Goal: Task Accomplishment & Management: Complete application form

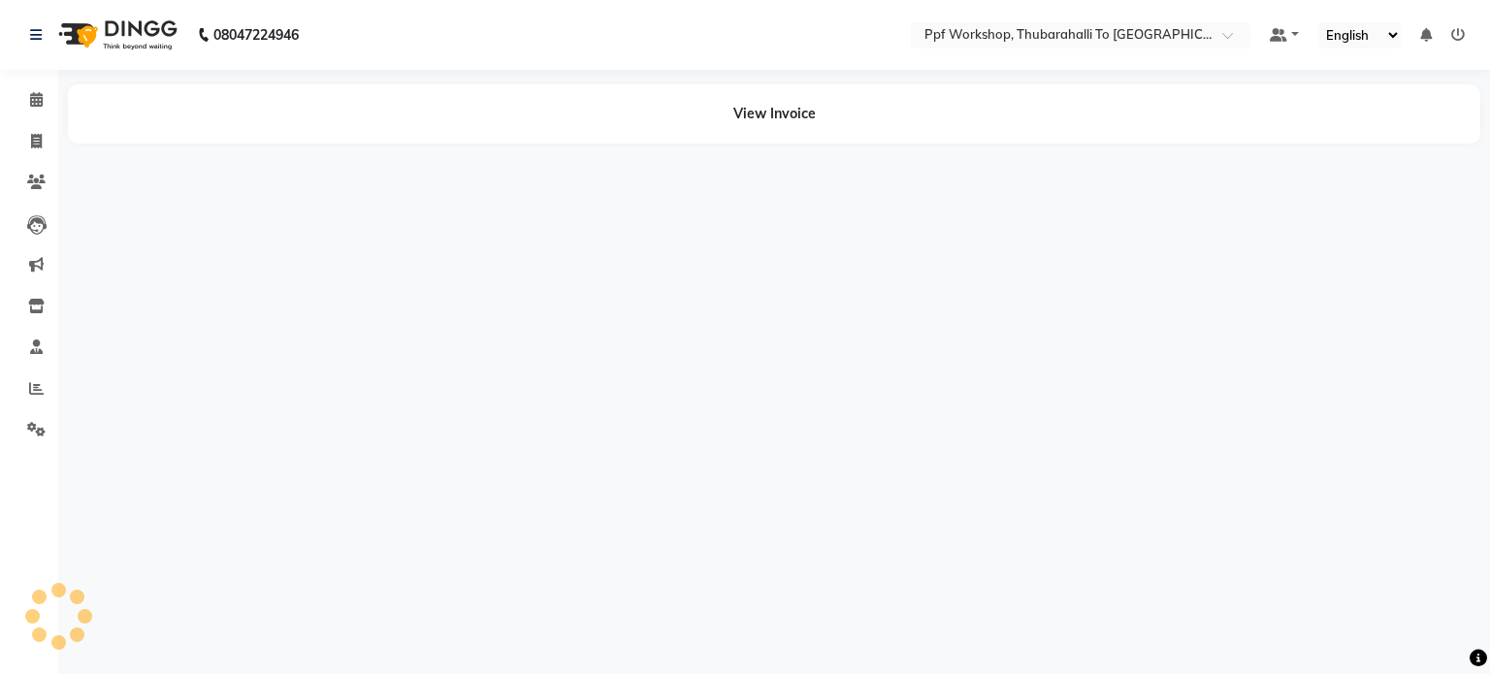
select select "en"
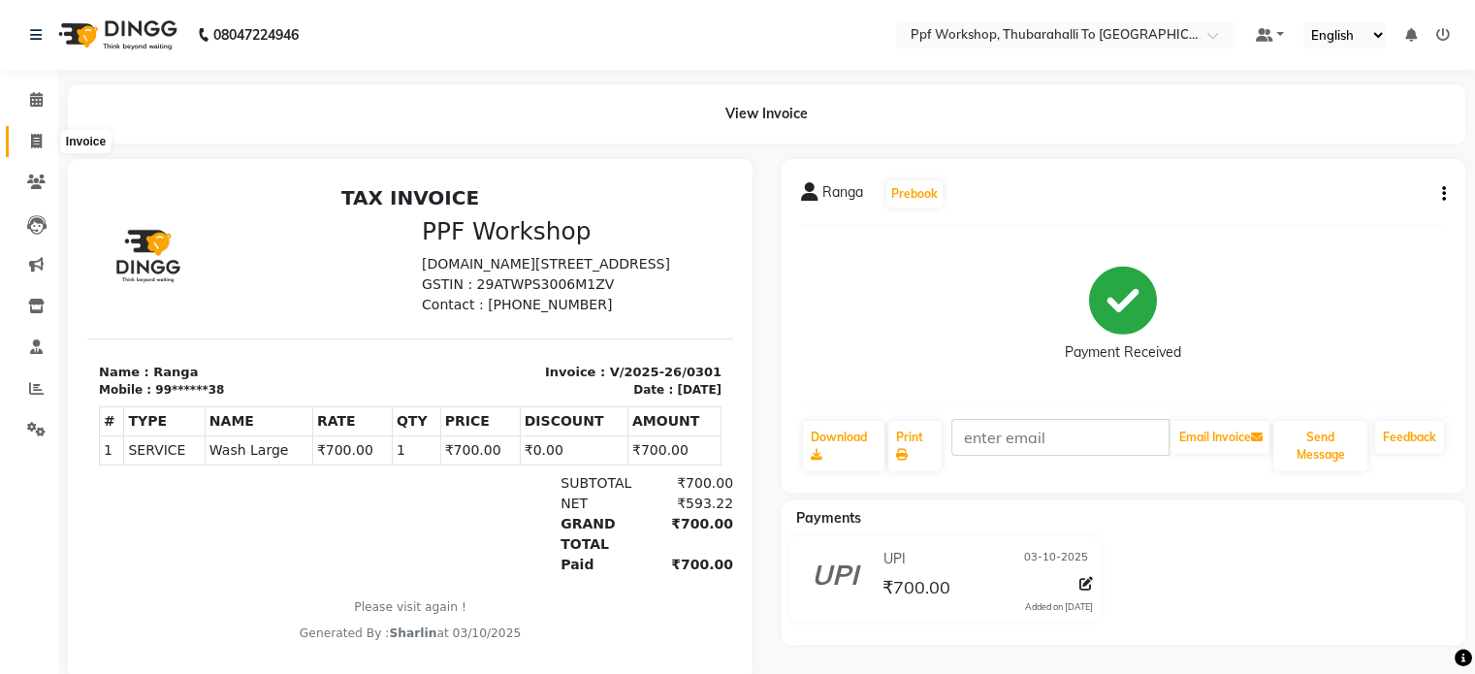
click at [39, 131] on span at bounding box center [36, 142] width 34 height 22
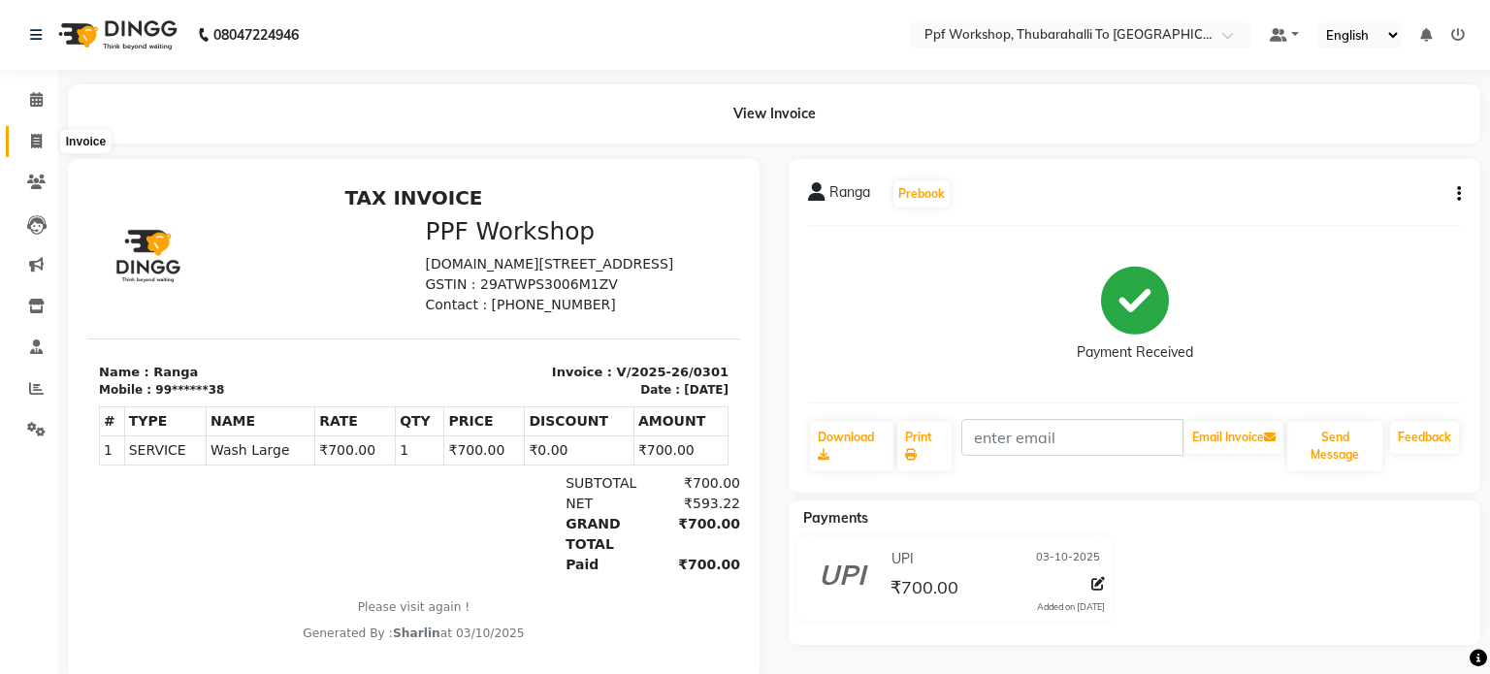
select select "service"
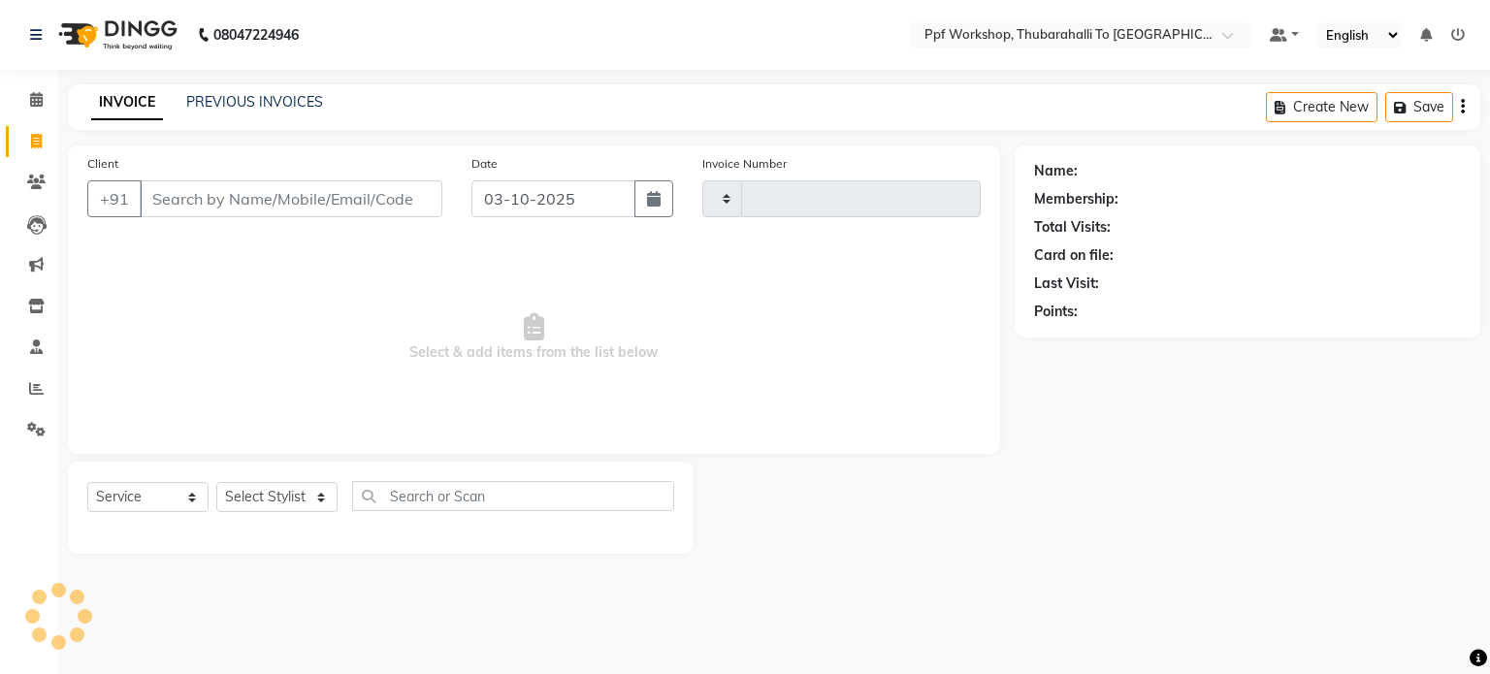
type input "0302"
select select "8339"
click at [276, 104] on link "PREVIOUS INVOICES" at bounding box center [254, 101] width 137 height 17
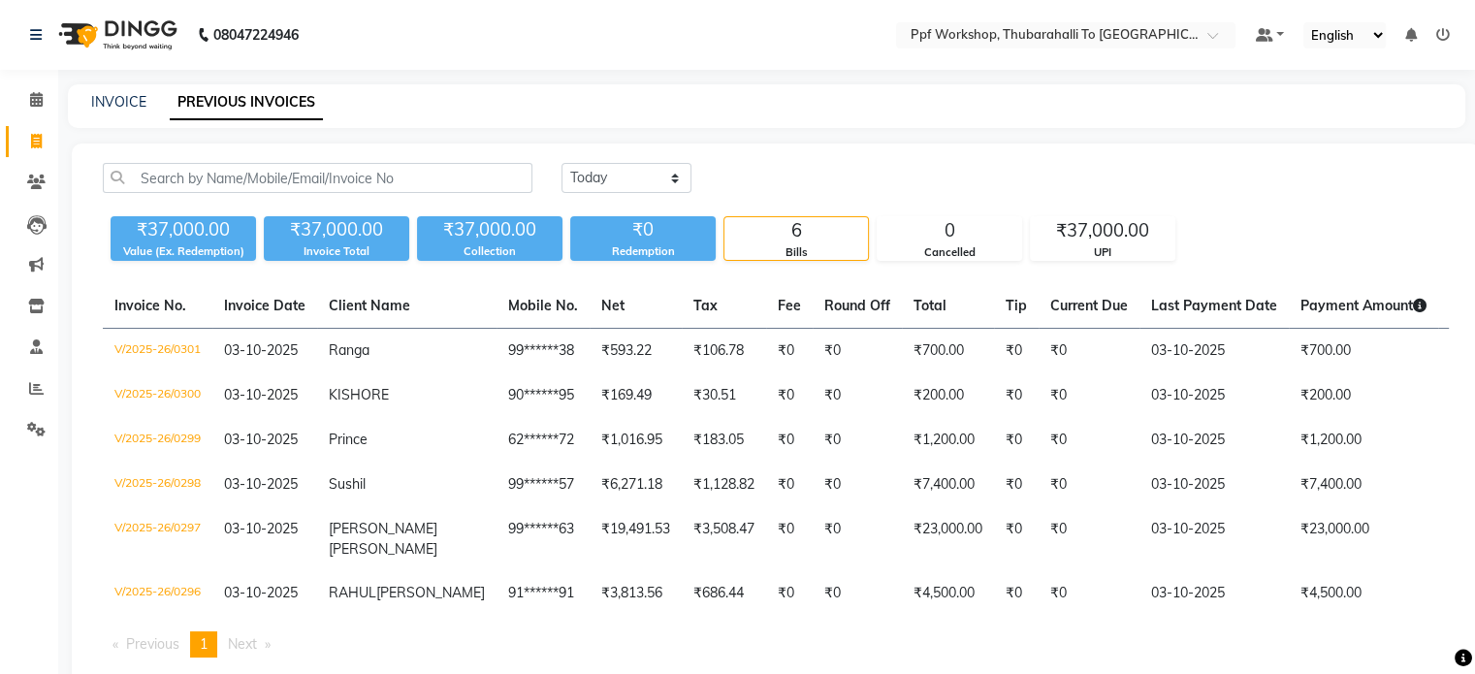
click at [1312, 223] on div "₹37,000.00 Value (Ex. Redemption) ₹37,000.00 Invoice Total ₹37,000.00 Collectio…" at bounding box center [776, 235] width 1346 height 52
click at [1269, 228] on div "₹37,000.00 Value (Ex. Redemption) ₹37,000.00 Invoice Total ₹37,000.00 Collectio…" at bounding box center [776, 235] width 1346 height 52
click at [39, 386] on icon at bounding box center [36, 388] width 15 height 15
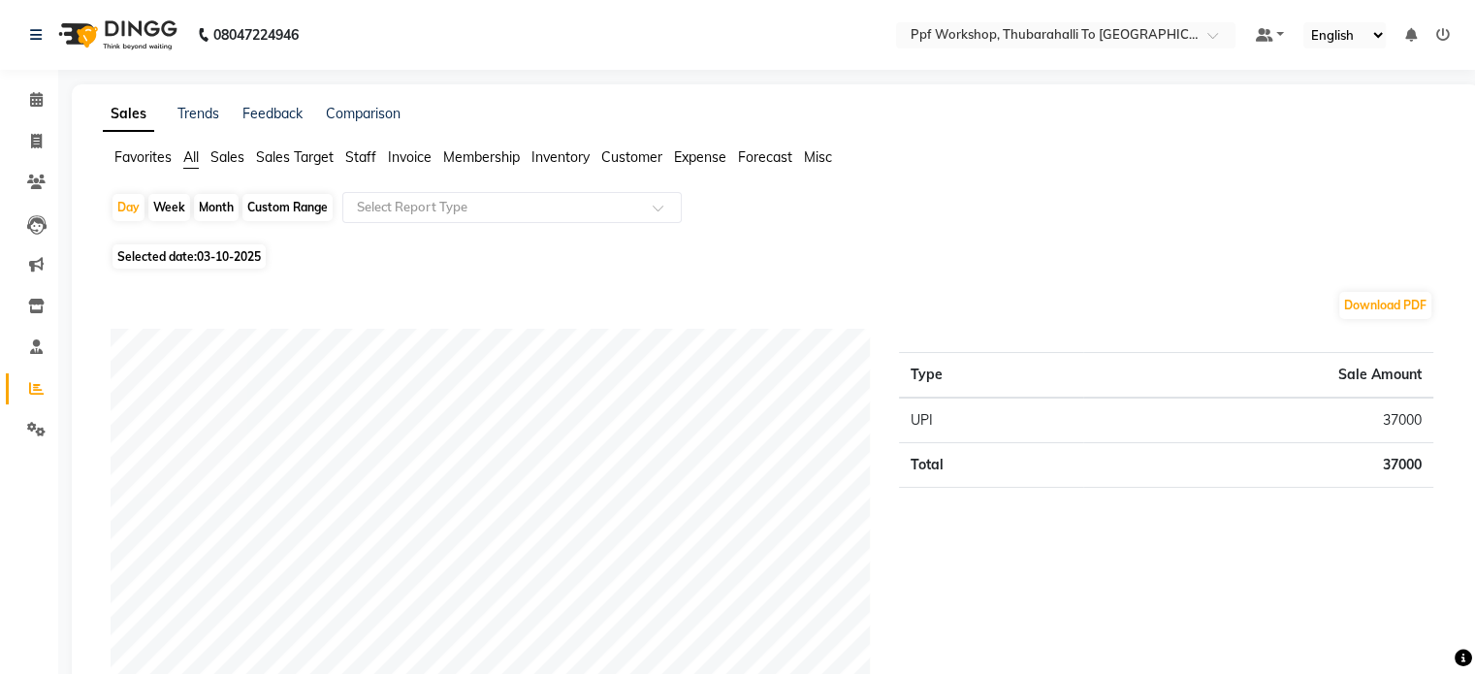
click at [146, 157] on span "Favorites" at bounding box center [142, 156] width 57 height 17
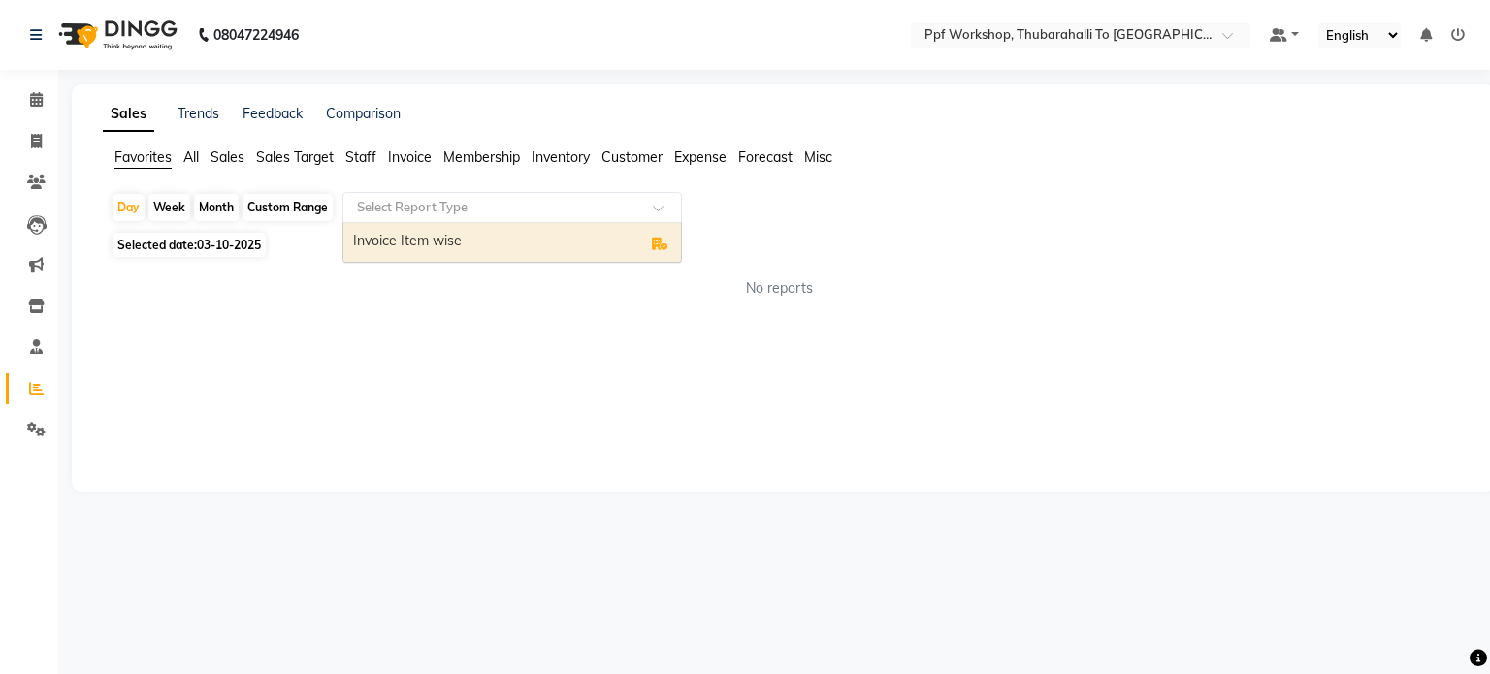
click at [450, 195] on div "Select Report Type" at bounding box center [511, 207] width 339 height 31
click at [427, 248] on div "Invoice Item wise" at bounding box center [511, 242] width 337 height 39
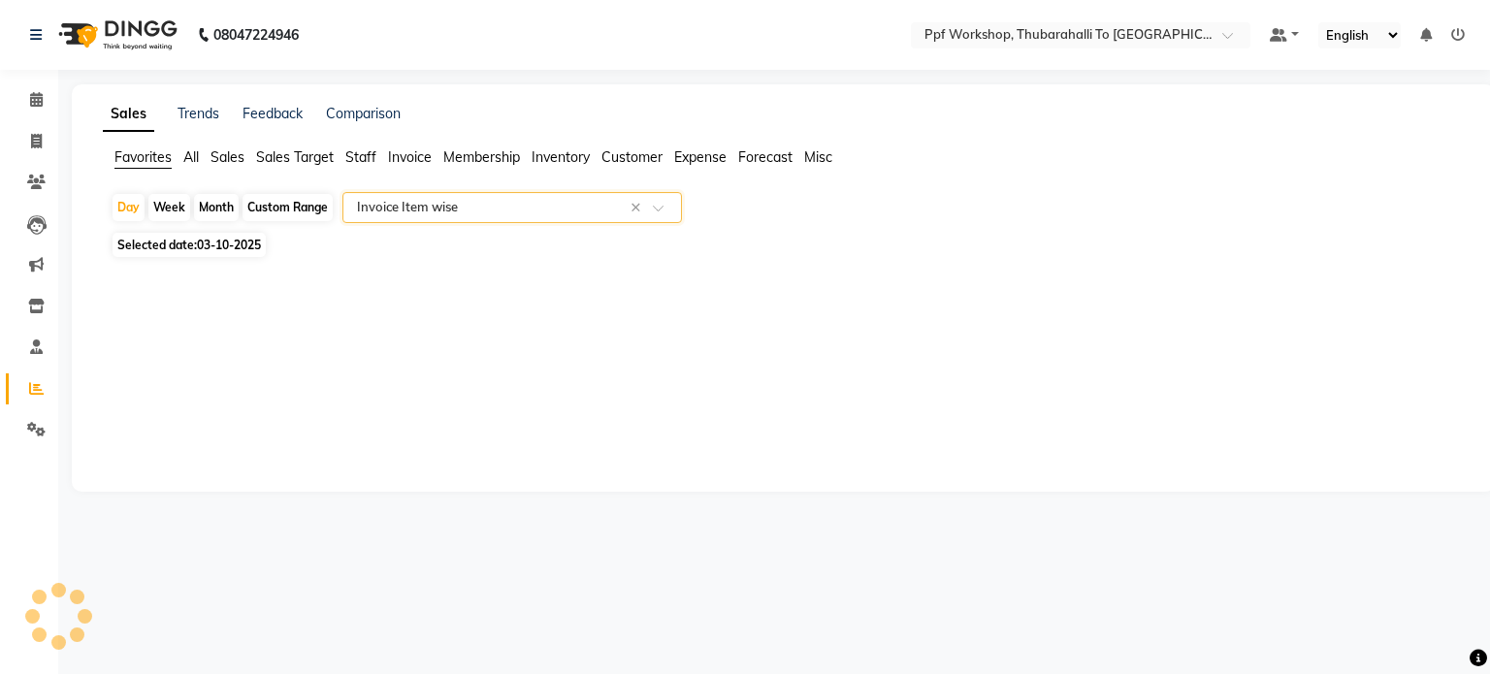
select select "filtered_report"
select select "csv"
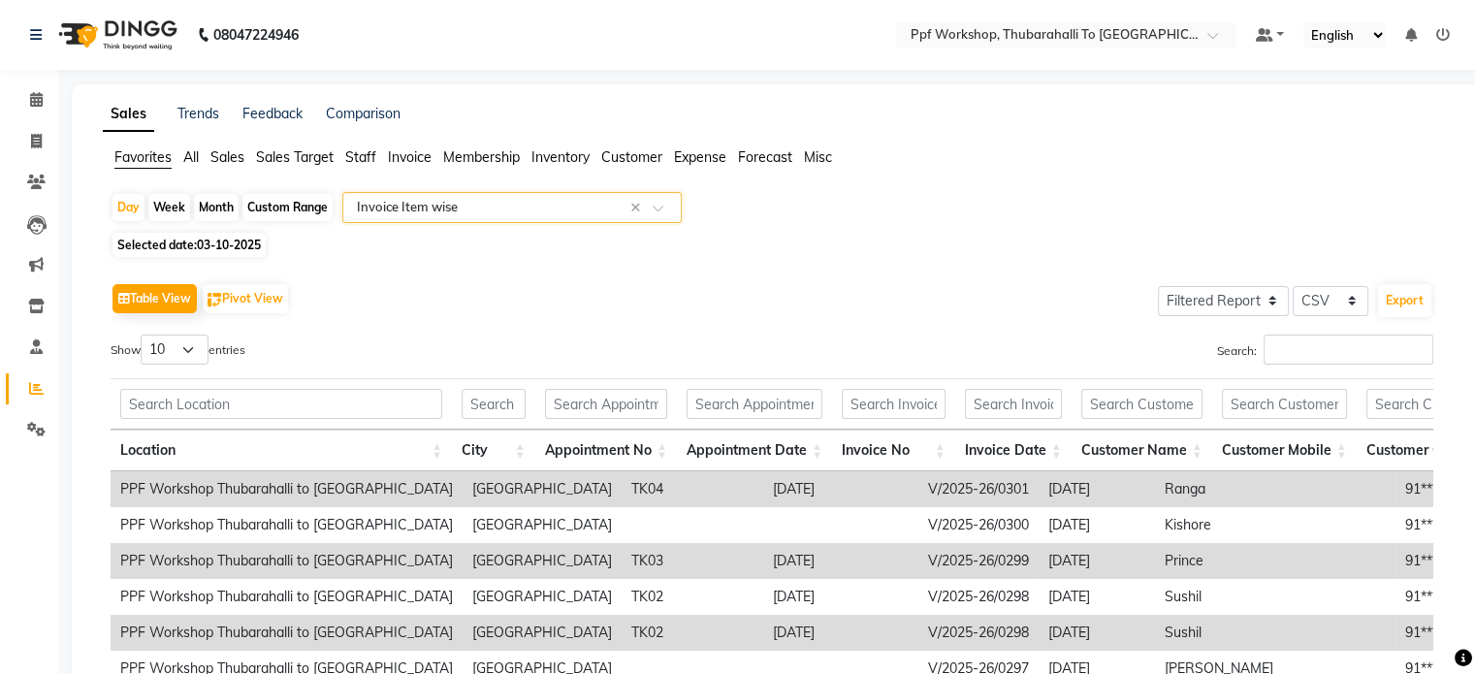
click at [970, 271] on div "Table View Pivot View Select Full Report Filtered Report Select CSV PDF Export …" at bounding box center [772, 560] width 1354 height 594
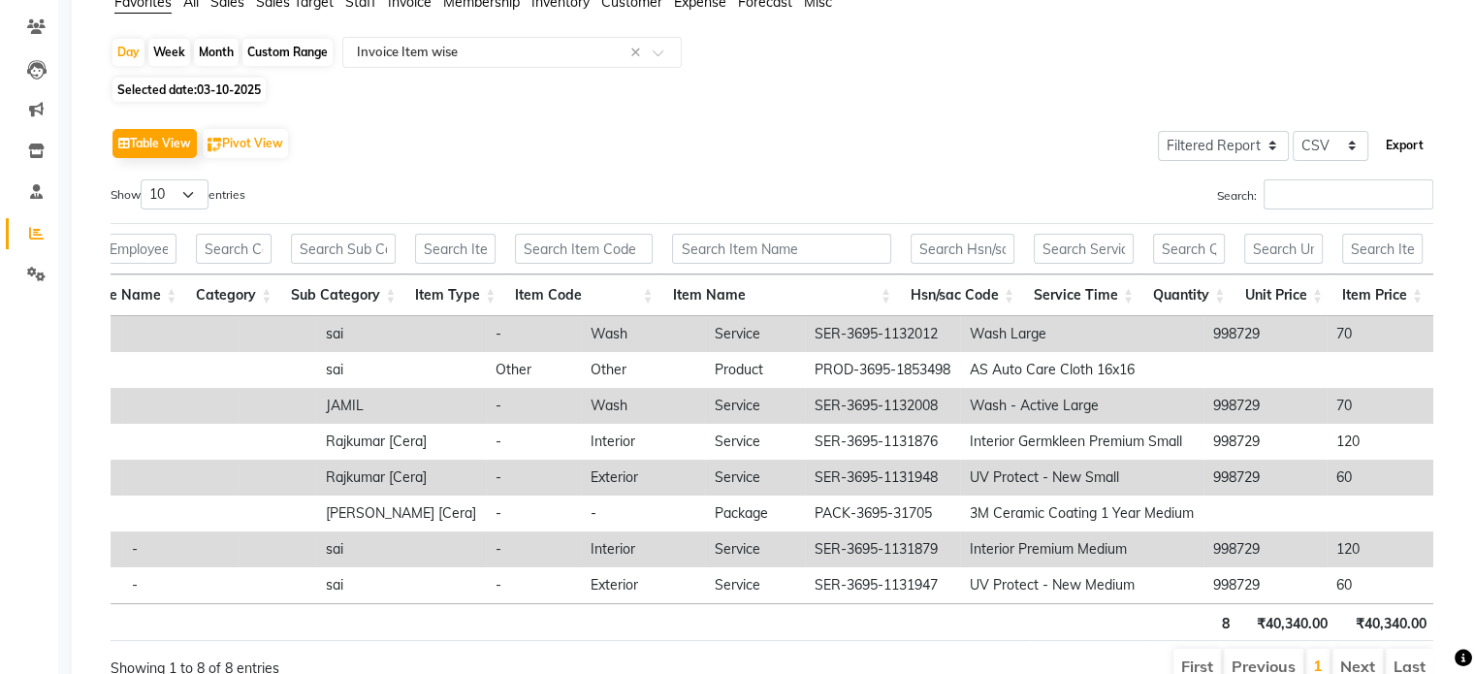
click at [1410, 150] on button "Export" at bounding box center [1404, 145] width 53 height 33
click at [371, 162] on div "Table View Pivot View Select Full Report Filtered Report Select CSV PDF Export" at bounding box center [772, 143] width 1323 height 41
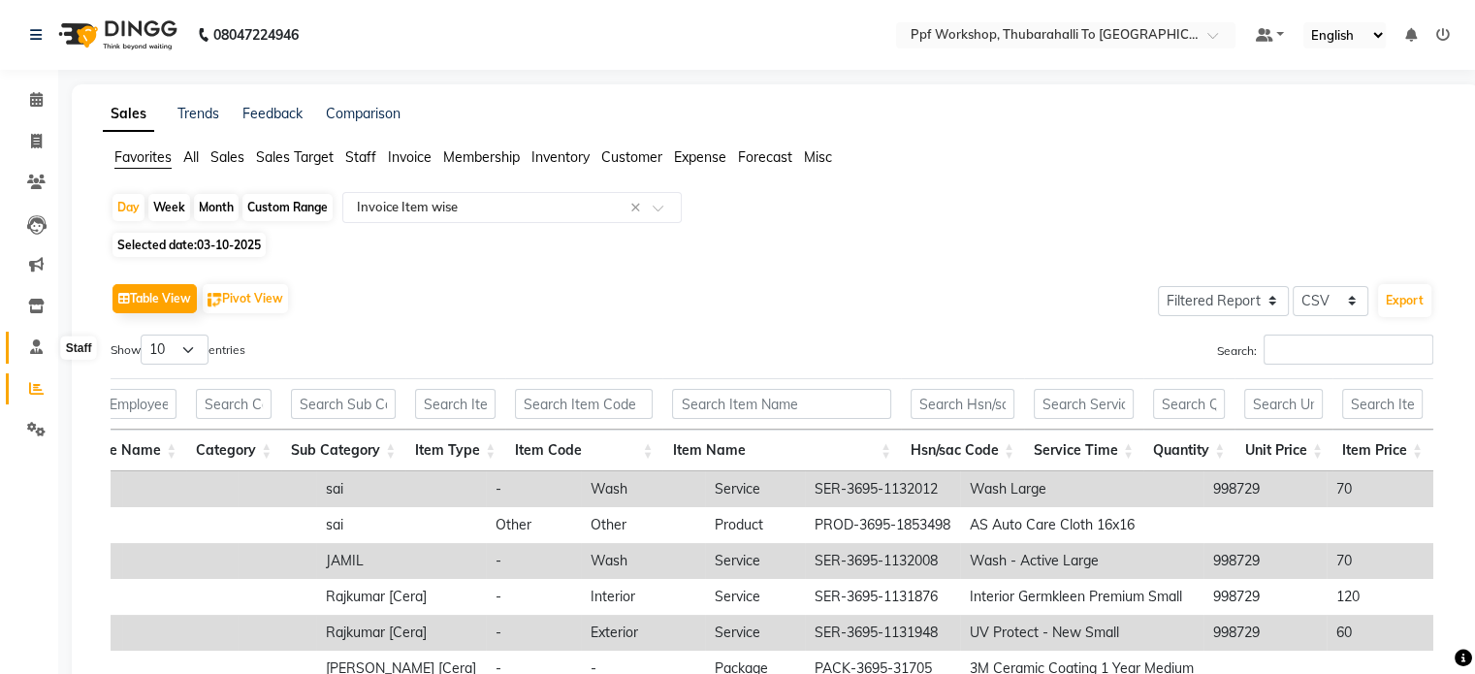
click at [39, 348] on icon at bounding box center [36, 346] width 13 height 15
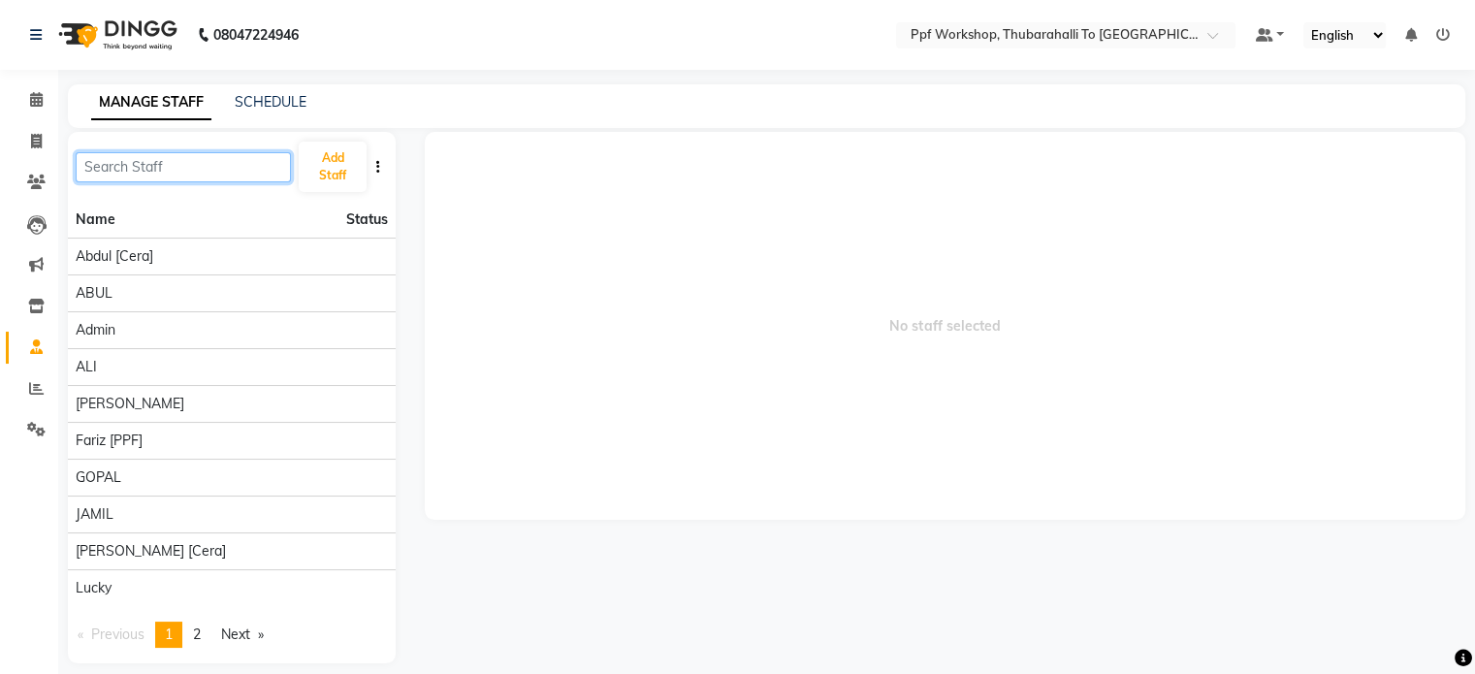
click at [230, 166] on input "text" at bounding box center [183, 167] width 215 height 30
click at [229, 634] on link "Next page" at bounding box center [242, 635] width 62 height 26
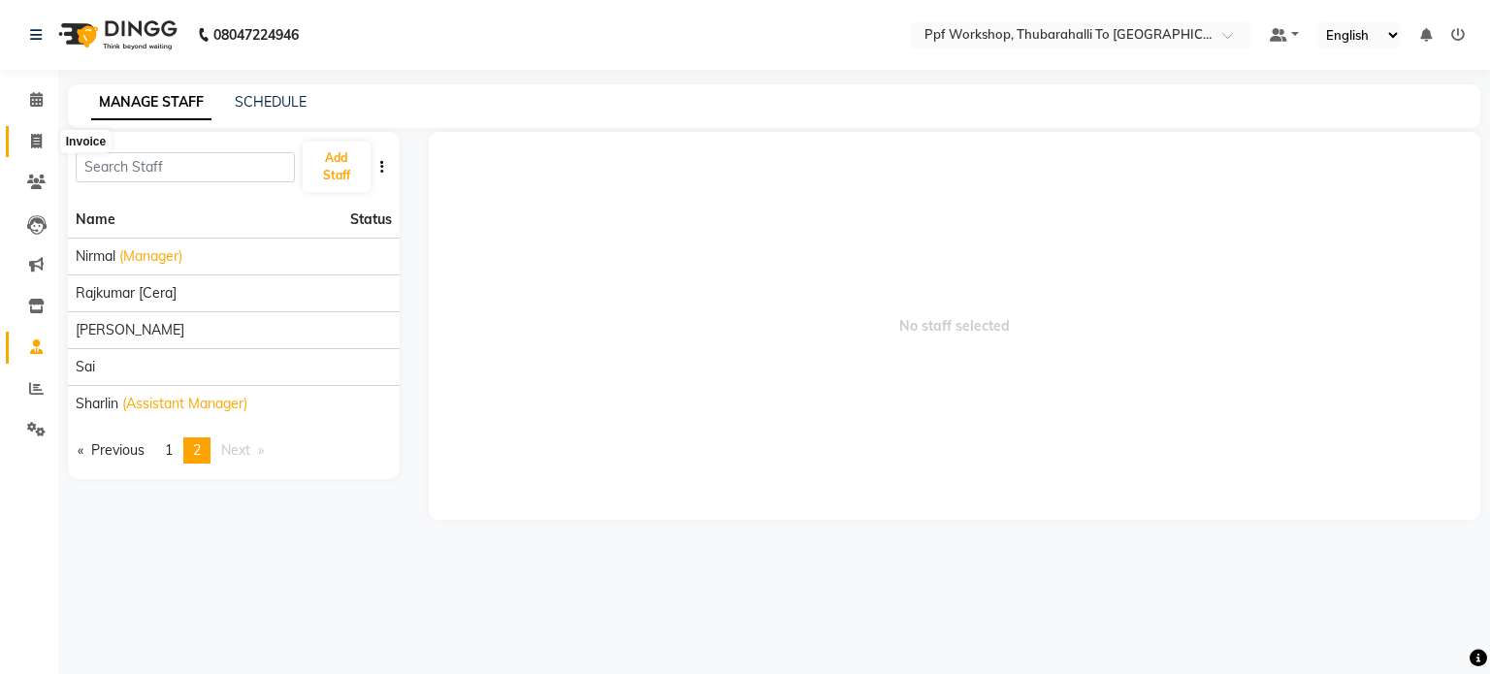
click at [29, 145] on span at bounding box center [36, 142] width 34 height 22
select select "service"
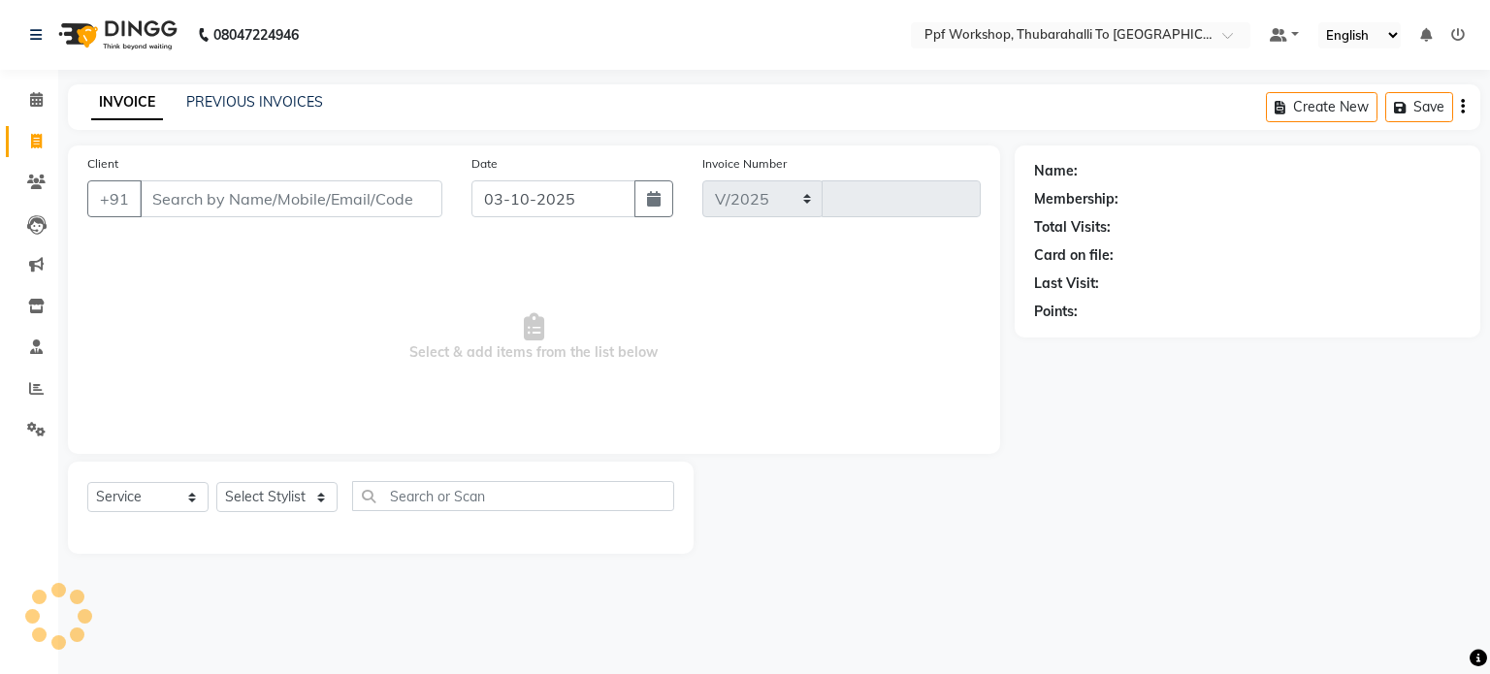
select select "8339"
type input "0302"
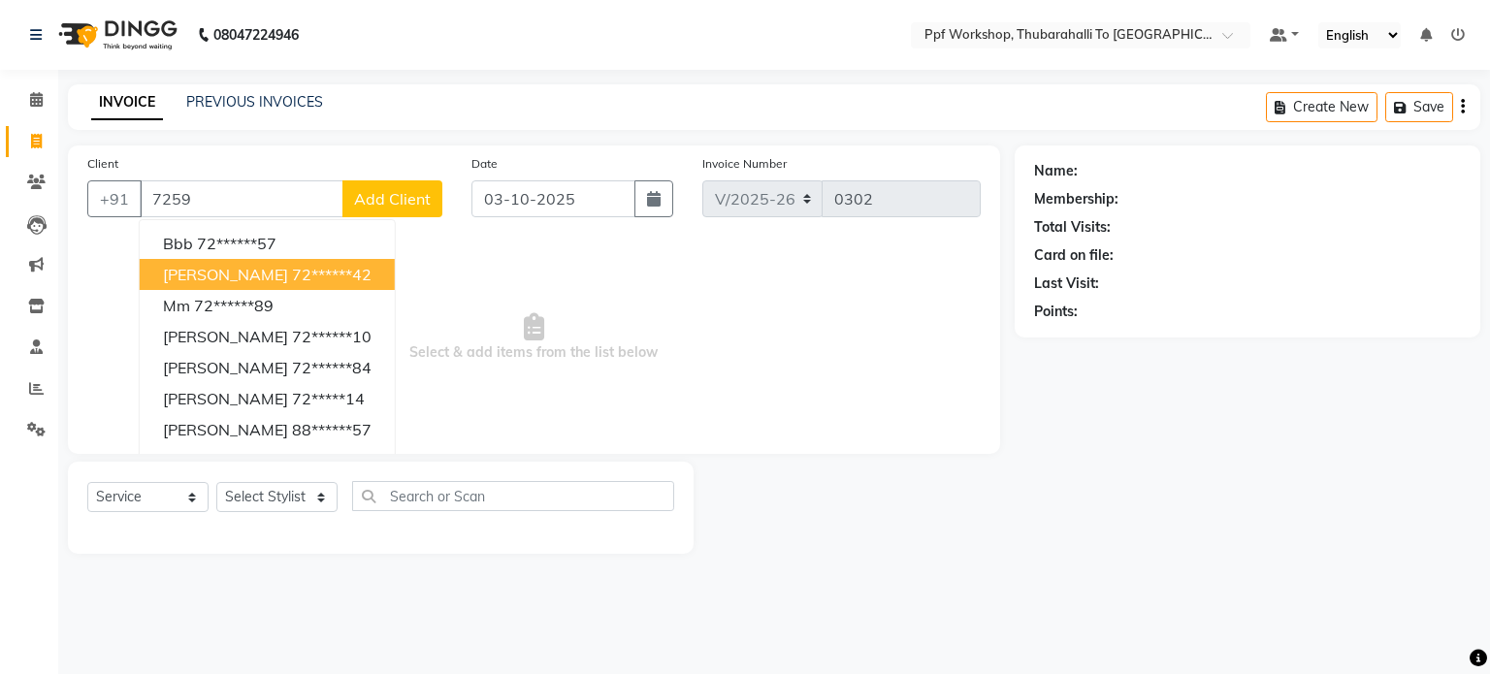
click at [229, 259] on button "Gagan 72******42" at bounding box center [267, 274] width 255 height 31
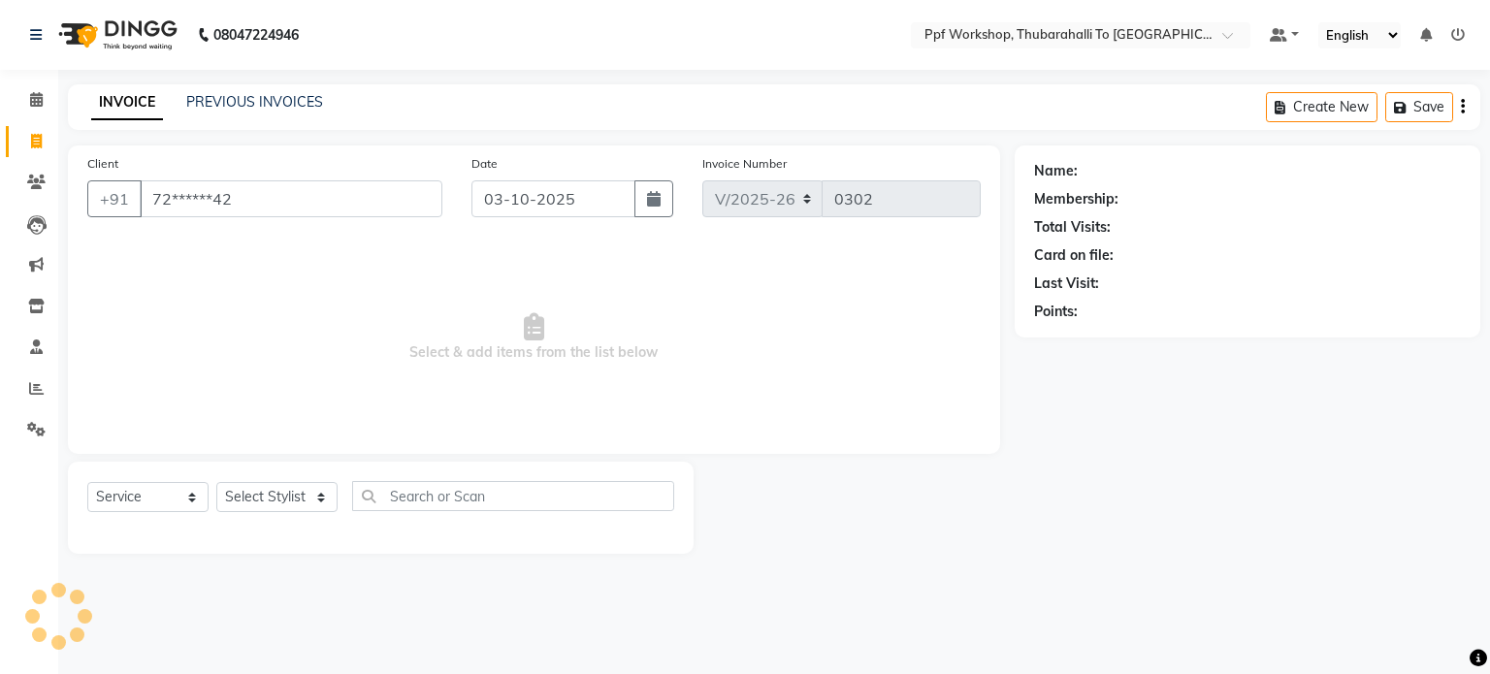
type input "72******42"
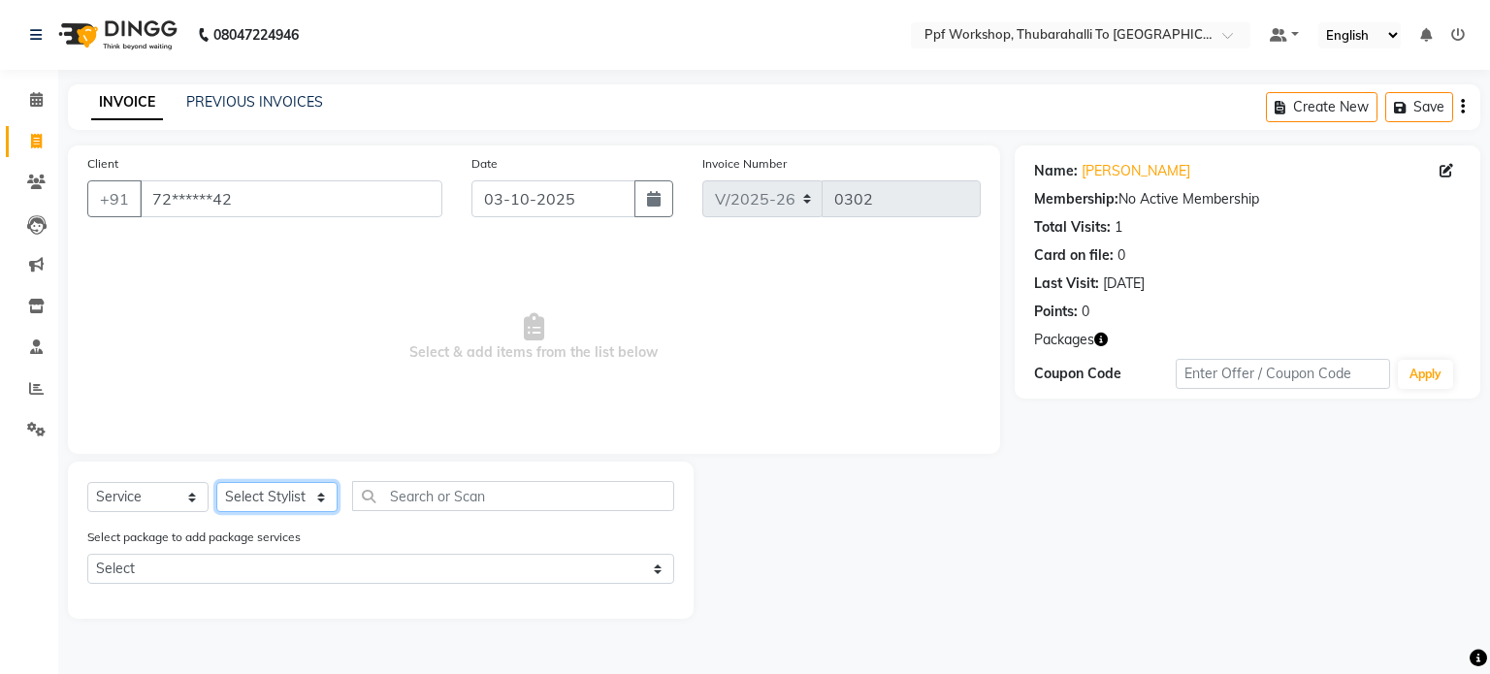
click at [255, 499] on select "Select Stylist Abdul [Cera] ABUL Admin ALI Dastagiri Fariz [PPF] GOPAL JAMIL Ka…" at bounding box center [276, 497] width 121 height 30
click at [216, 483] on select "Select Stylist Abdul [Cera] ABUL Admin ALI Dastagiri Fariz [PPF] GOPAL JAMIL Ka…" at bounding box center [276, 497] width 121 height 30
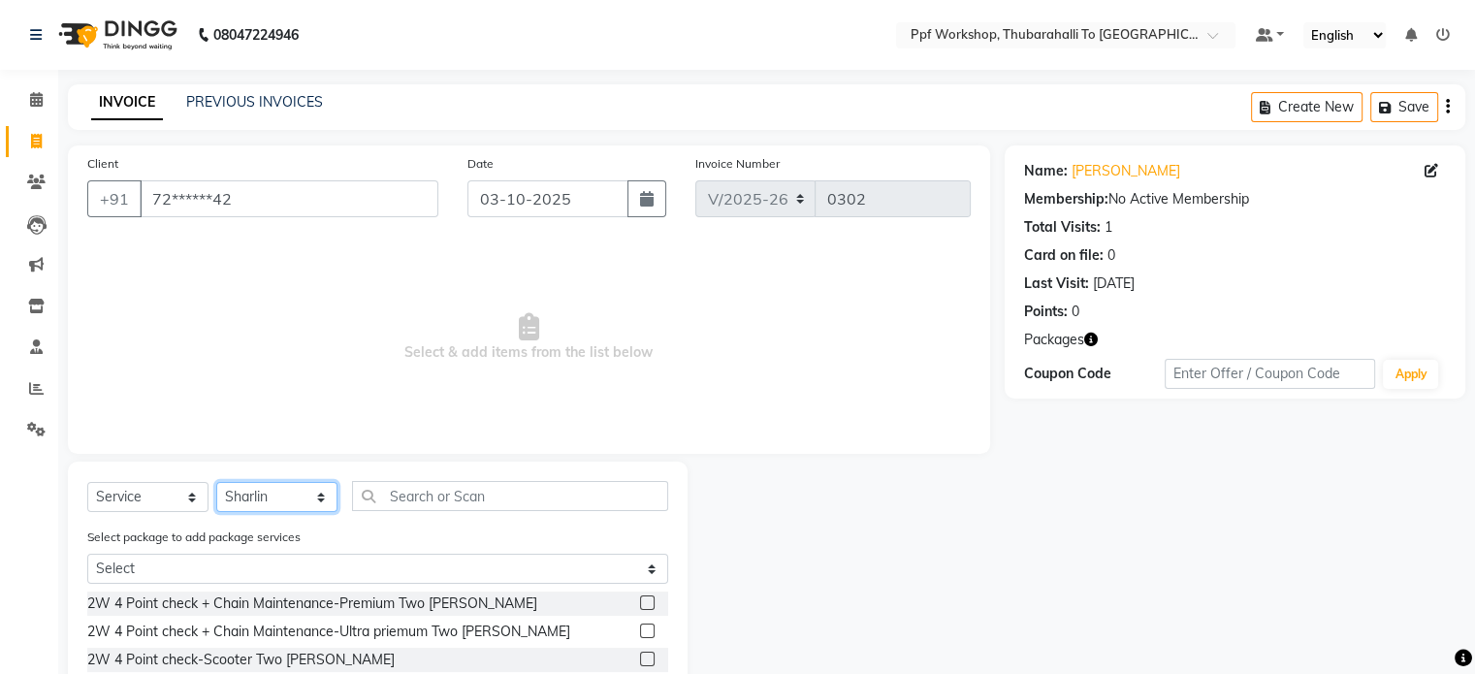
click at [267, 502] on select "Select Stylist Abdul [Cera] ABUL Admin ALI Dastagiri Fariz [PPF] GOPAL JAMIL Ka…" at bounding box center [276, 497] width 121 height 30
select select "81775"
click at [216, 483] on select "Select Stylist Abdul [Cera] ABUL Admin ALI Dastagiri Fariz [PPF] GOPAL JAMIL Ka…" at bounding box center [276, 497] width 121 height 30
click at [40, 103] on icon at bounding box center [36, 99] width 13 height 15
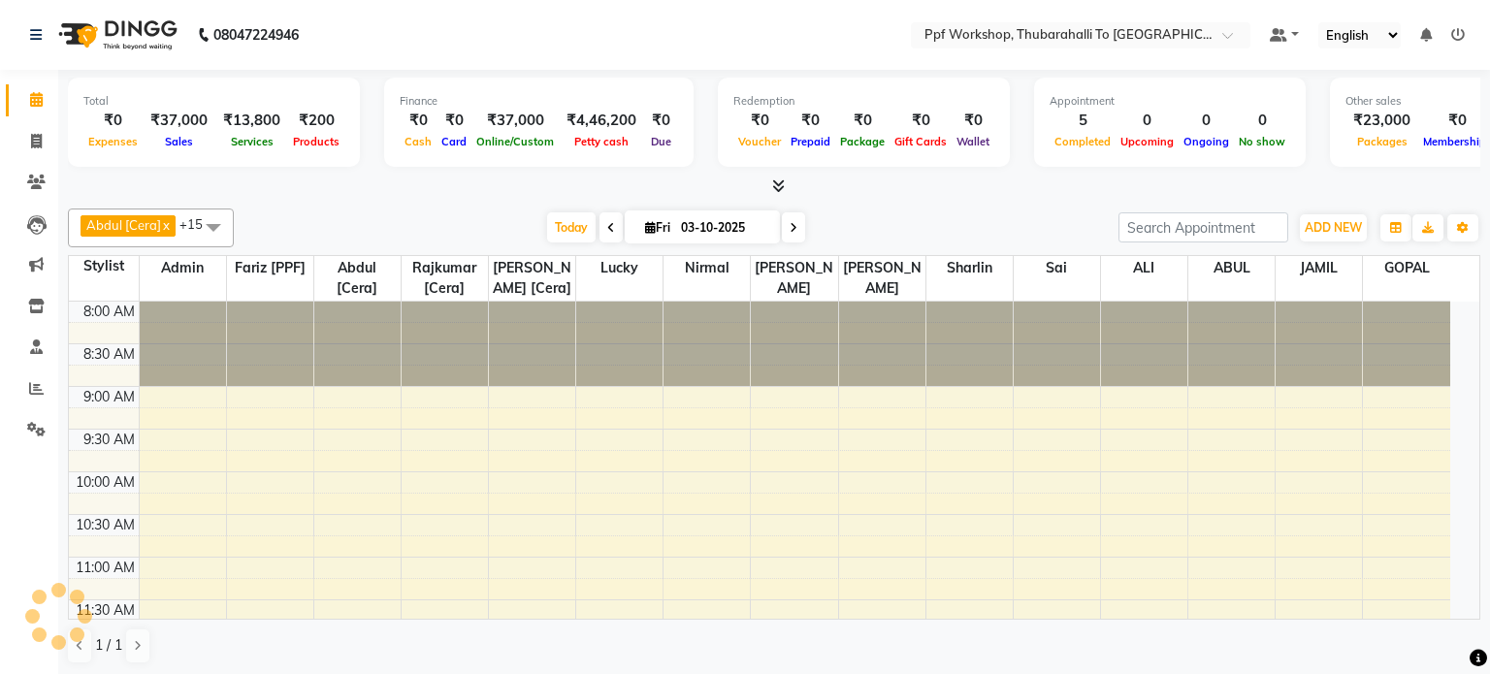
scroll to position [744, 0]
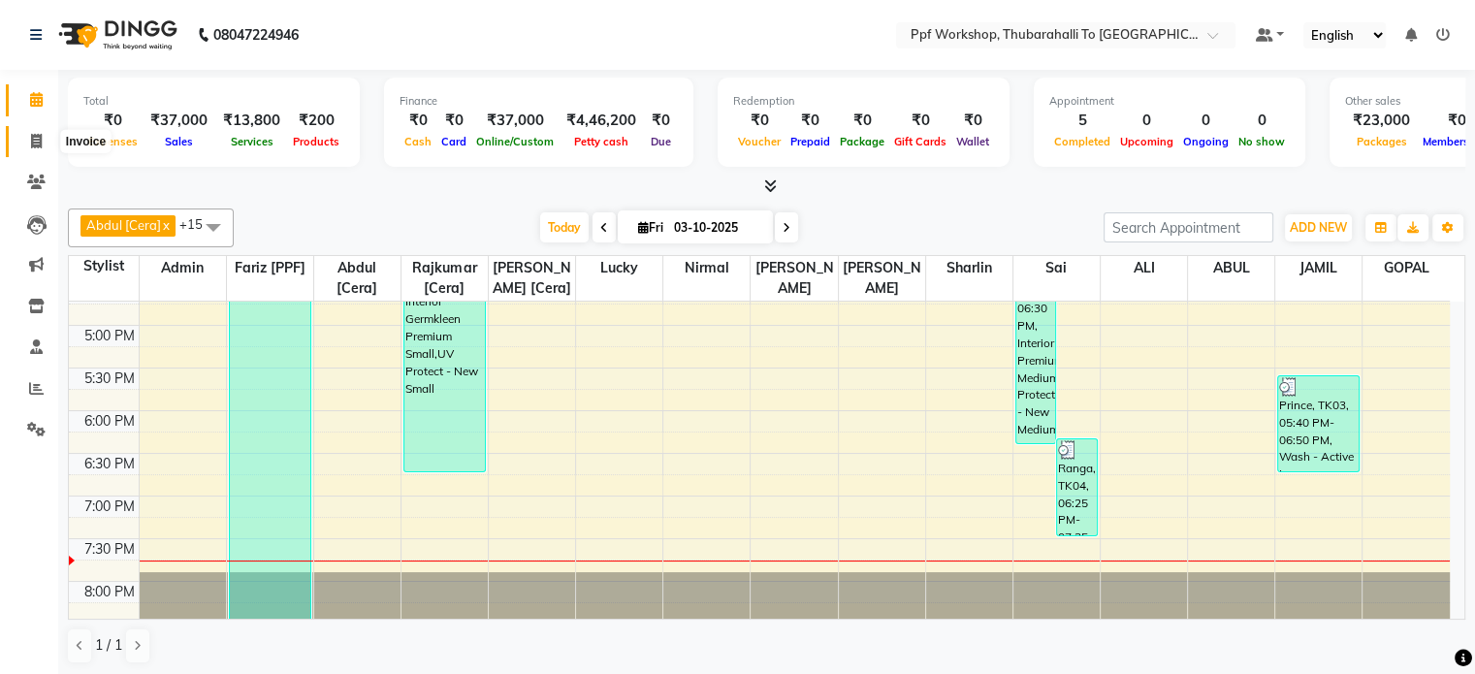
click at [31, 146] on icon at bounding box center [36, 141] width 11 height 15
select select "service"
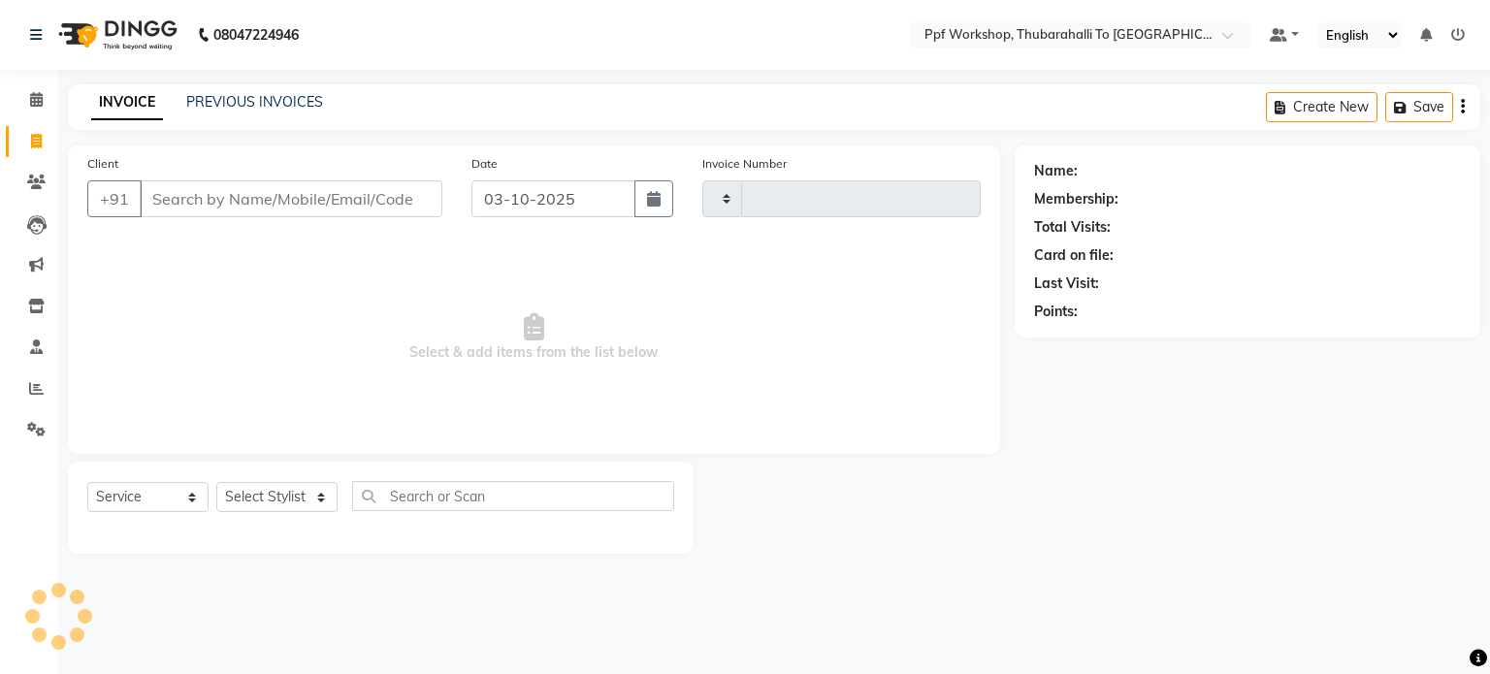
type input "0302"
select select "8339"
click at [172, 194] on input "Client" at bounding box center [291, 198] width 303 height 37
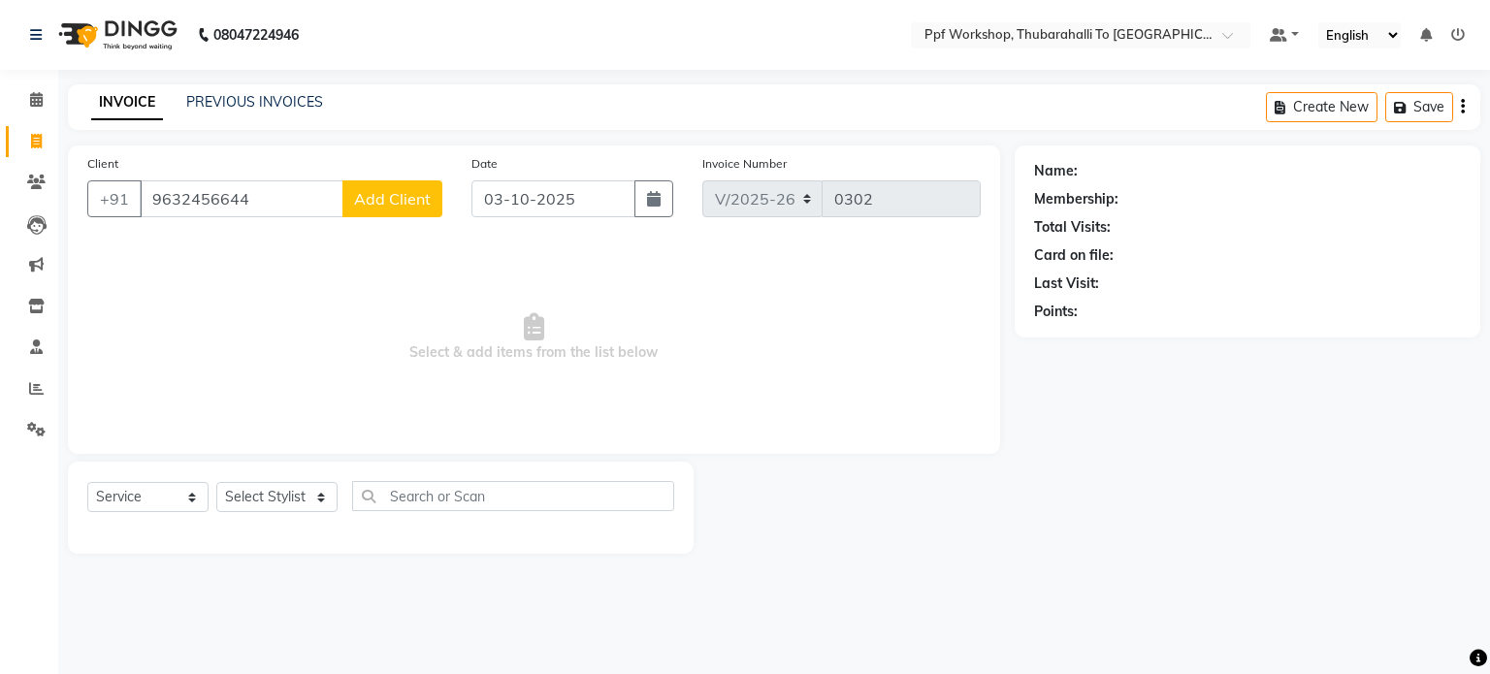
type input "9632456644"
click at [388, 193] on span "Add Client" at bounding box center [392, 198] width 77 height 19
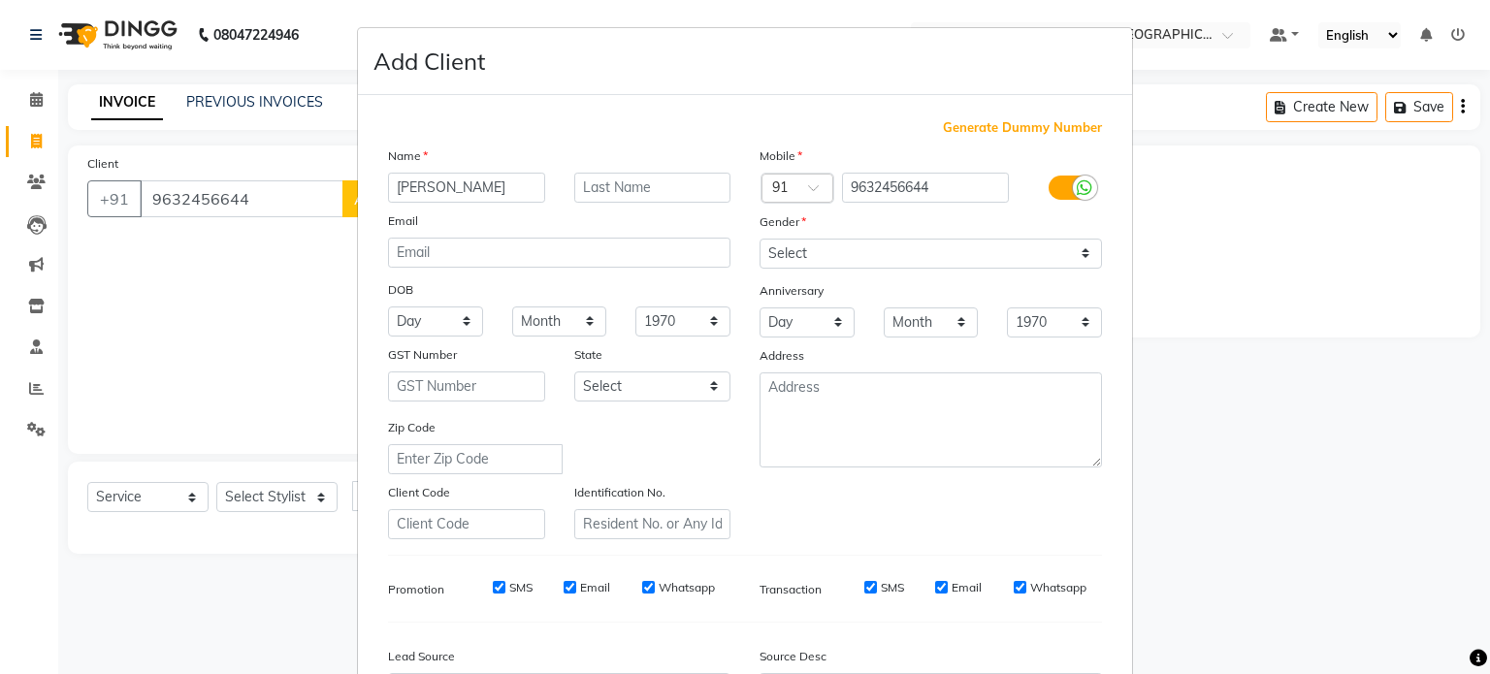
type input "Kalyan Ray"
click at [795, 253] on select "Select Male Female Other Prefer Not To Say" at bounding box center [930, 254] width 342 height 30
select select "male"
click at [759, 240] on select "Select Male Female Other Prefer Not To Say" at bounding box center [930, 254] width 342 height 30
click at [806, 426] on textarea at bounding box center [930, 419] width 342 height 95
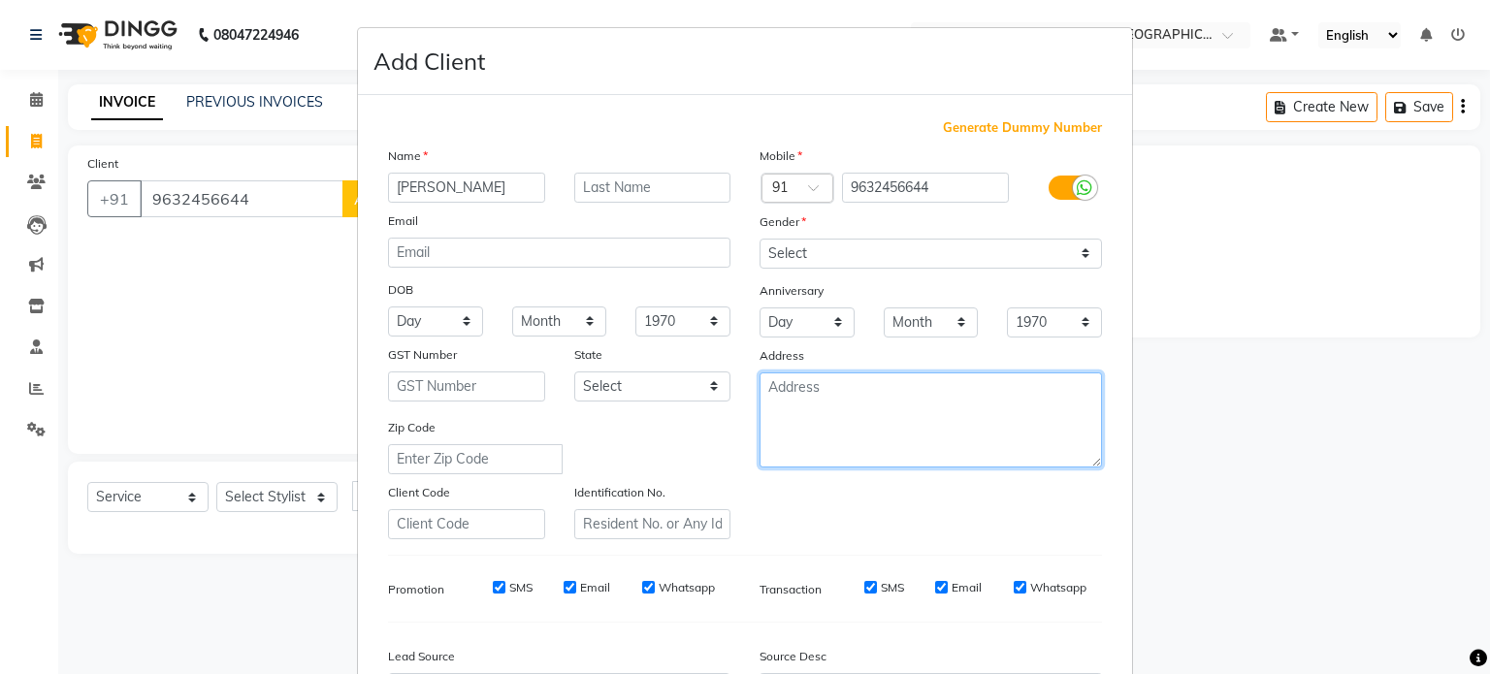
paste textarea "KA03MX3330 FORD ECOSPORT"
type textarea "KA03MX3330 FORD ECOSPORT"
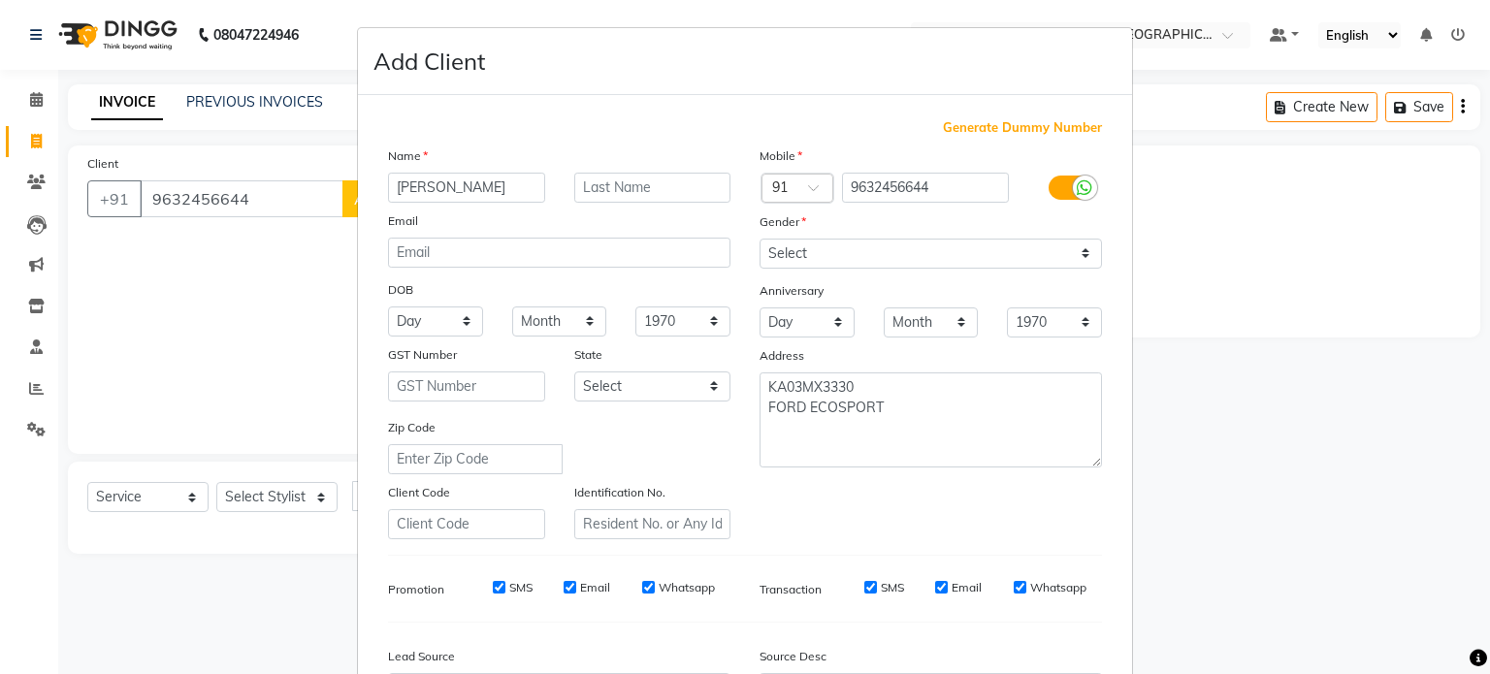
click at [799, 518] on div "Mobile Country Code × 91 9632456644 Gender Select Male Female Other Prefer Not …" at bounding box center [930, 342] width 371 height 394
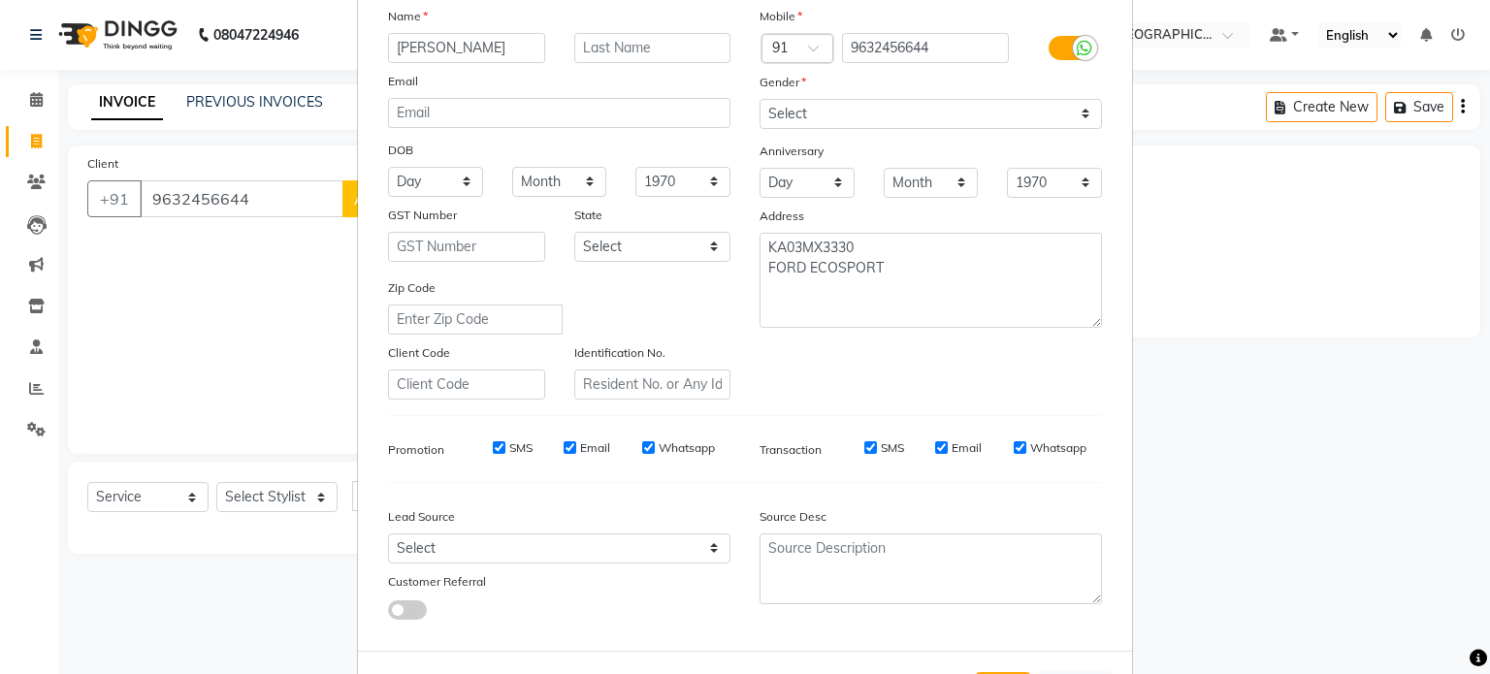
scroll to position [155, 0]
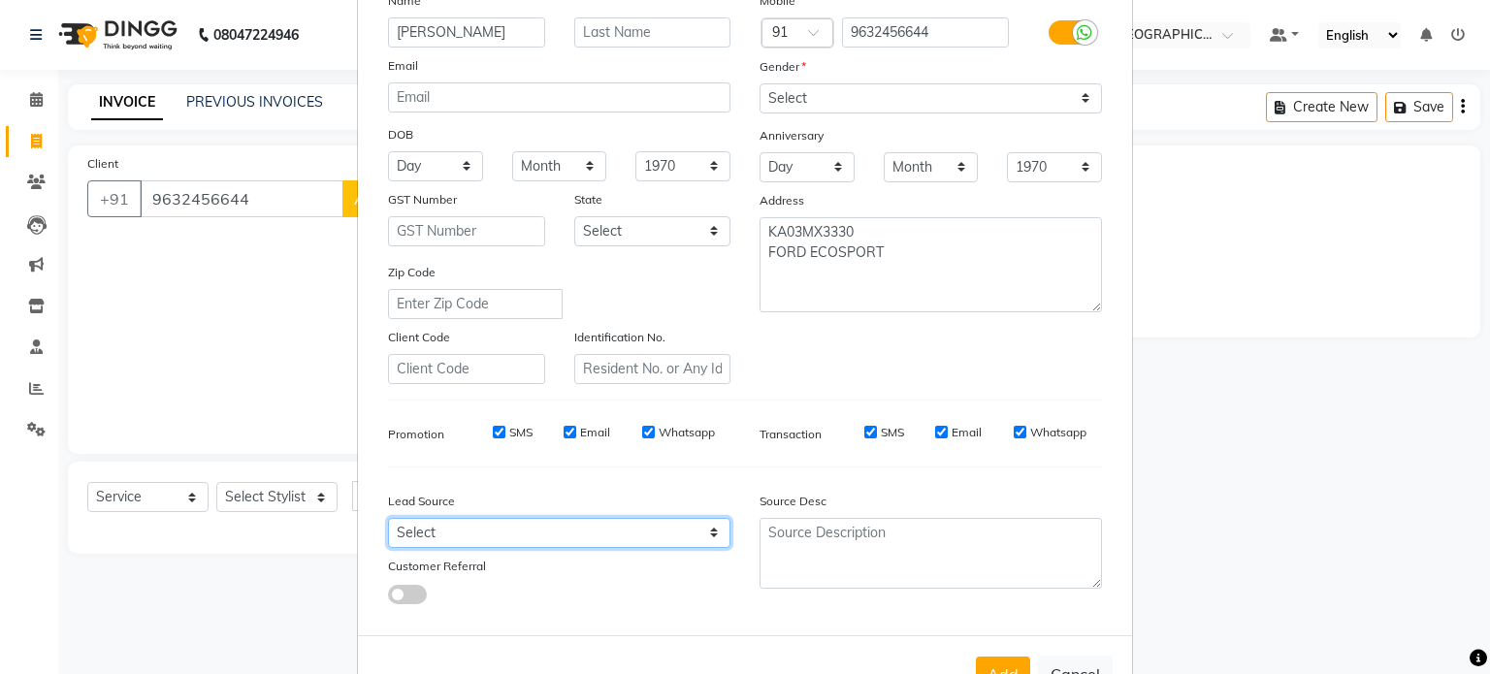
click at [520, 538] on select "Select Walk-in Referral Internet Friend Word of Mouth Advertisement Facebook Ju…" at bounding box center [559, 533] width 342 height 30
select select "54840"
click at [388, 526] on select "Select Walk-in Referral Internet Friend Word of Mouth Advertisement Facebook Ju…" at bounding box center [559, 533] width 342 height 30
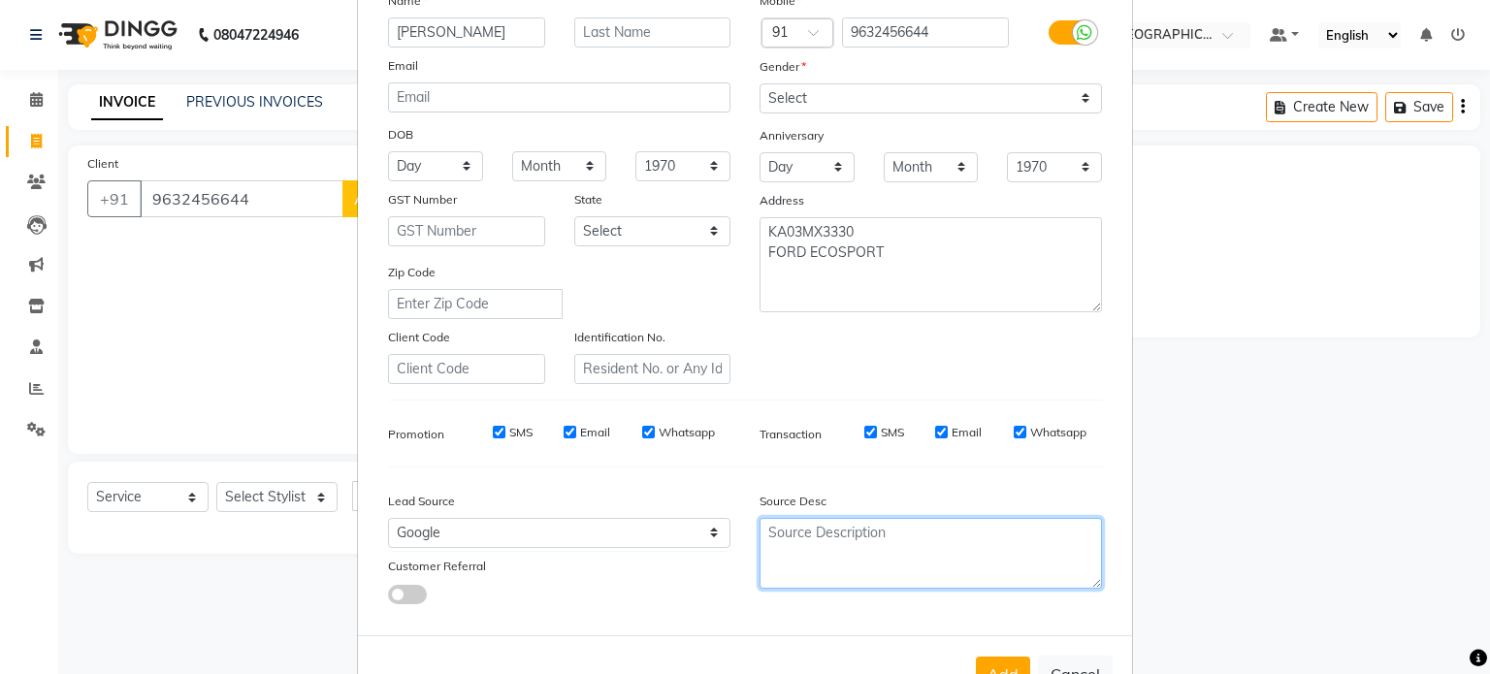
click at [800, 548] on textarea at bounding box center [930, 553] width 342 height 71
type textarea "Online"
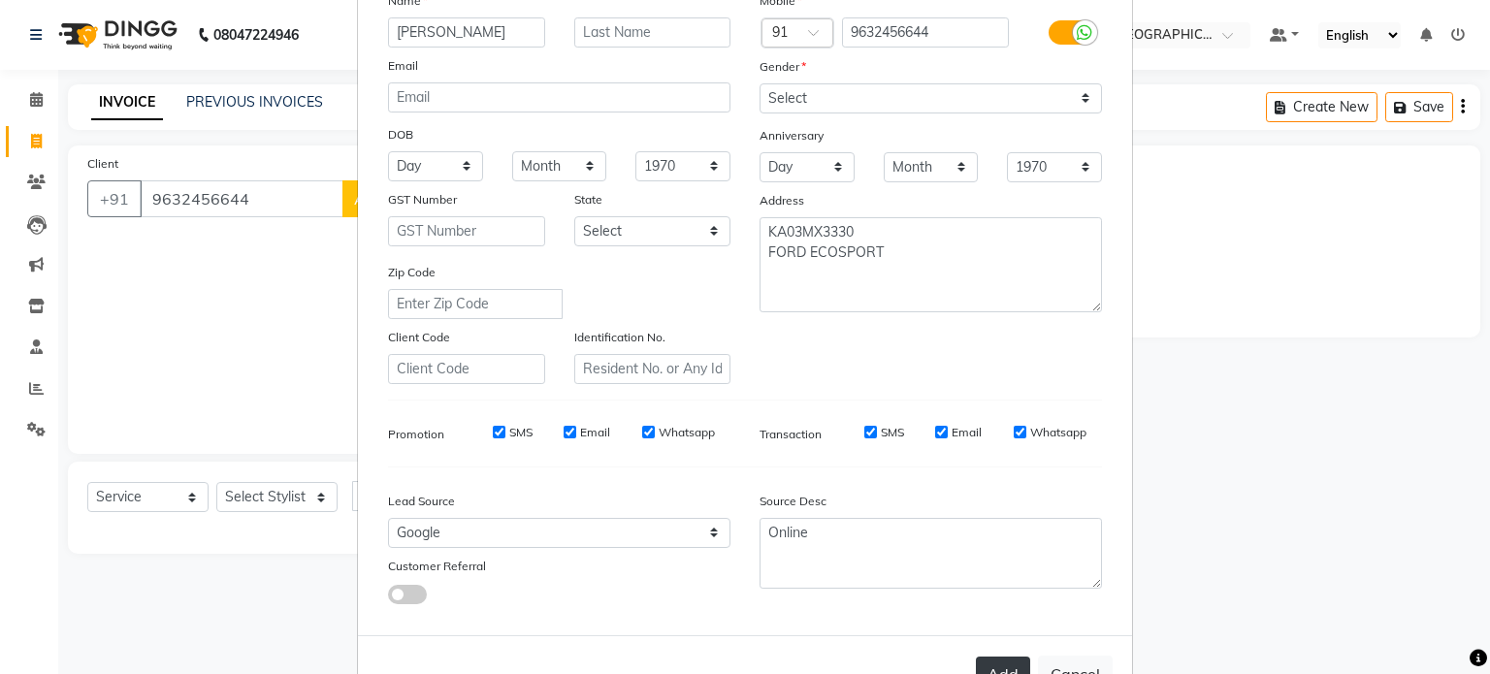
click at [1012, 666] on button "Add" at bounding box center [1003, 674] width 54 height 35
type input "96******44"
select select
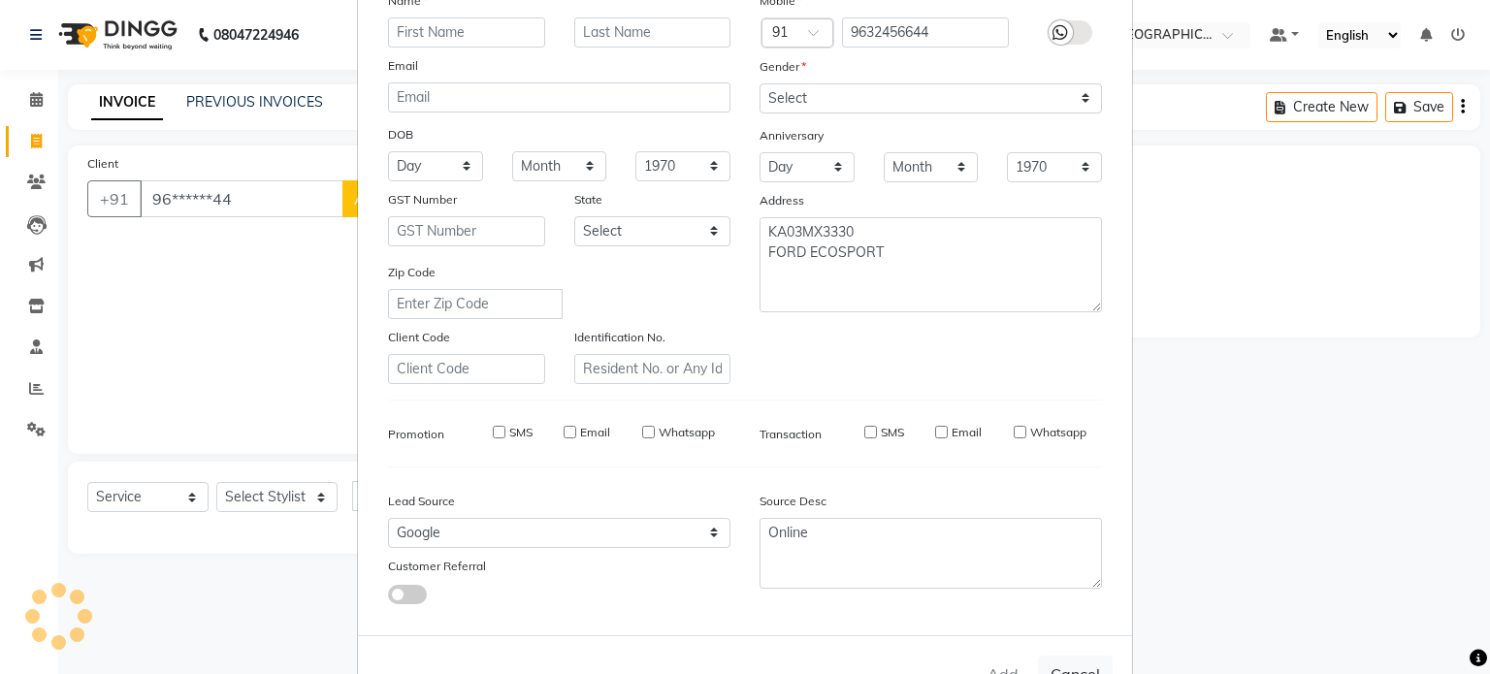
select select
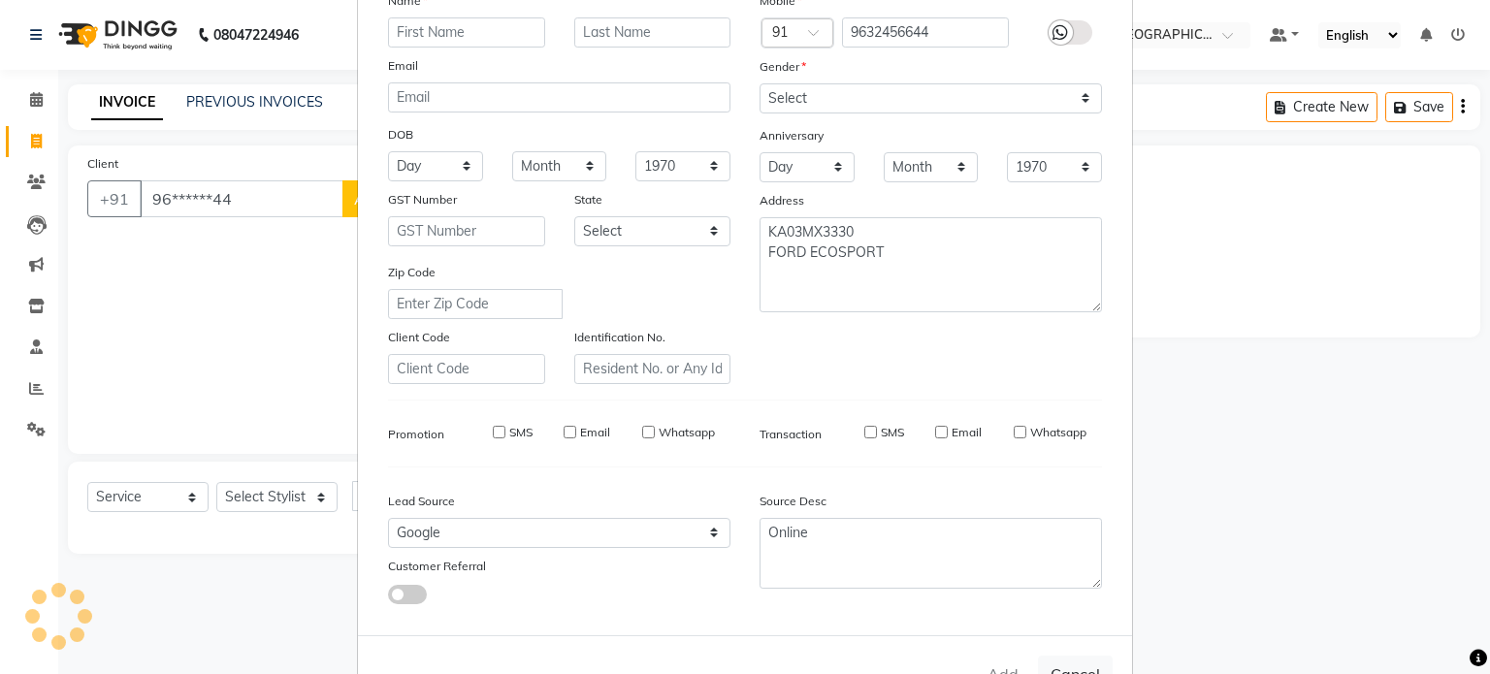
select select
checkbox input "false"
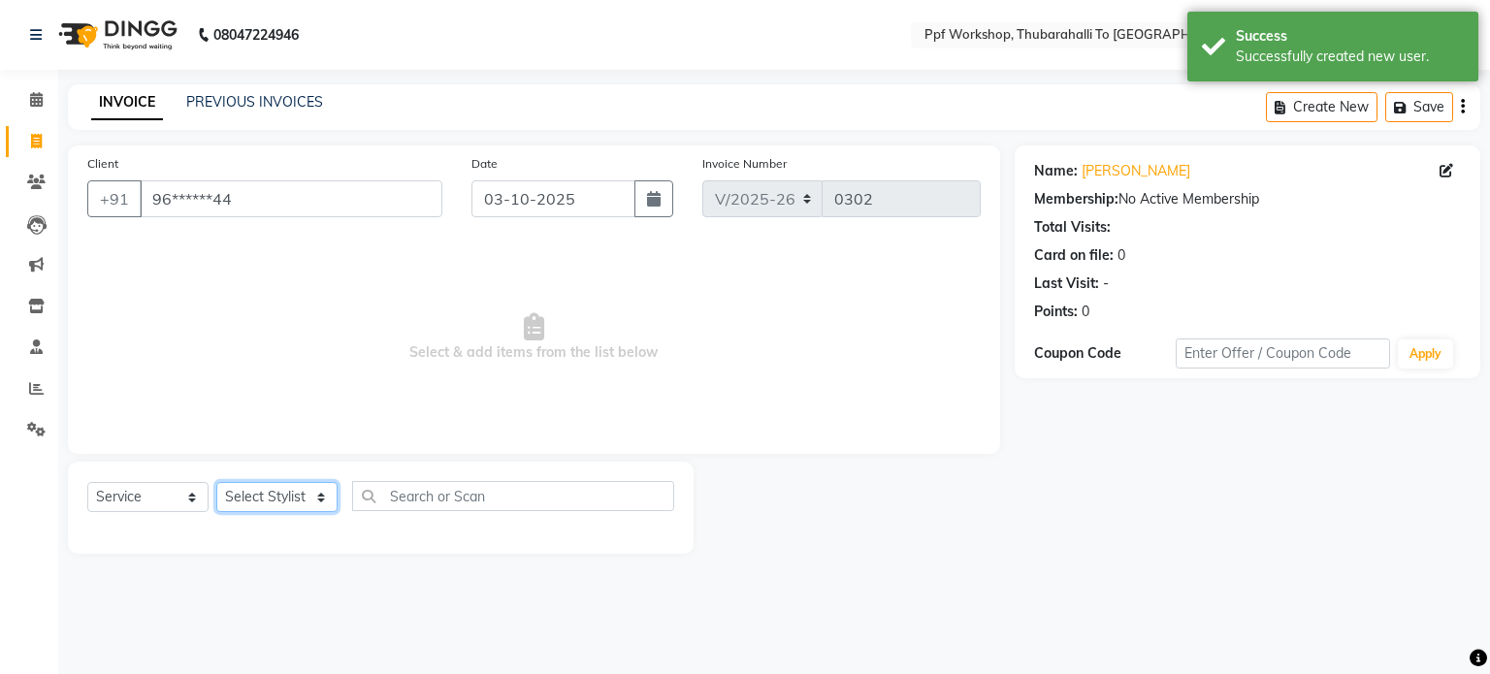
click at [275, 502] on select "Select Stylist Abdul [Cera] ABUL Admin ALI Dastagiri Fariz [PPF] GOPAL JAMIL Ka…" at bounding box center [276, 497] width 121 height 30
select select "81775"
click at [216, 483] on select "Select Stylist Abdul [Cera] ABUL Admin ALI Dastagiri Fariz [PPF] GOPAL JAMIL Ka…" at bounding box center [276, 497] width 121 height 30
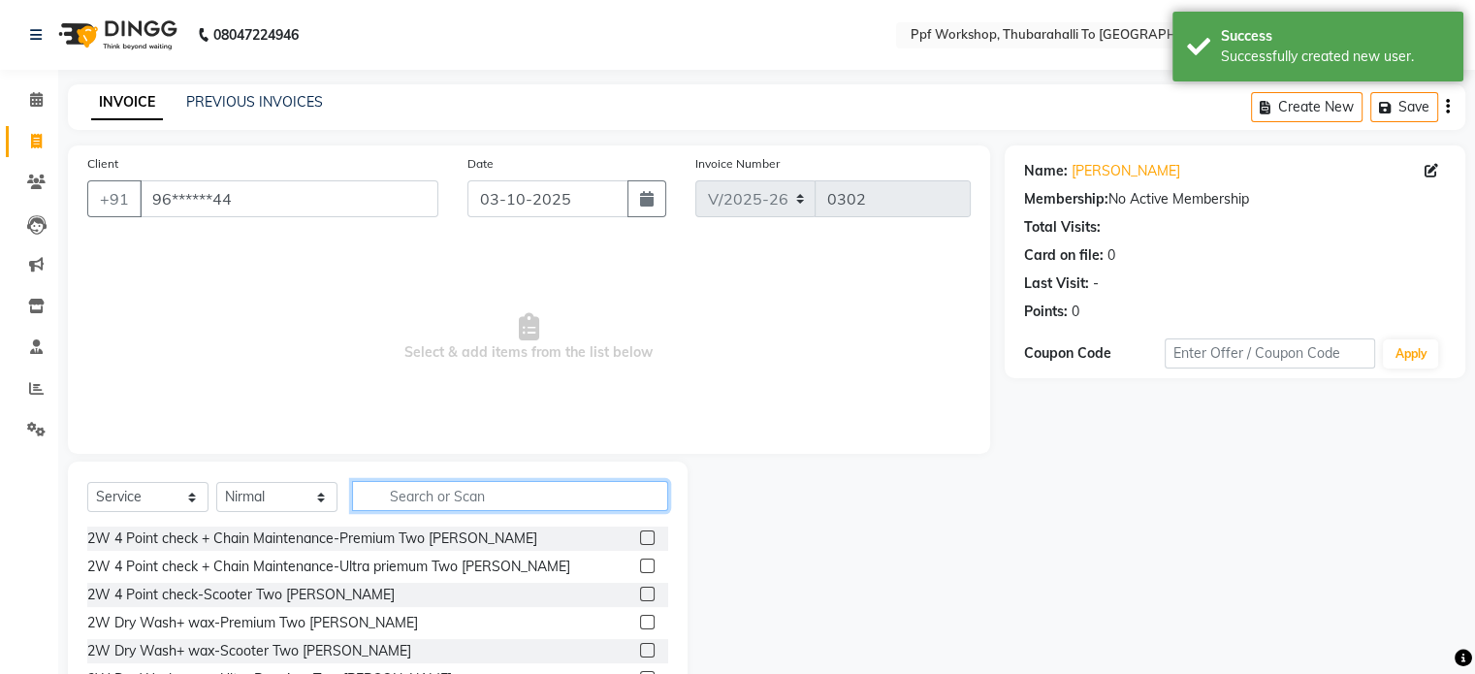
click at [415, 508] on input "text" at bounding box center [510, 496] width 316 height 30
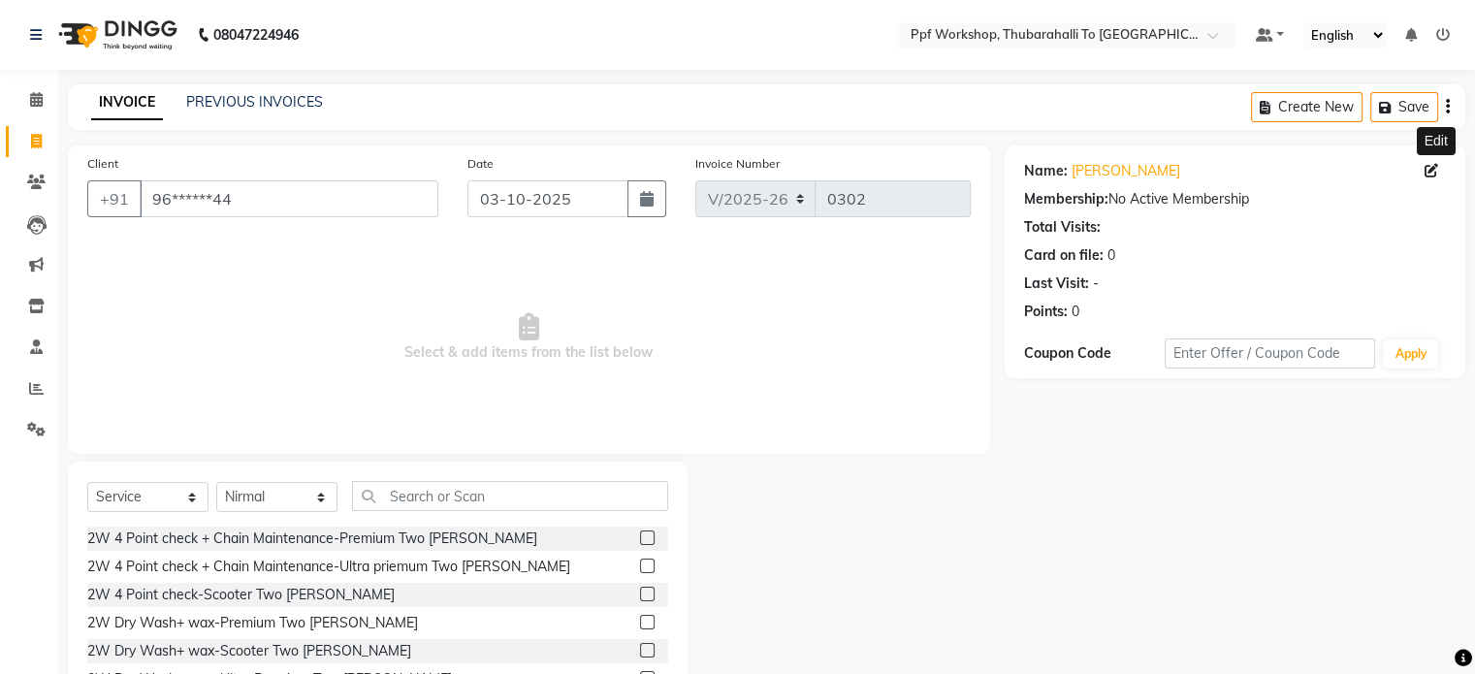
click at [1433, 166] on icon at bounding box center [1432, 171] width 14 height 14
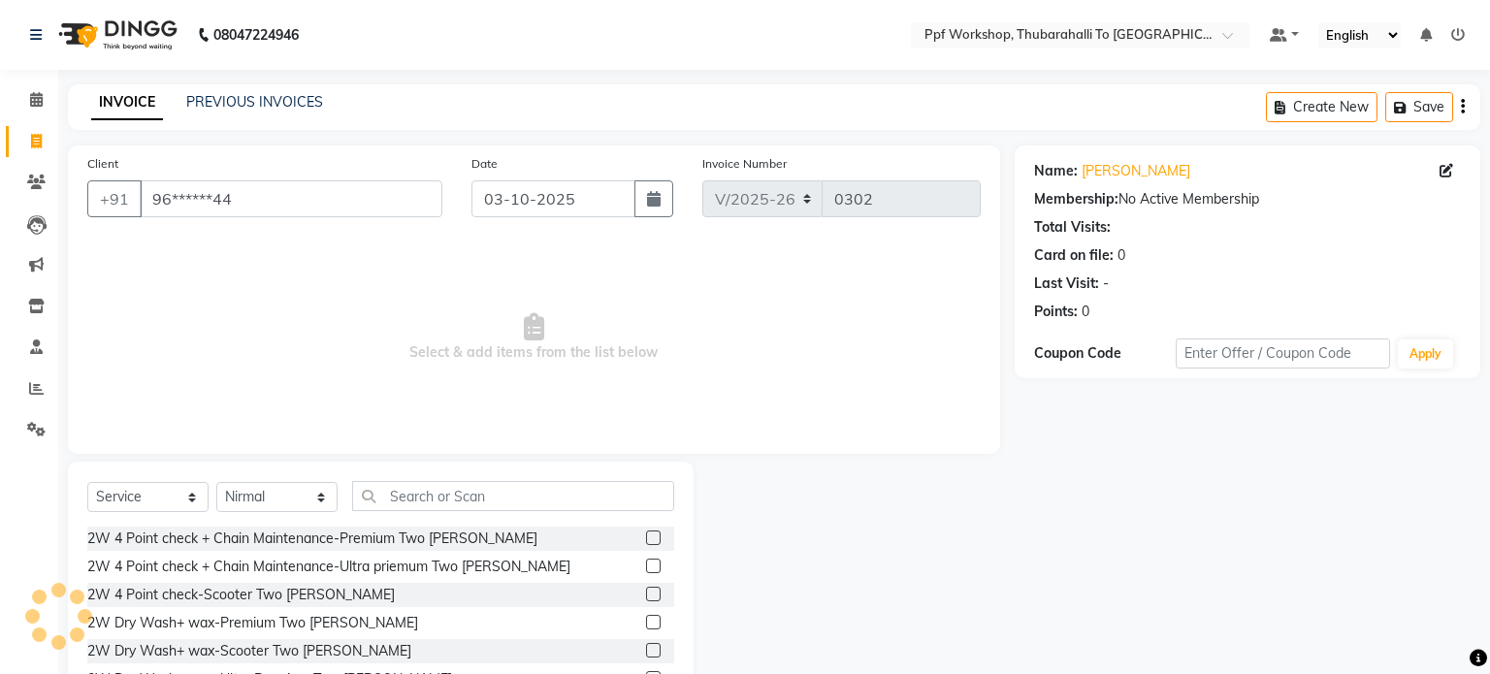
select select "male"
select select "54840"
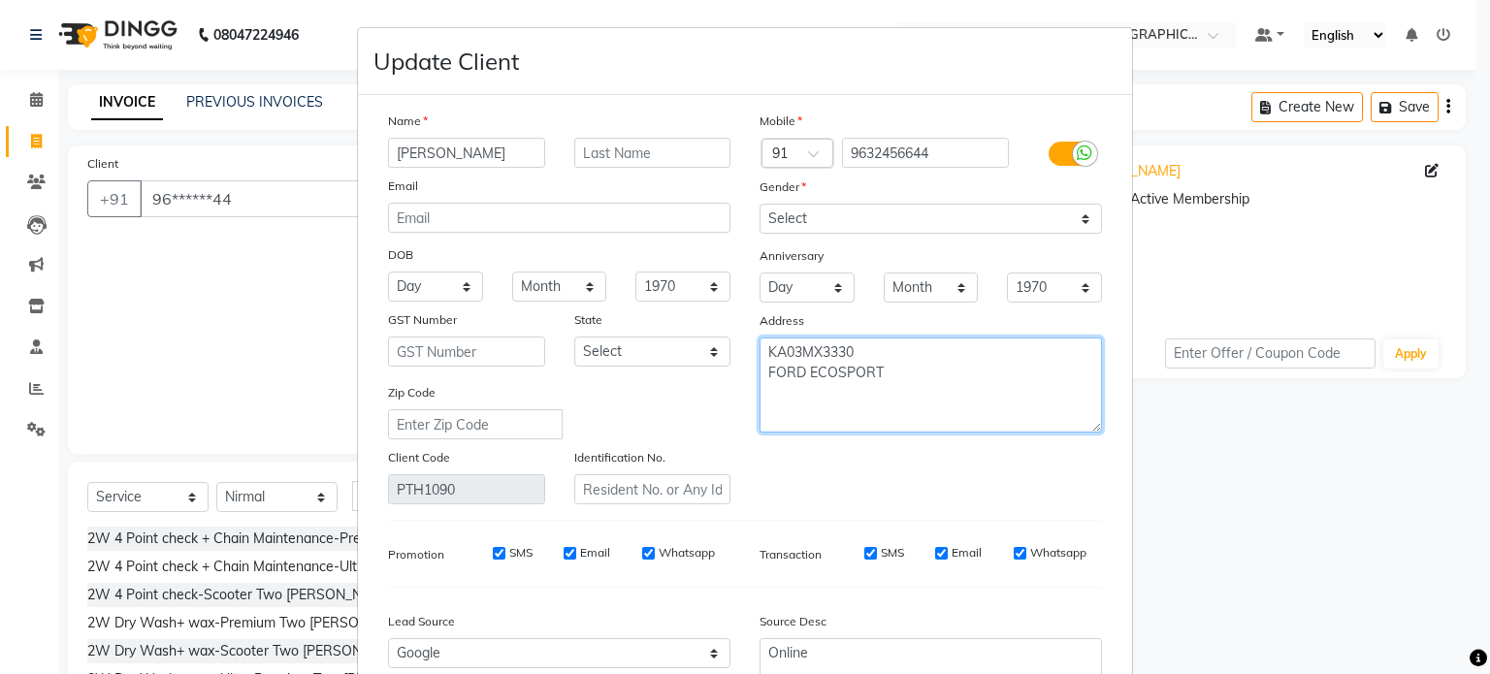
click at [901, 382] on textarea "KA03MX3330 FORD ECOSPORT" at bounding box center [930, 384] width 342 height 95
type textarea "K"
paste textarea "KA01MS4214 FOR ECO SPOR"
type textarea "KA01MS4214 FOR ECO SPORT"
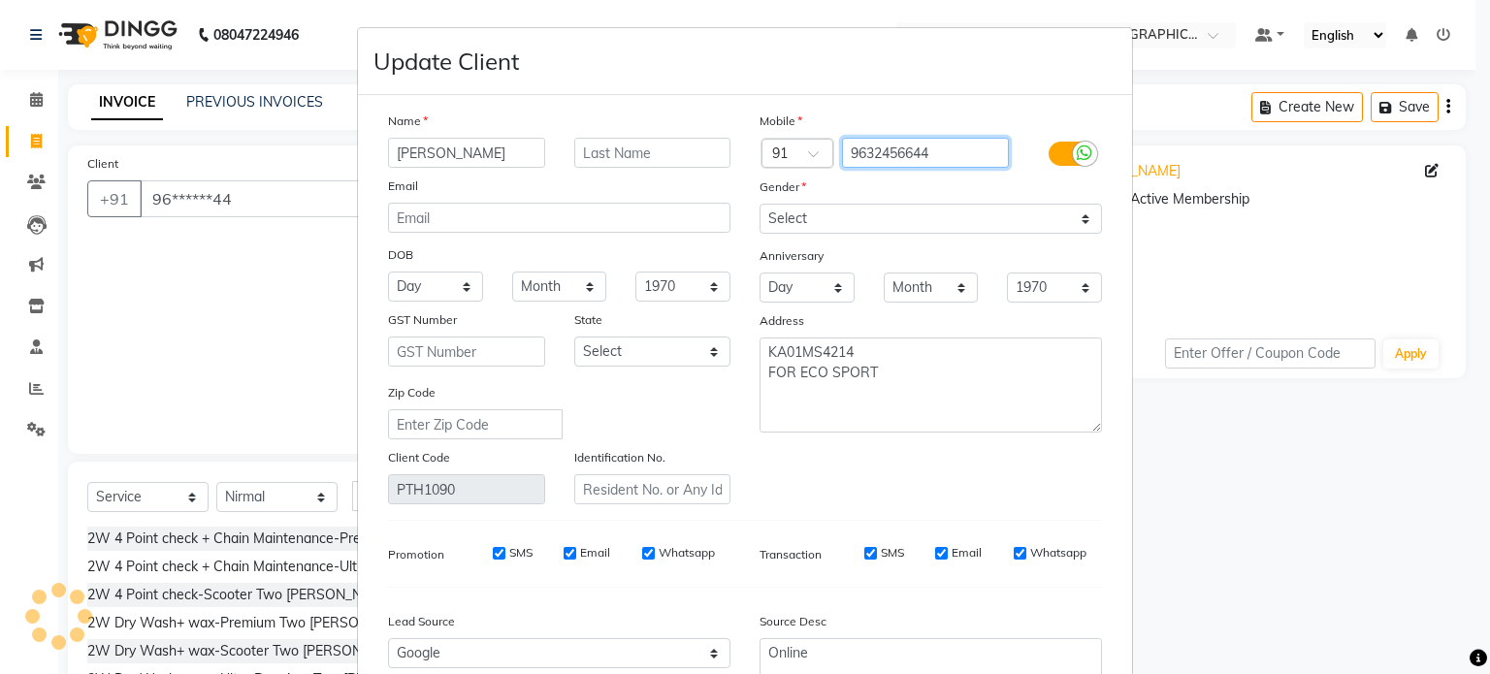
click at [935, 152] on input "9632456644" at bounding box center [926, 153] width 168 height 30
type input "9"
paste input "9632456644"
type input "9632456644"
click at [890, 473] on div "Mobile Country Code × 91 9632456644 Gender Select Male Female Other Prefer Not …" at bounding box center [930, 308] width 371 height 394
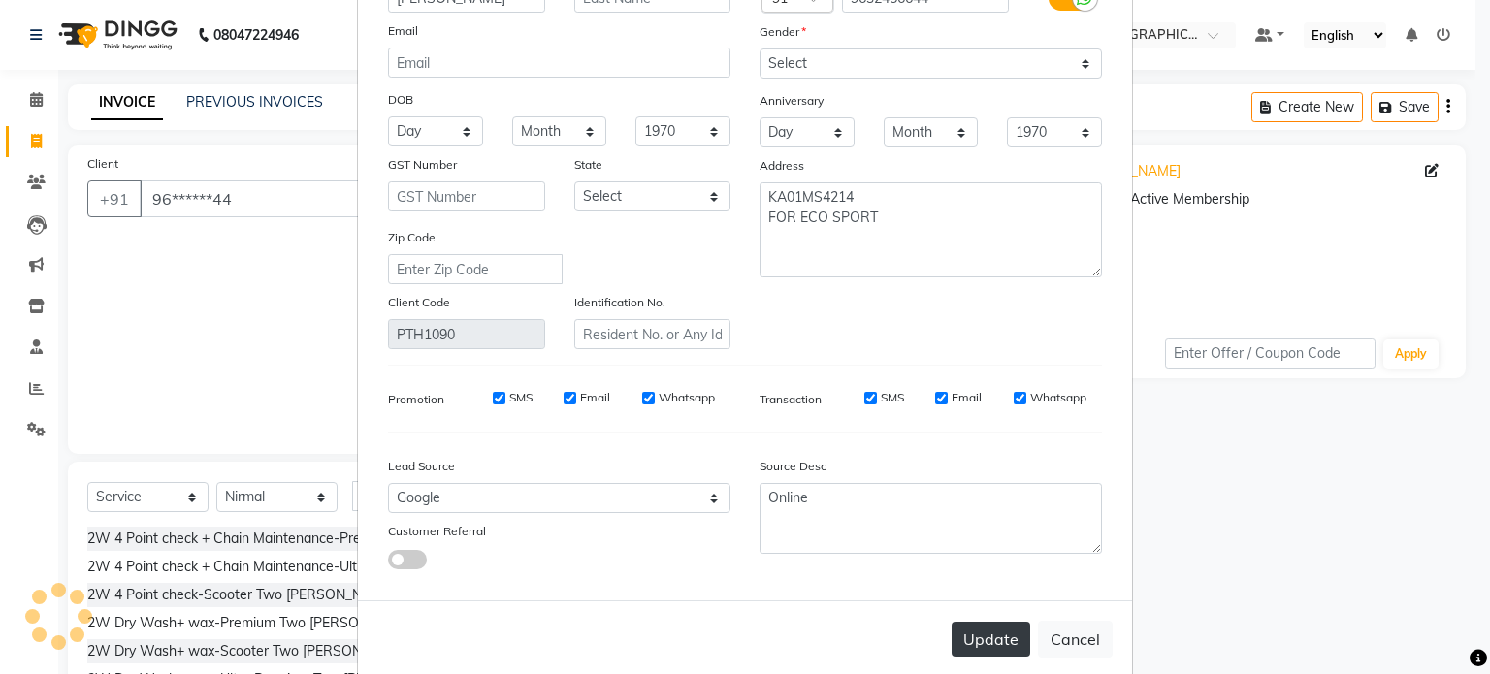
click at [991, 657] on button "Update" at bounding box center [990, 639] width 79 height 35
click at [979, 639] on button "Update" at bounding box center [990, 639] width 79 height 35
click at [980, 645] on button "Update" at bounding box center [990, 639] width 79 height 35
select select
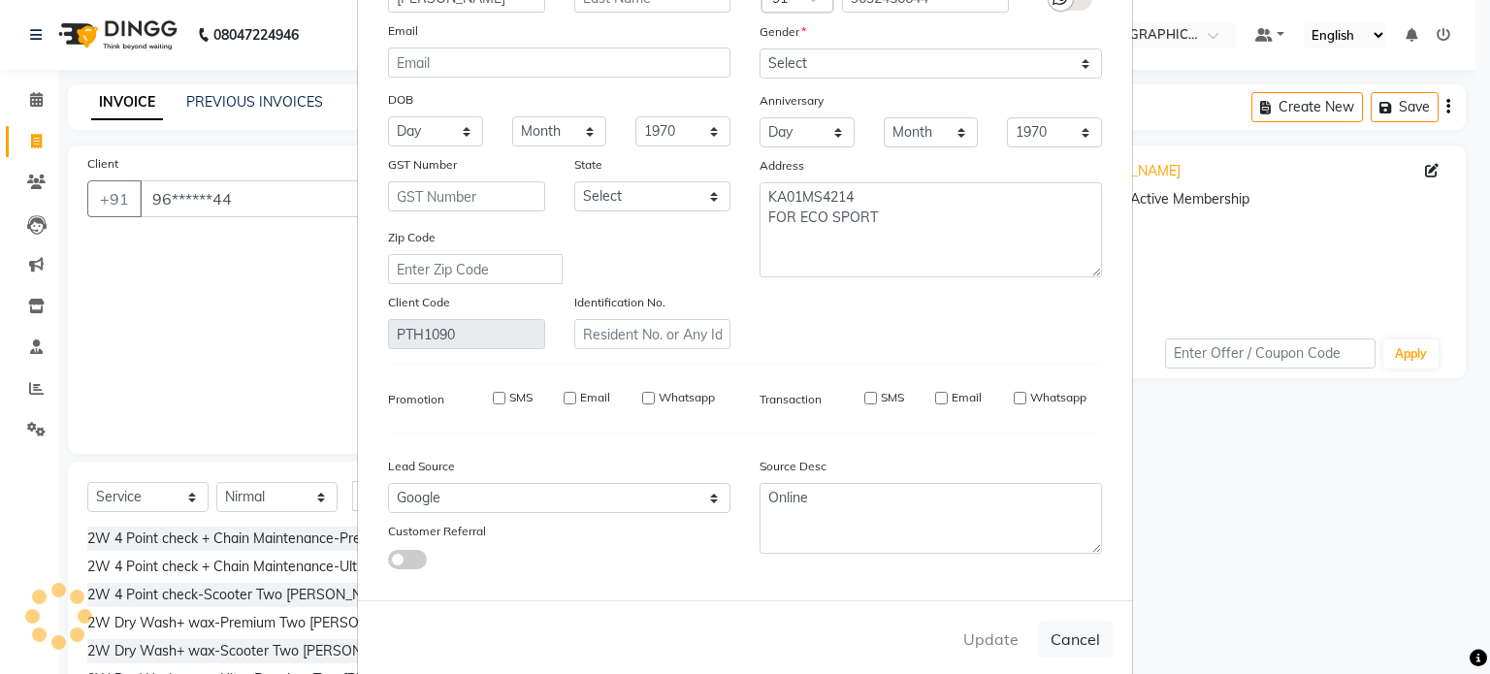
select select
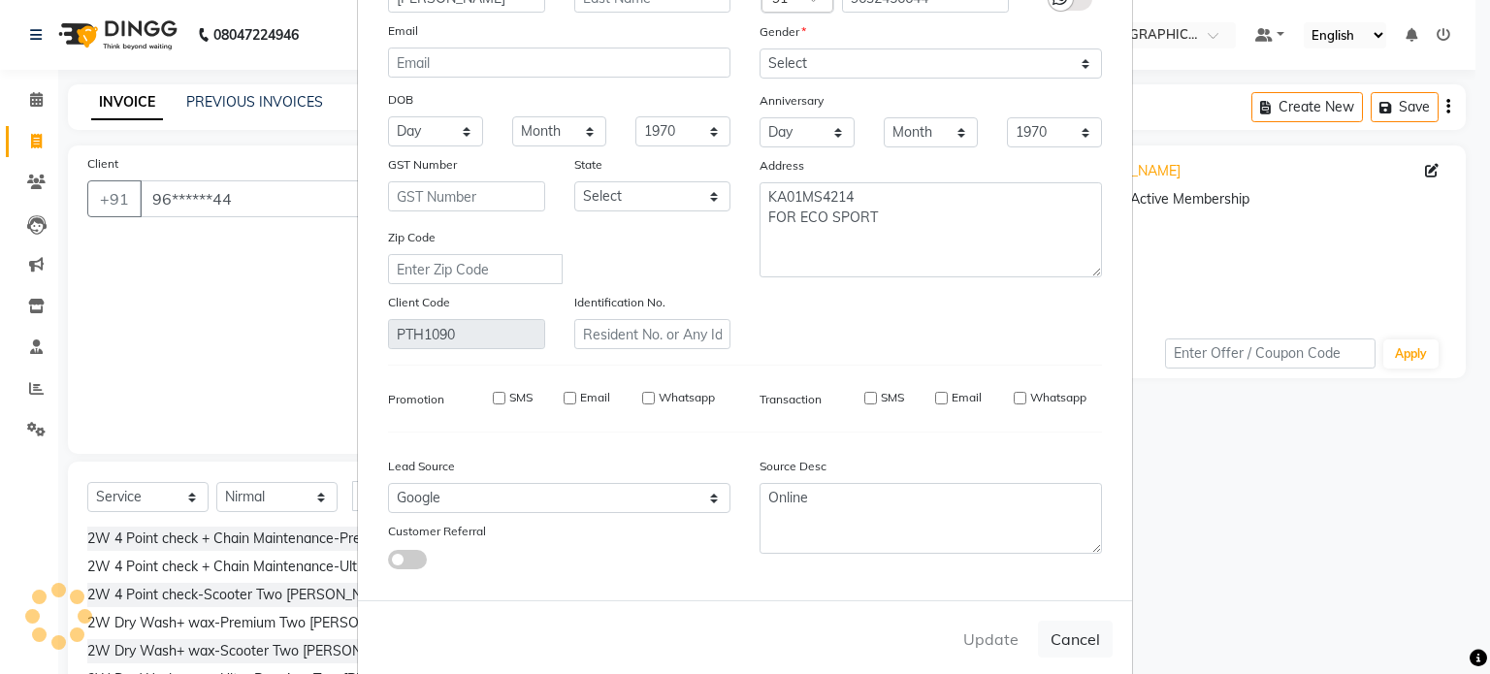
checkbox input "false"
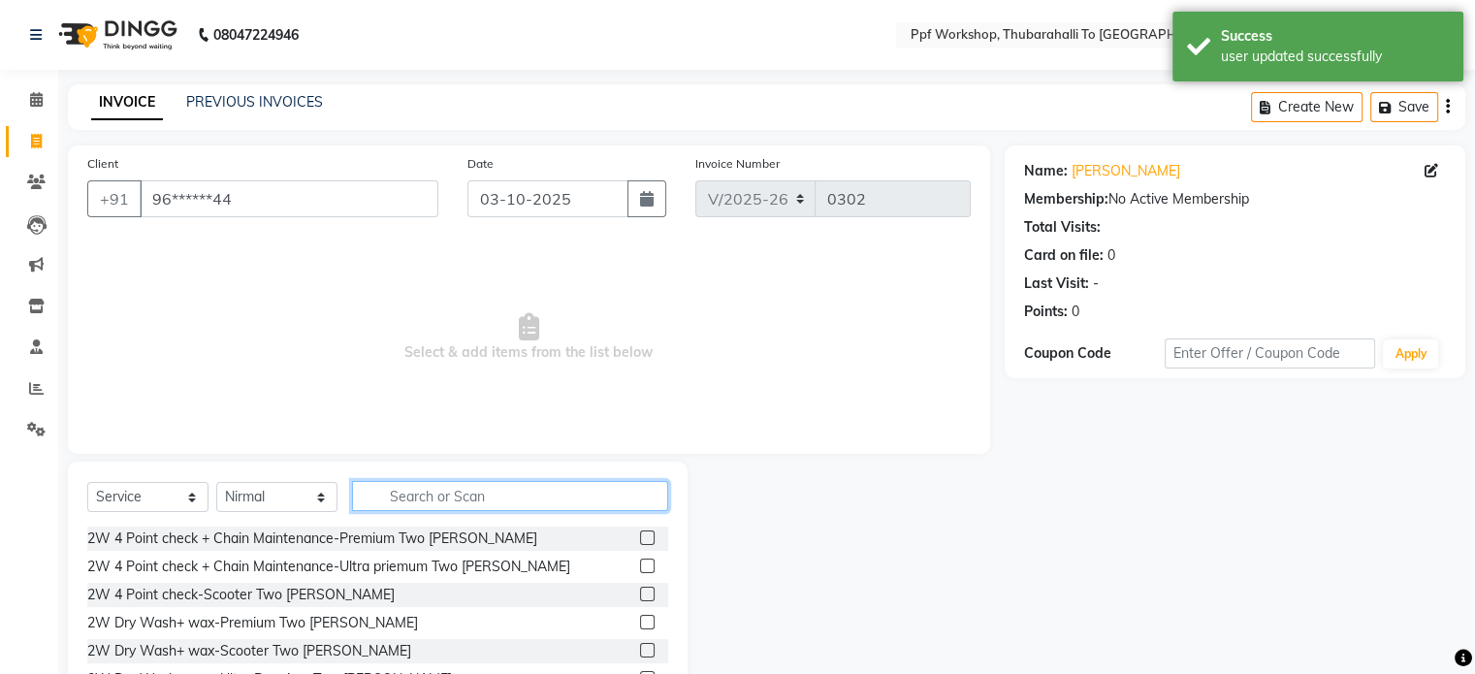
click at [388, 507] on input "text" at bounding box center [510, 496] width 316 height 30
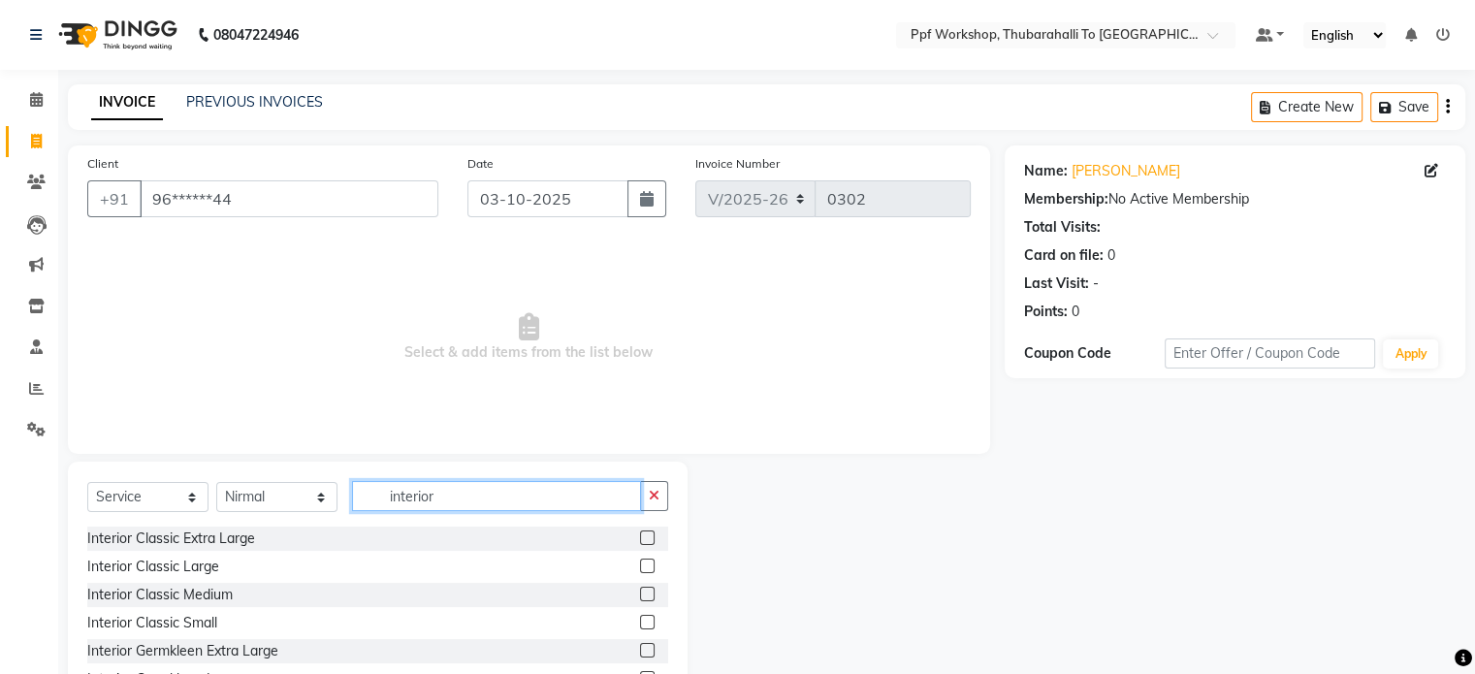
type input "interior"
click at [853, 561] on div at bounding box center [846, 605] width 317 height 286
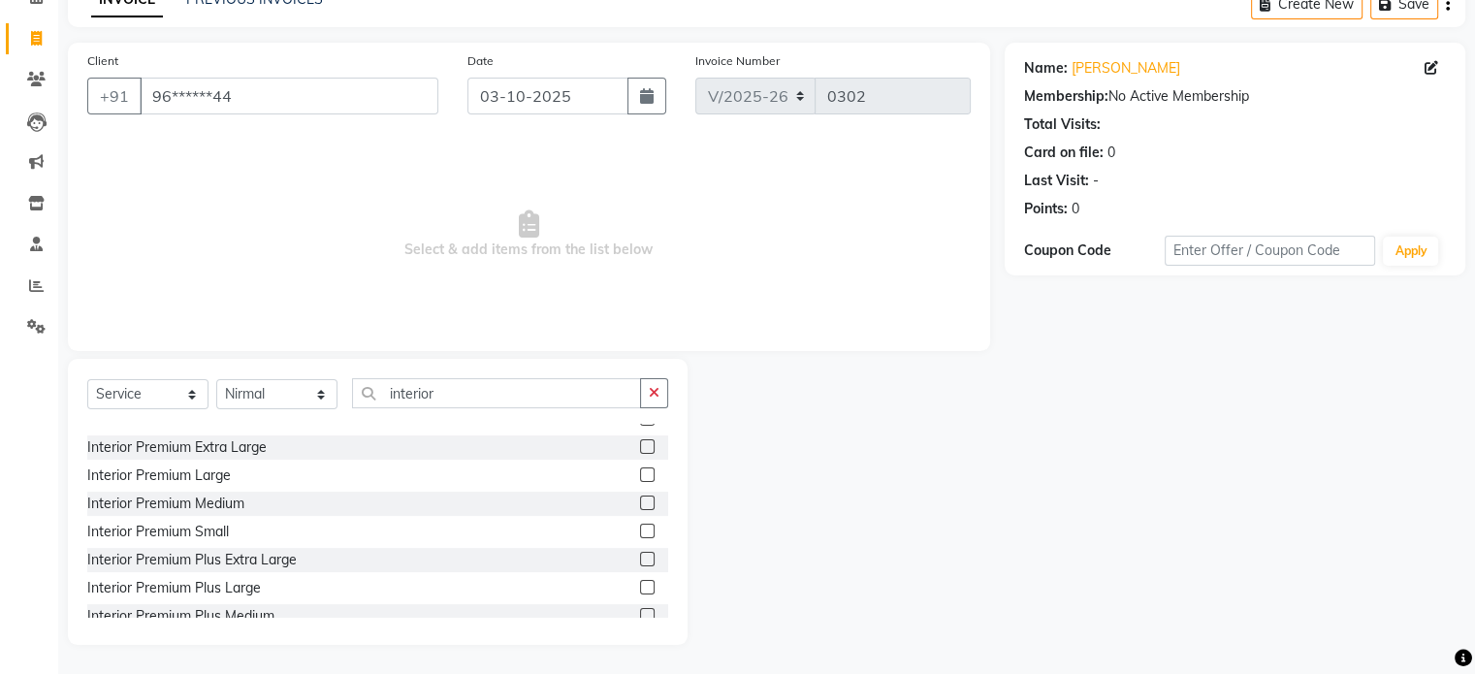
scroll to position [512, 0]
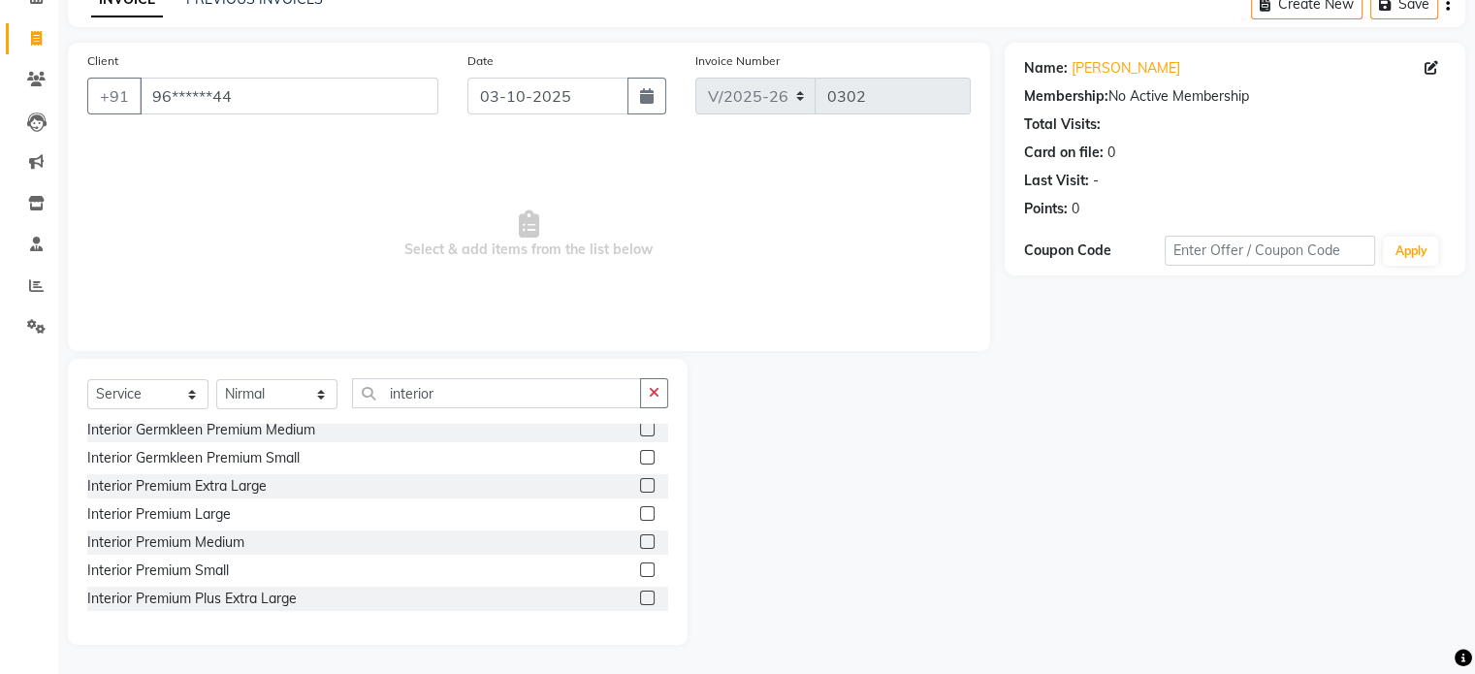
click at [640, 540] on label at bounding box center [647, 541] width 15 height 15
click at [640, 540] on input "checkbox" at bounding box center [646, 542] width 13 height 13
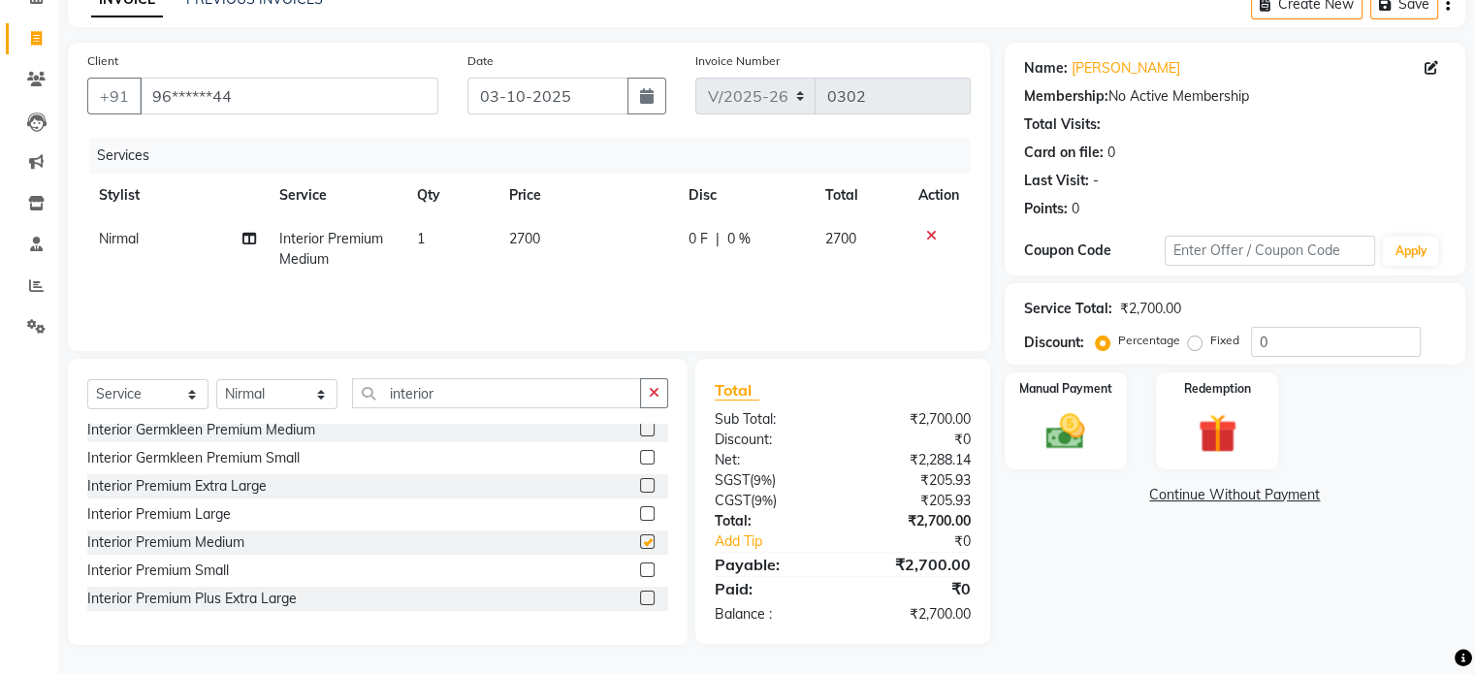
checkbox input "false"
click at [446, 399] on input "interior" at bounding box center [496, 393] width 289 height 30
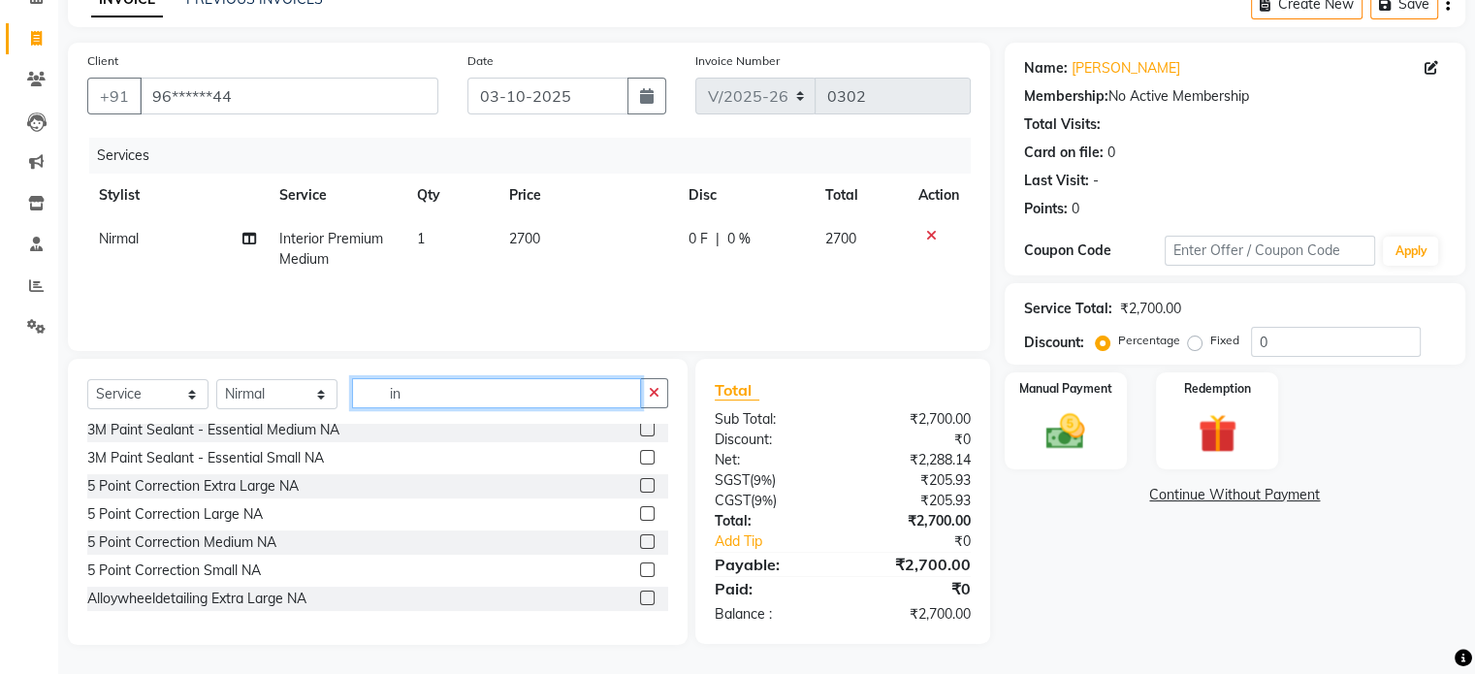
type input "i"
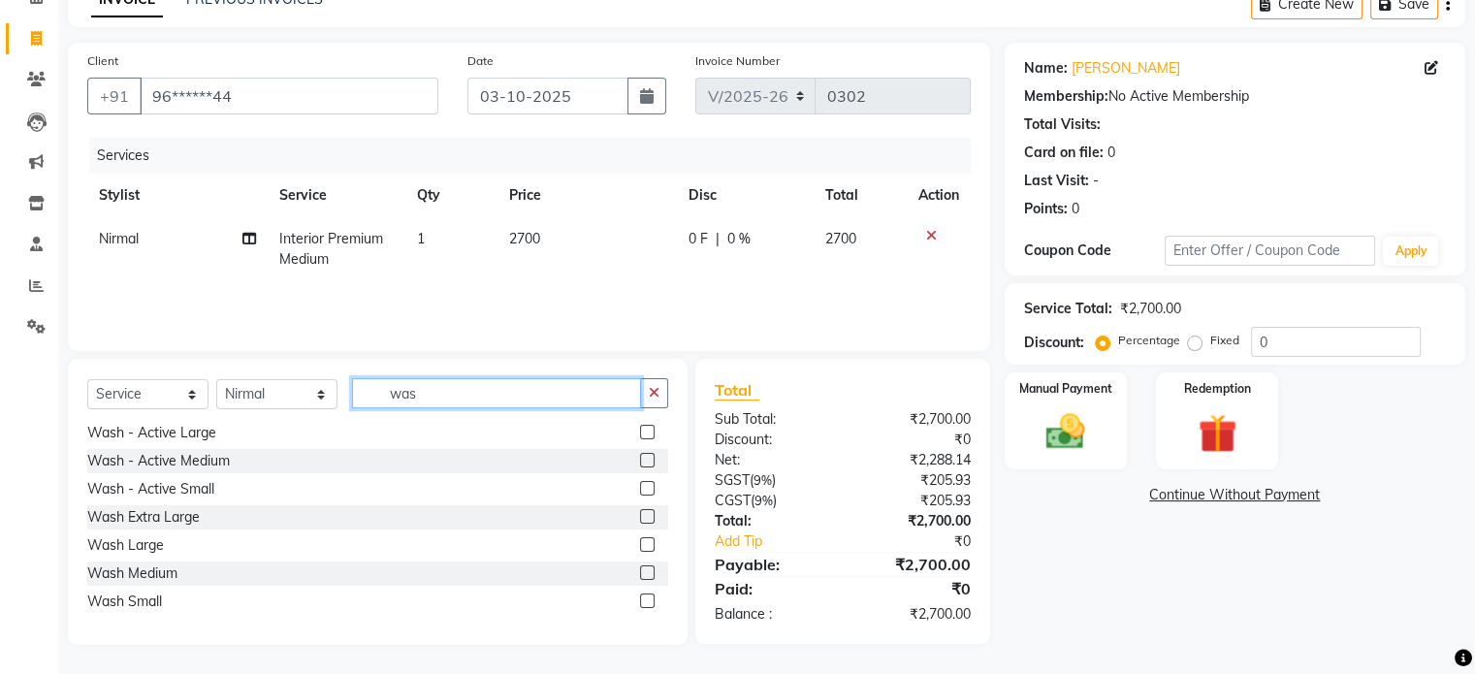
scroll to position [481, 0]
type input "wash"
click at [640, 463] on label at bounding box center [647, 460] width 15 height 15
click at [640, 463] on input "checkbox" at bounding box center [646, 461] width 13 height 13
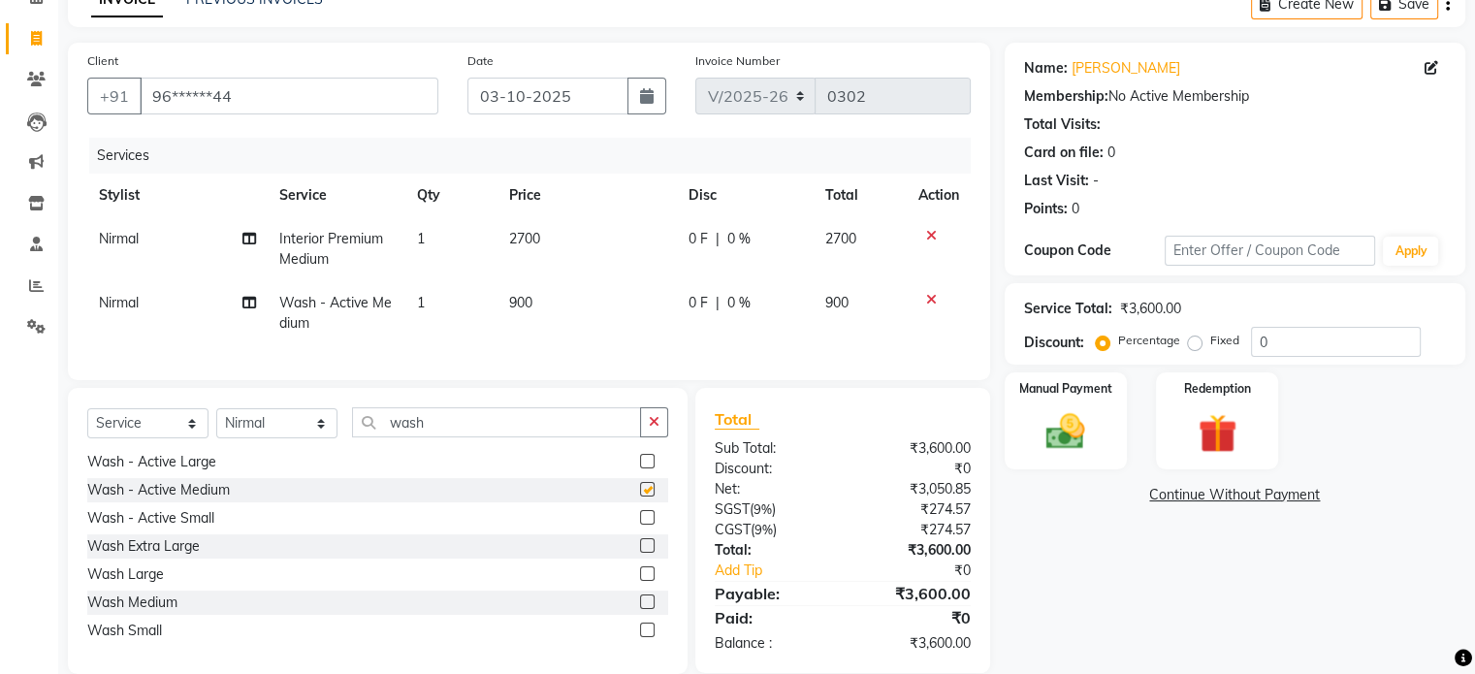
checkbox input "false"
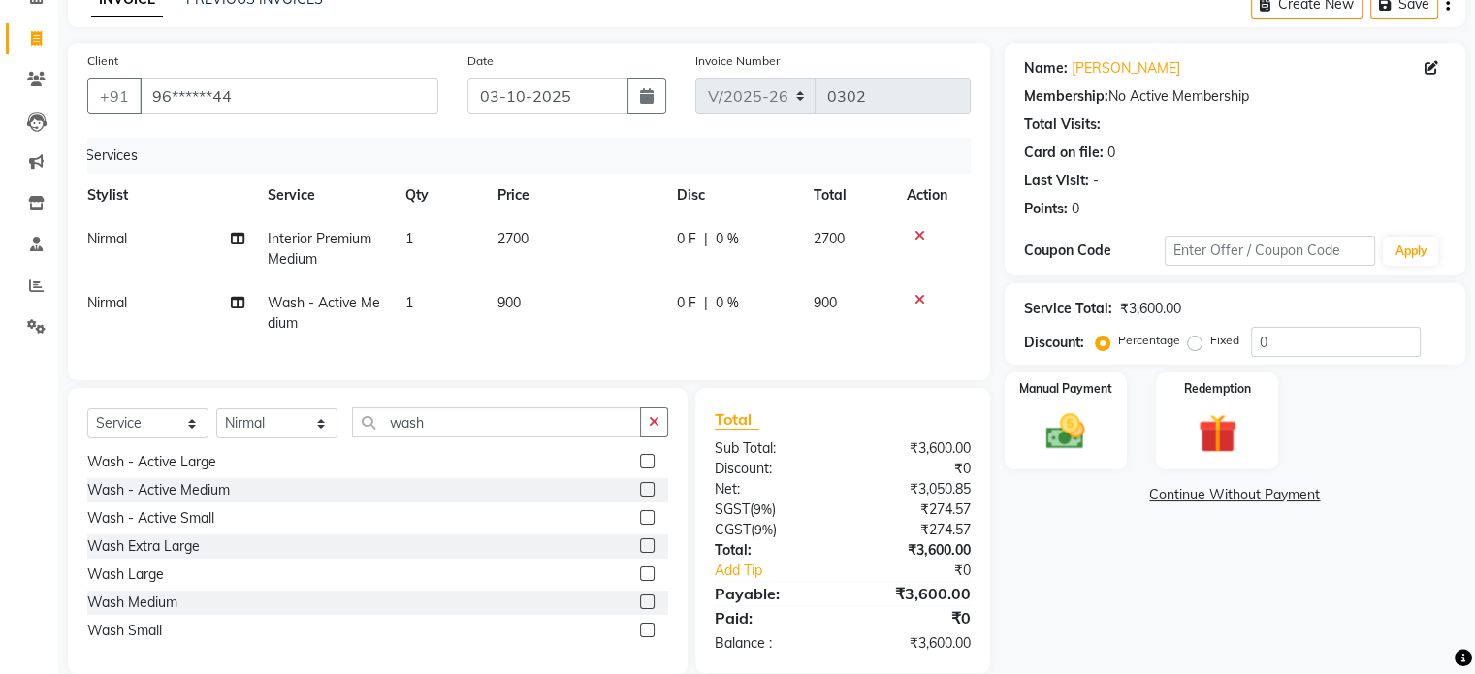
scroll to position [0, 14]
click at [640, 468] on label at bounding box center [647, 461] width 15 height 15
click at [640, 468] on input "checkbox" at bounding box center [646, 462] width 13 height 13
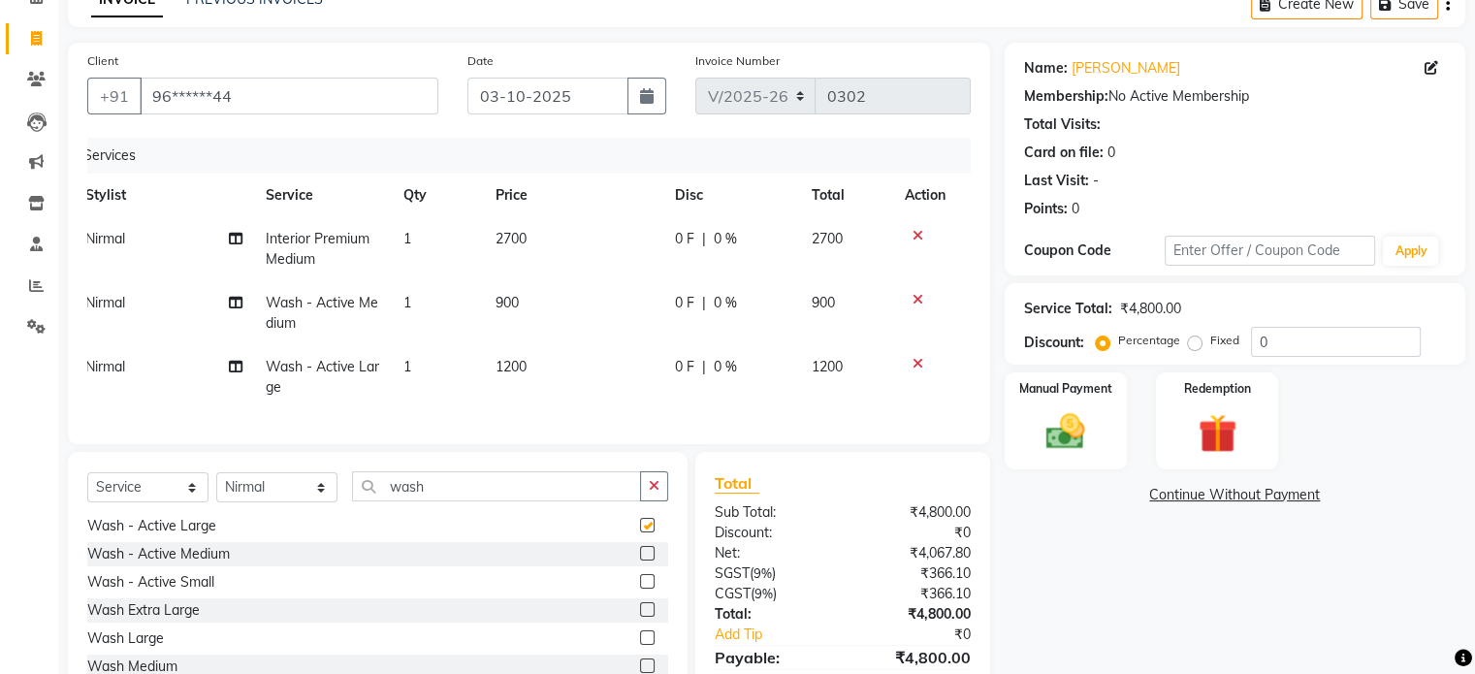
checkbox input "false"
click at [917, 302] on icon at bounding box center [918, 300] width 11 height 14
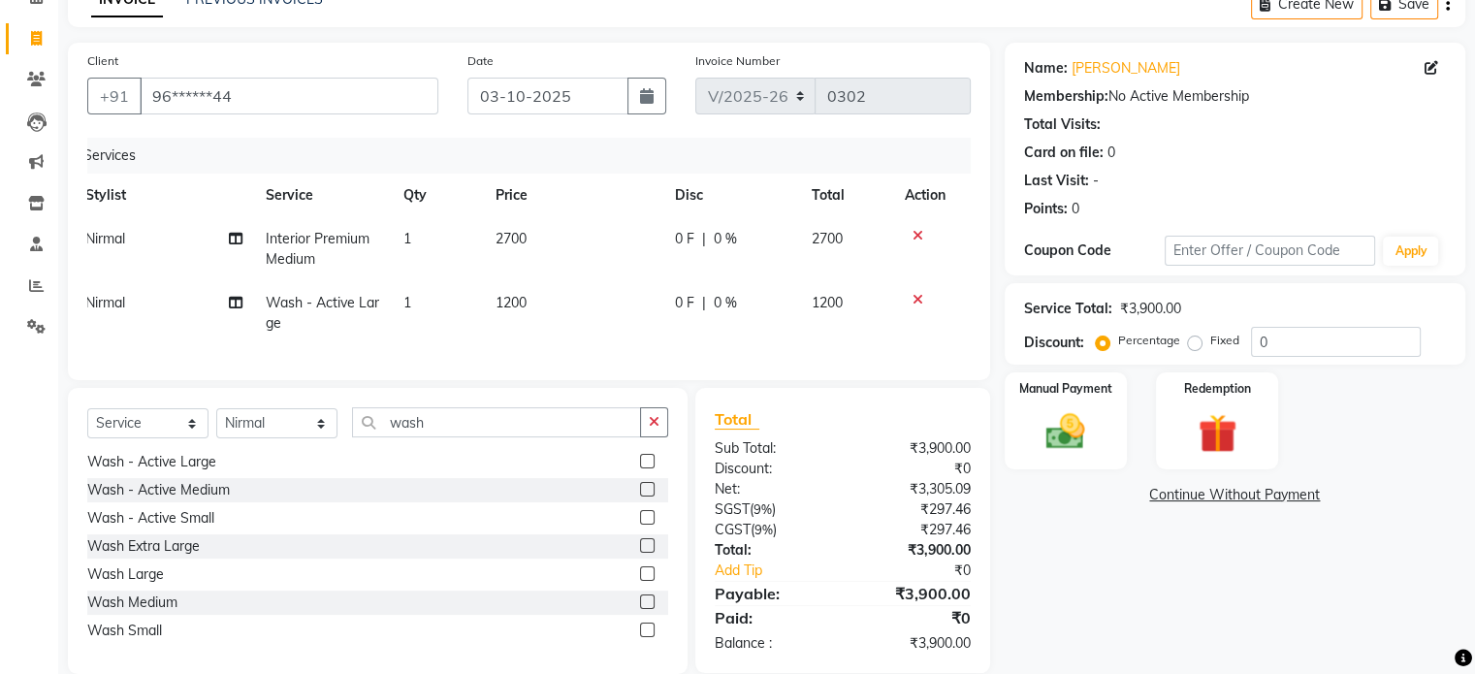
click at [914, 239] on icon at bounding box center [918, 236] width 11 height 14
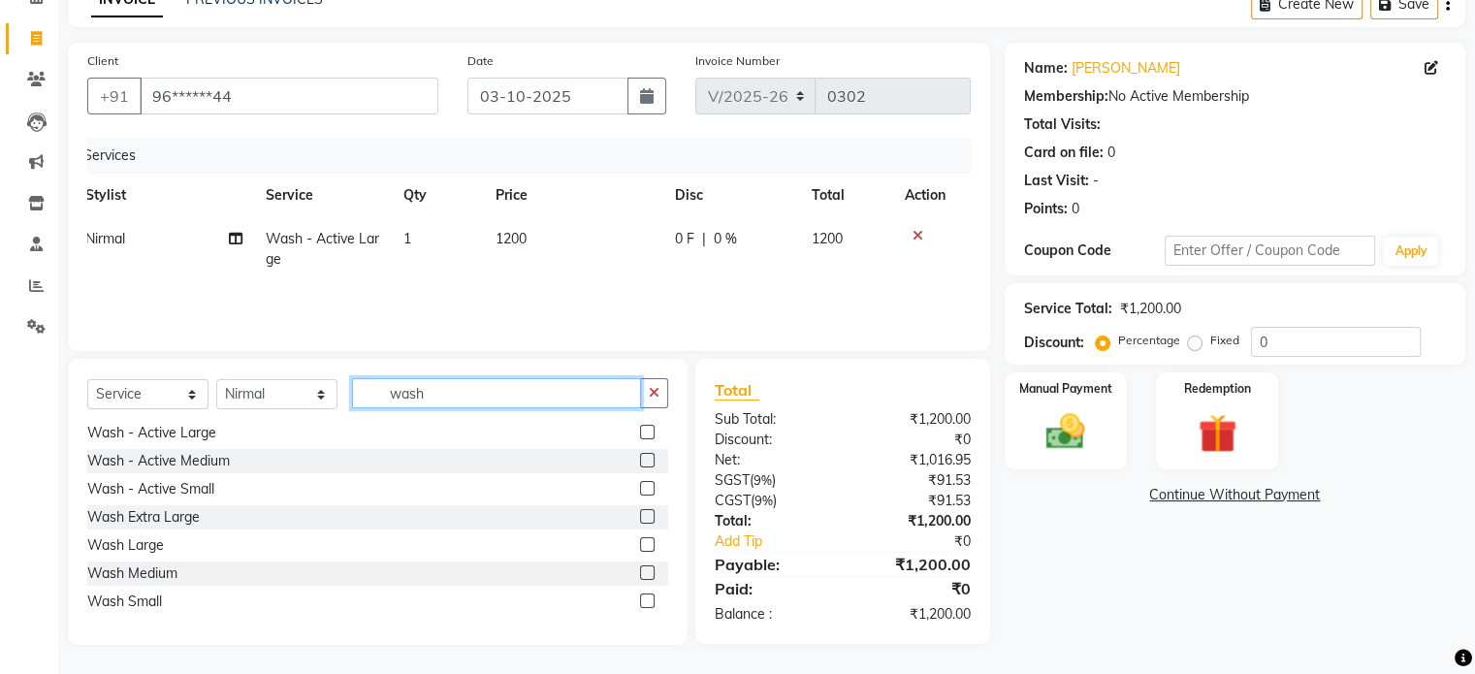
click at [440, 402] on input "wash" at bounding box center [496, 393] width 289 height 30
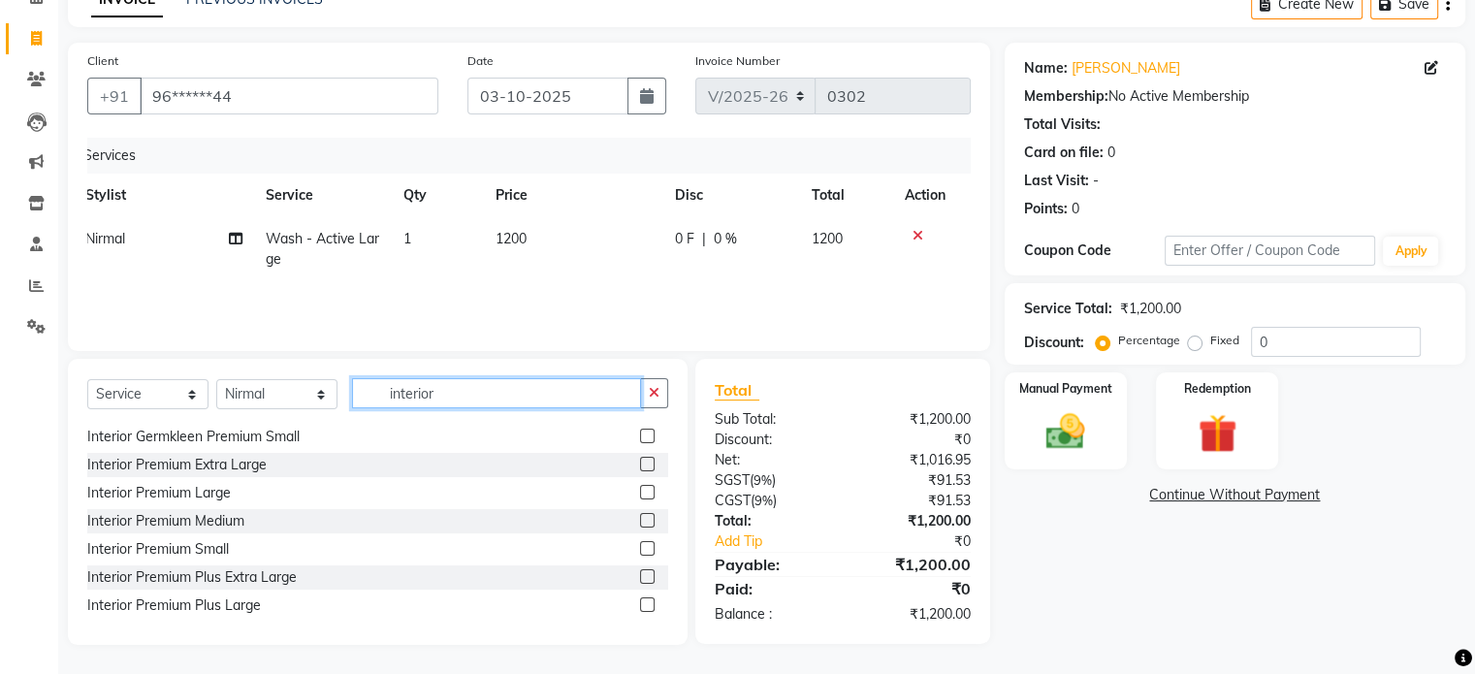
scroll to position [543, 0]
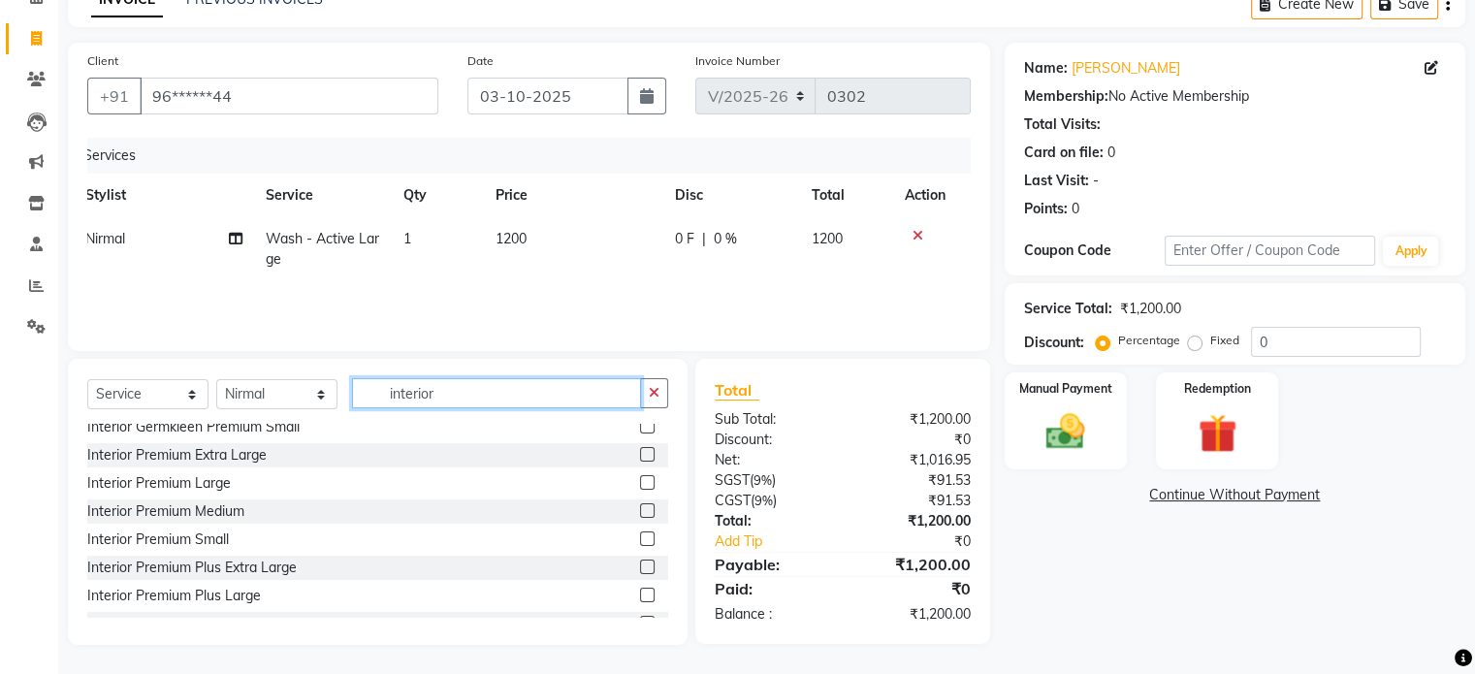
type input "interior"
click at [640, 484] on label at bounding box center [647, 482] width 15 height 15
click at [640, 484] on input "checkbox" at bounding box center [646, 483] width 13 height 13
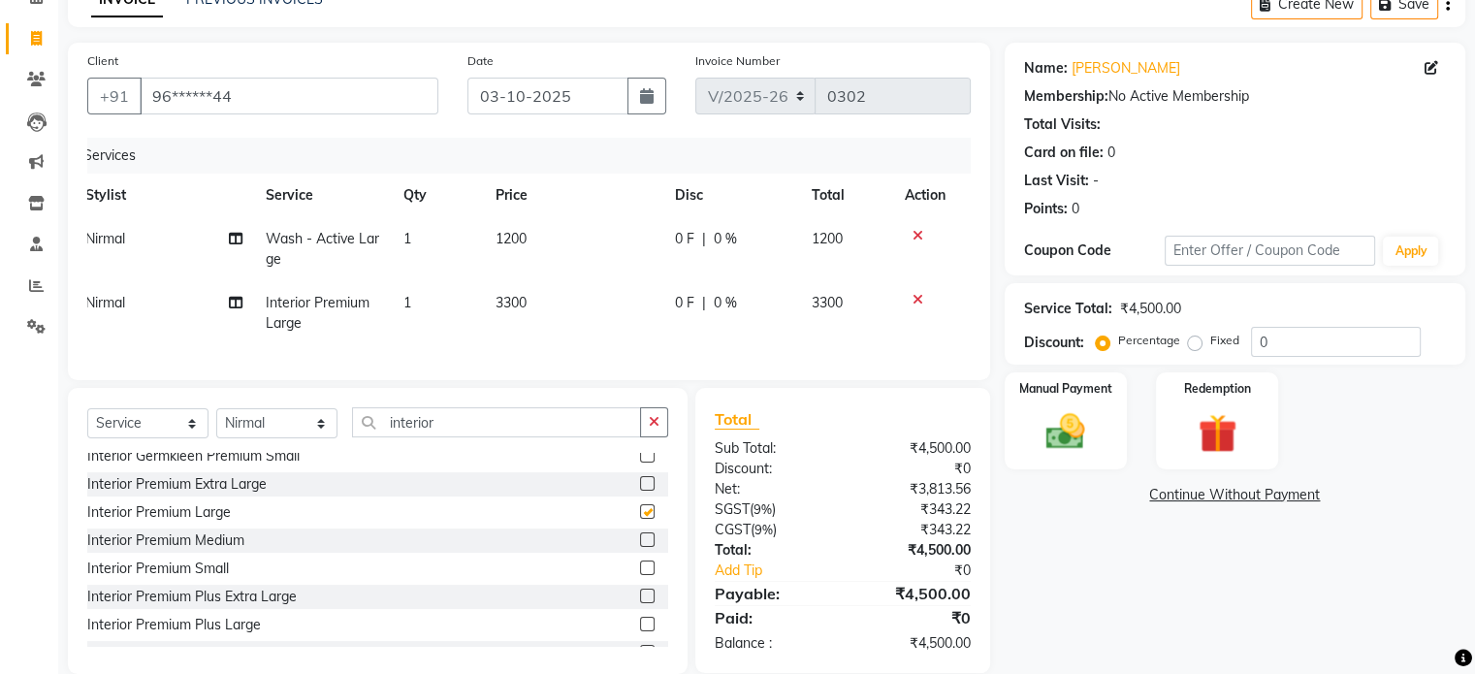
checkbox input "false"
click at [1113, 401] on div "Manual Payment" at bounding box center [1065, 420] width 127 height 100
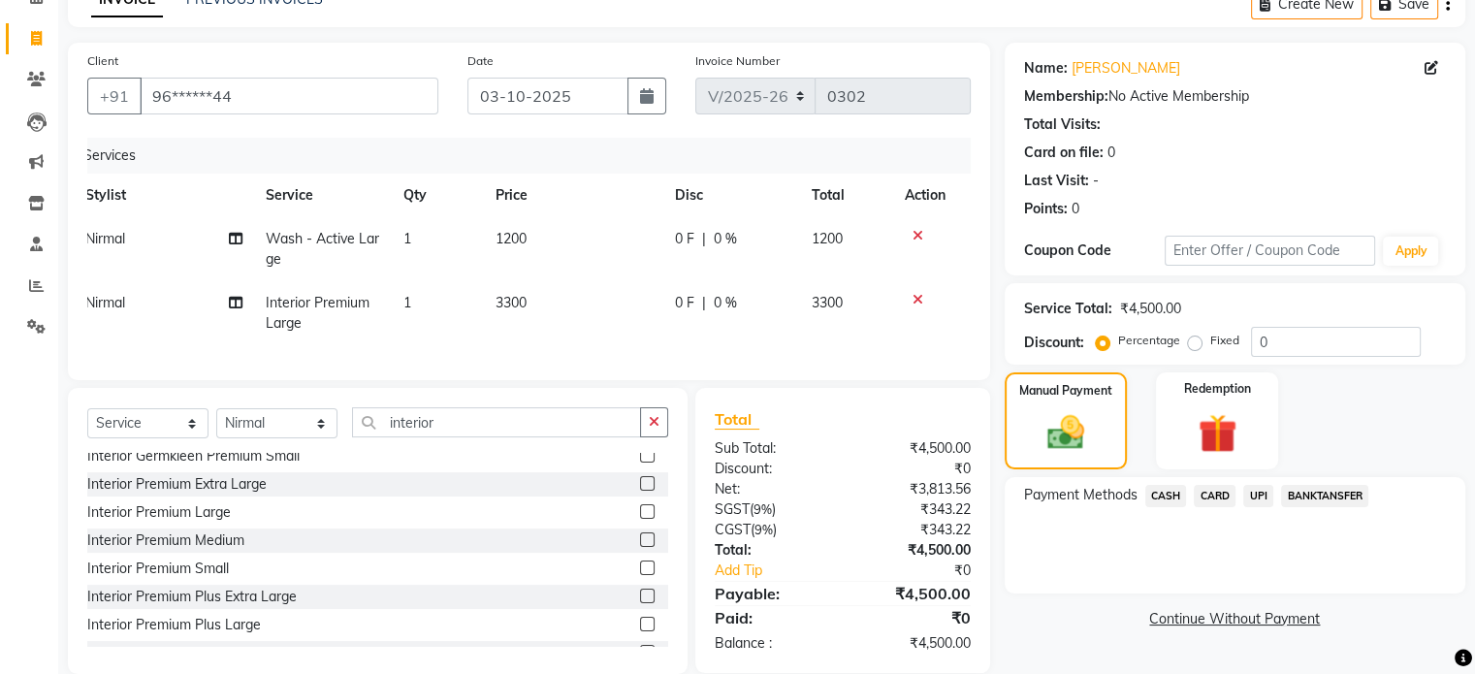
click at [1256, 493] on span "UPI" at bounding box center [1258, 496] width 30 height 22
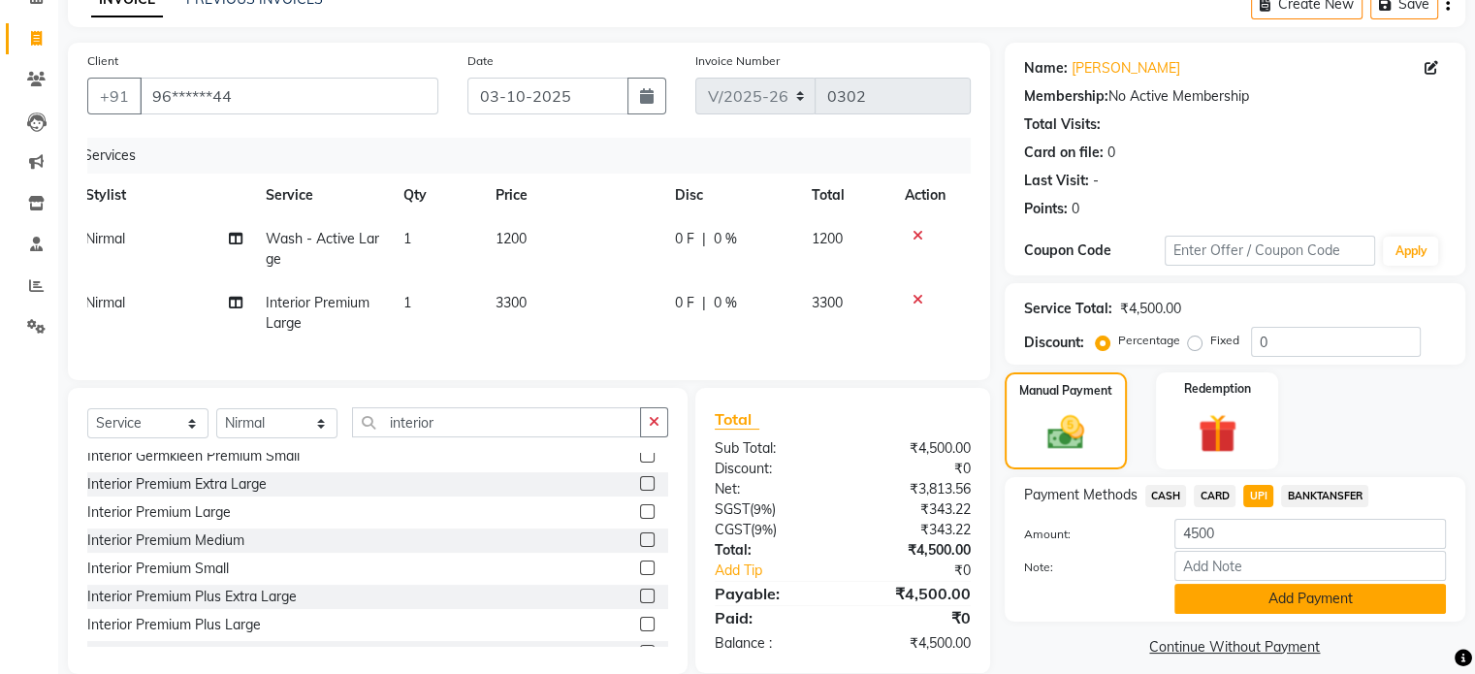
click at [1274, 601] on button "Add Payment" at bounding box center [1310, 599] width 272 height 30
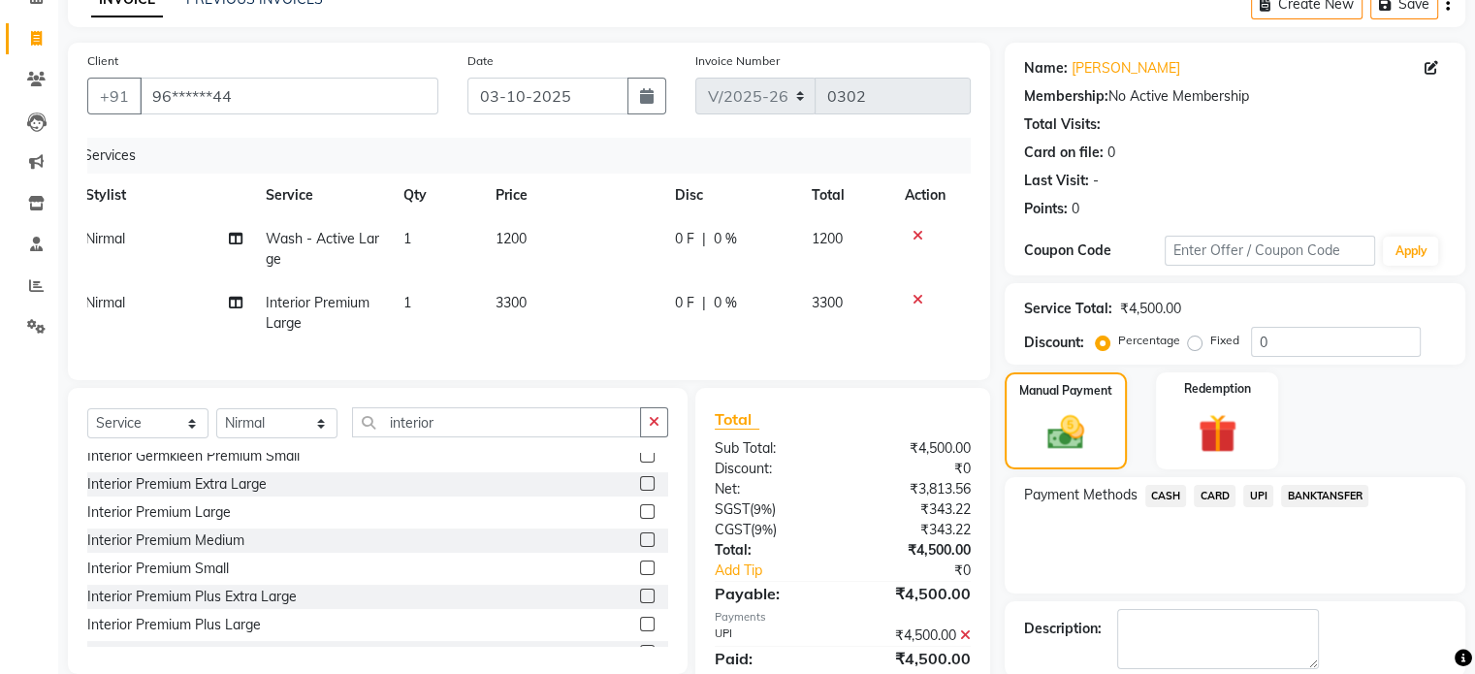
click at [1365, 650] on div "Description:" at bounding box center [1235, 639] width 422 height 60
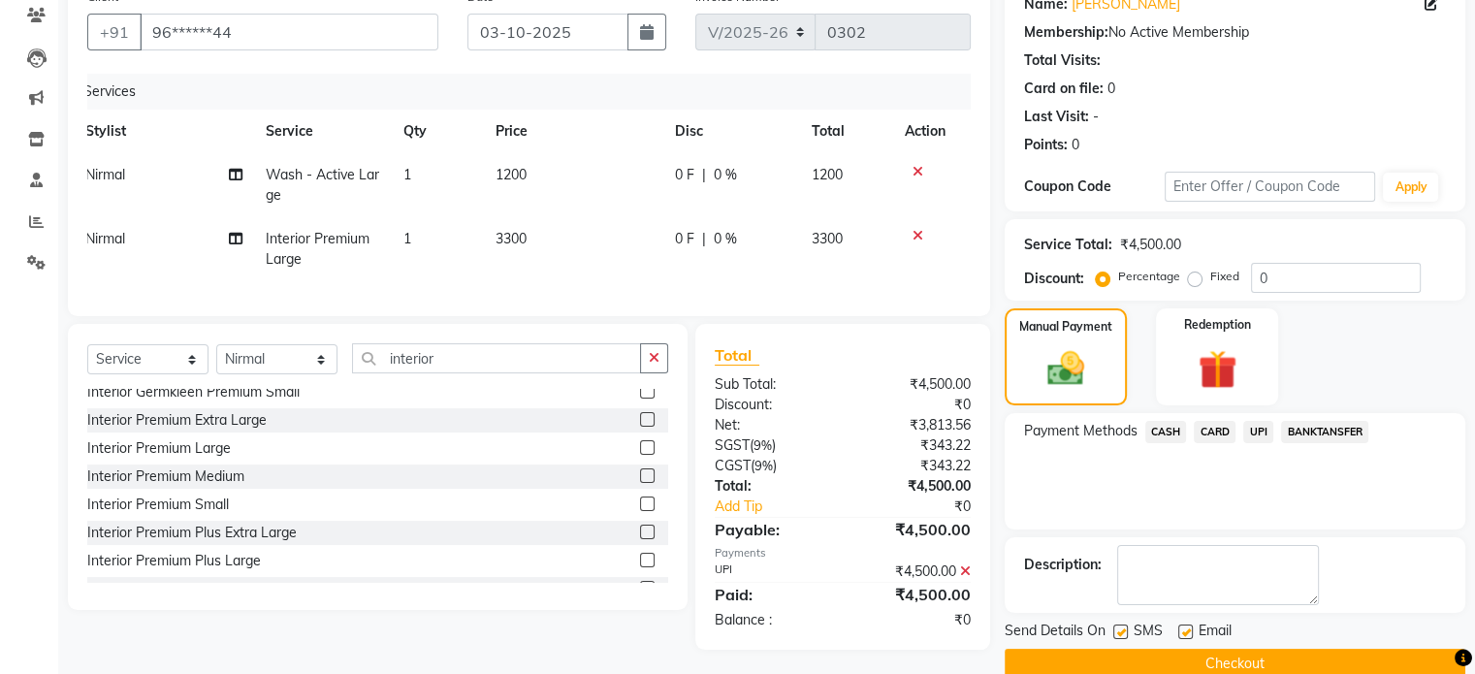
scroll to position [180, 0]
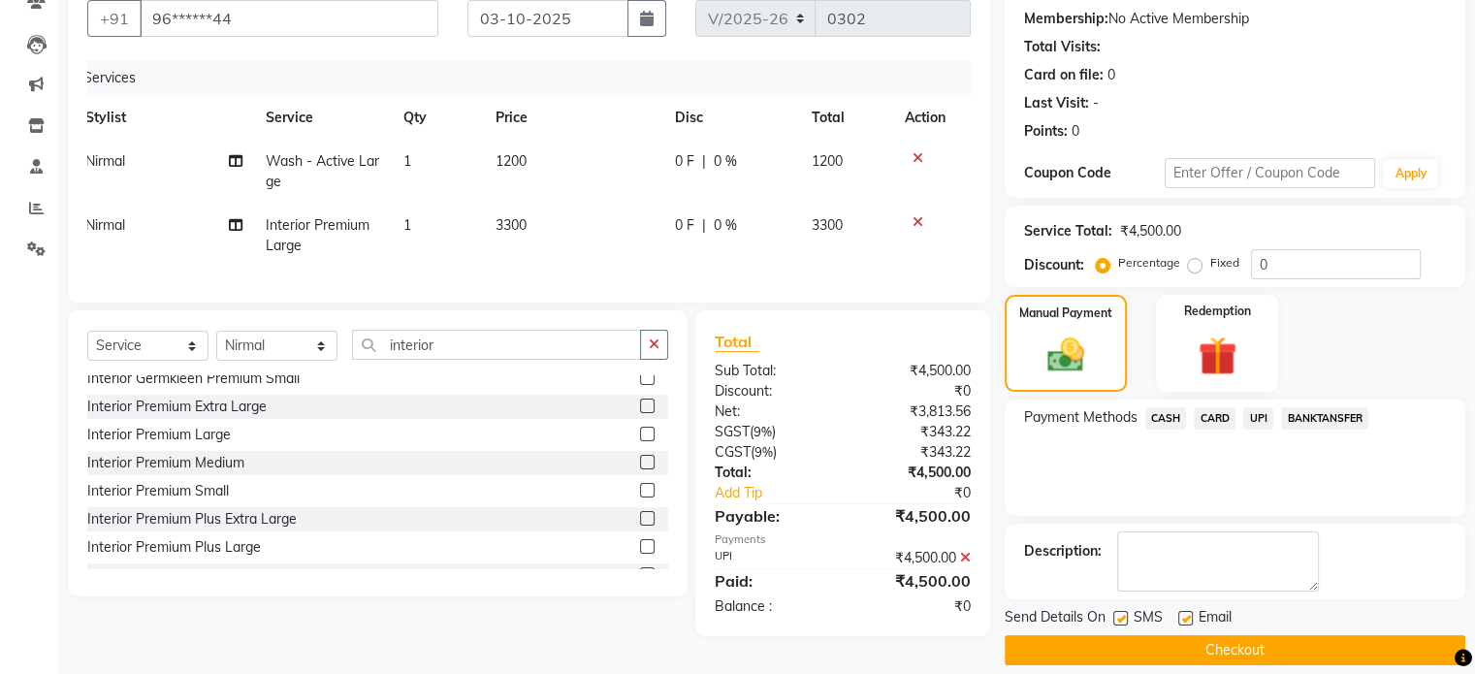
click at [1344, 650] on button "Checkout" at bounding box center [1235, 650] width 461 height 30
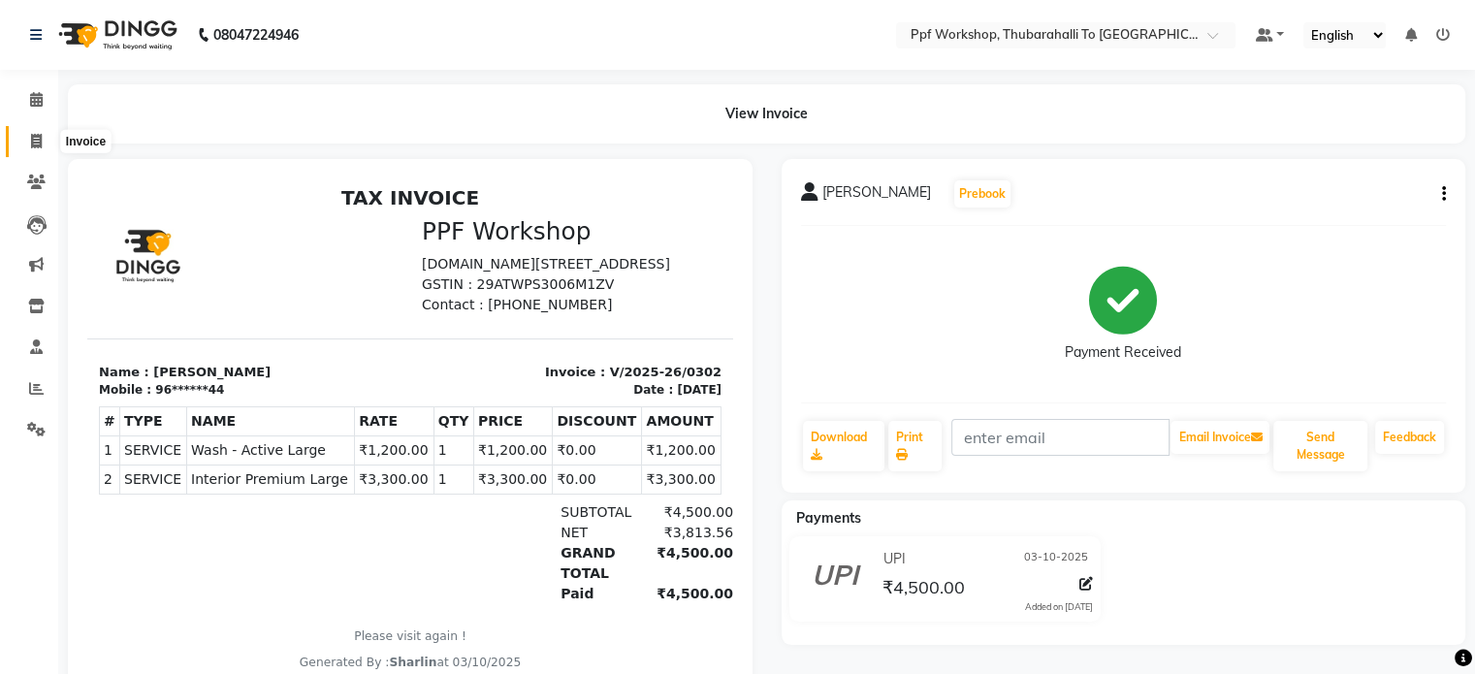
click at [43, 145] on span at bounding box center [36, 142] width 34 height 22
select select "service"
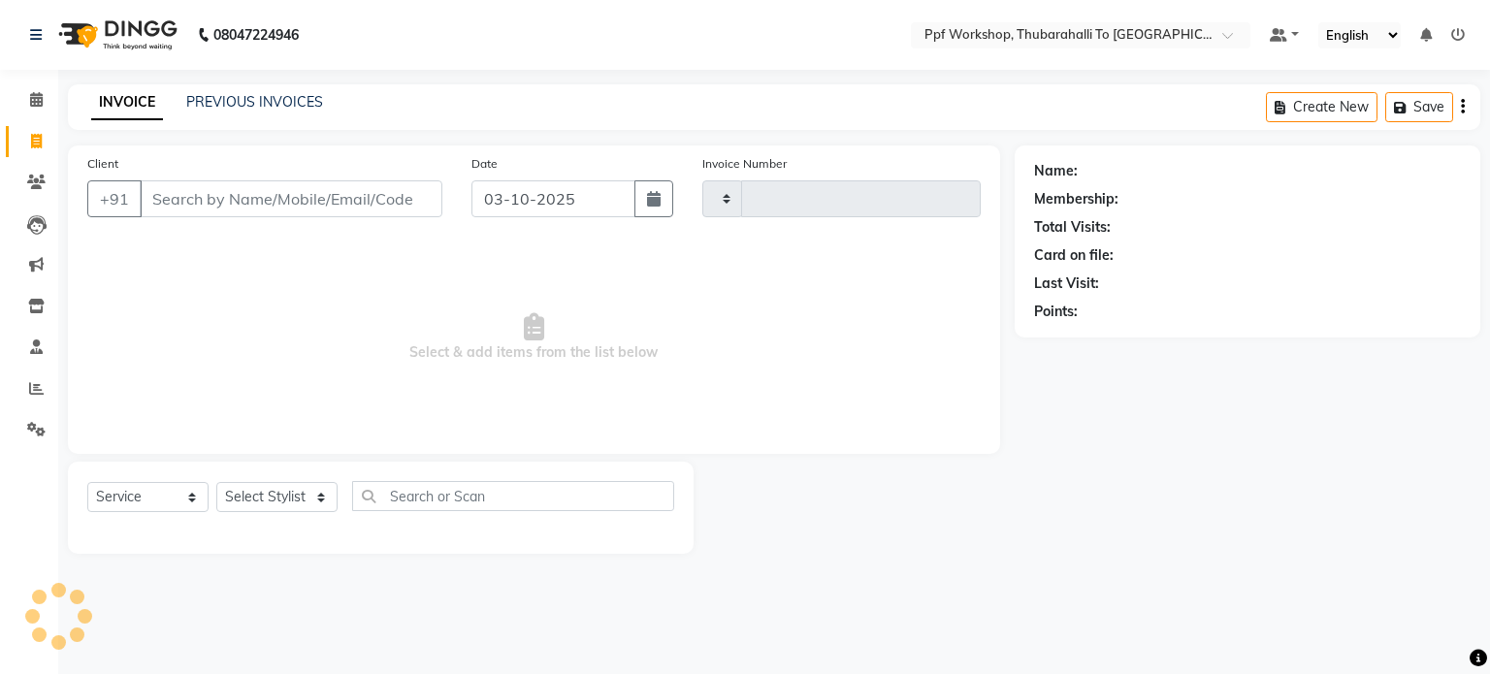
type input "0303"
select select "8339"
click at [278, 100] on link "PREVIOUS INVOICES" at bounding box center [254, 101] width 137 height 17
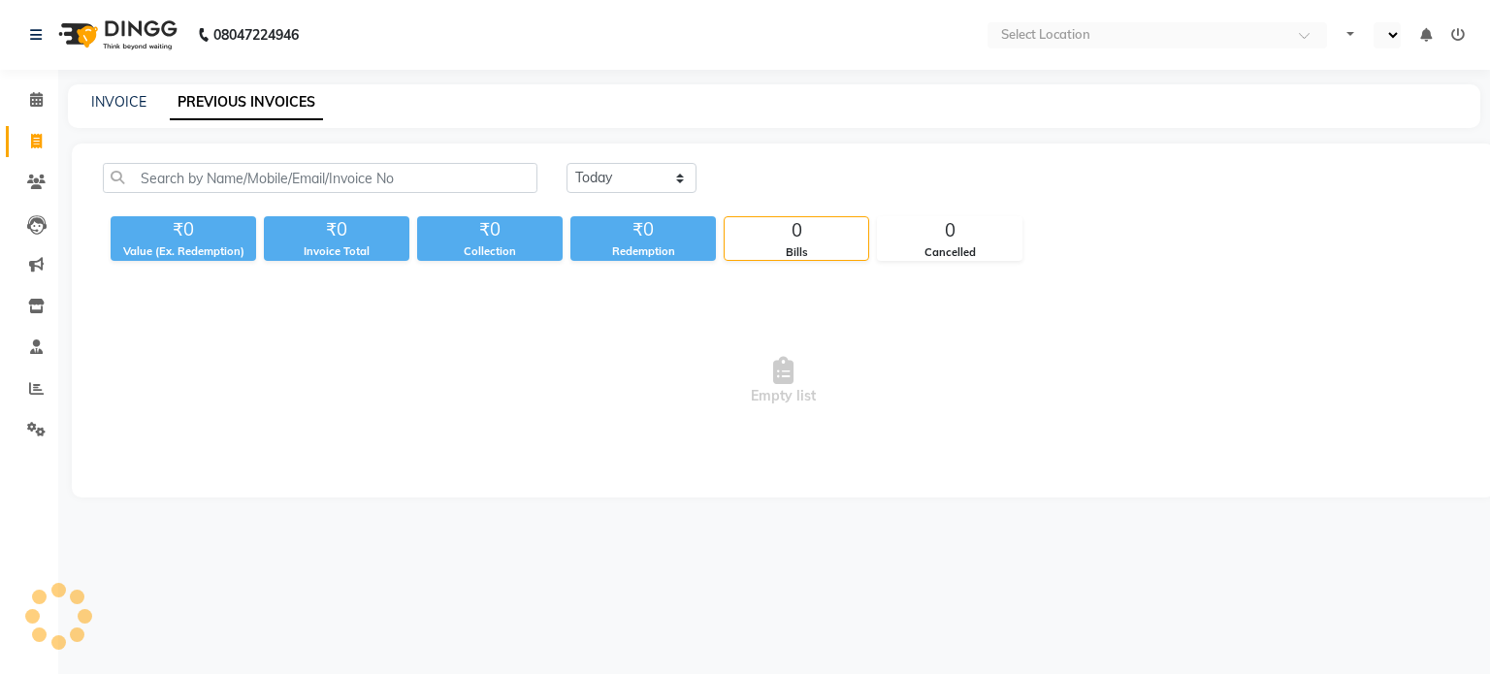
select select "en"
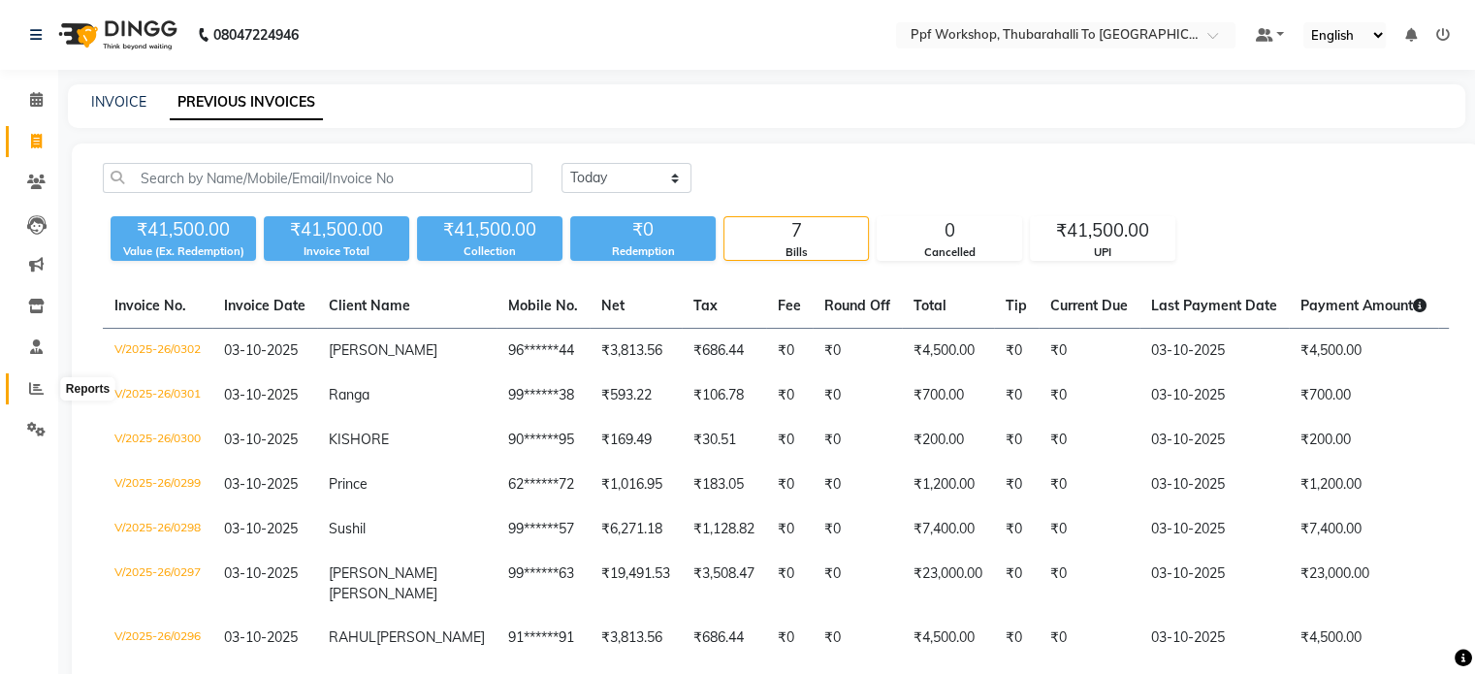
click at [35, 391] on icon at bounding box center [36, 388] width 15 height 15
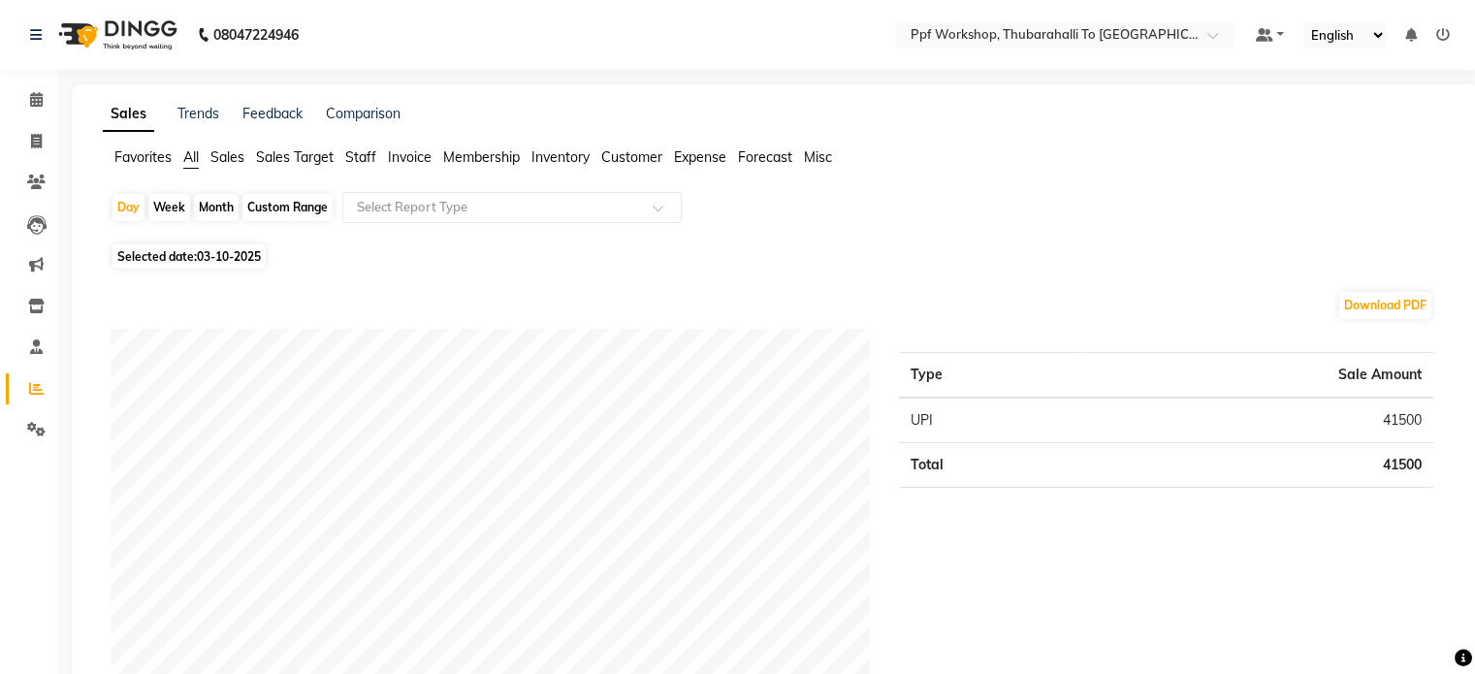
click at [143, 164] on span "Favorites" at bounding box center [142, 156] width 57 height 17
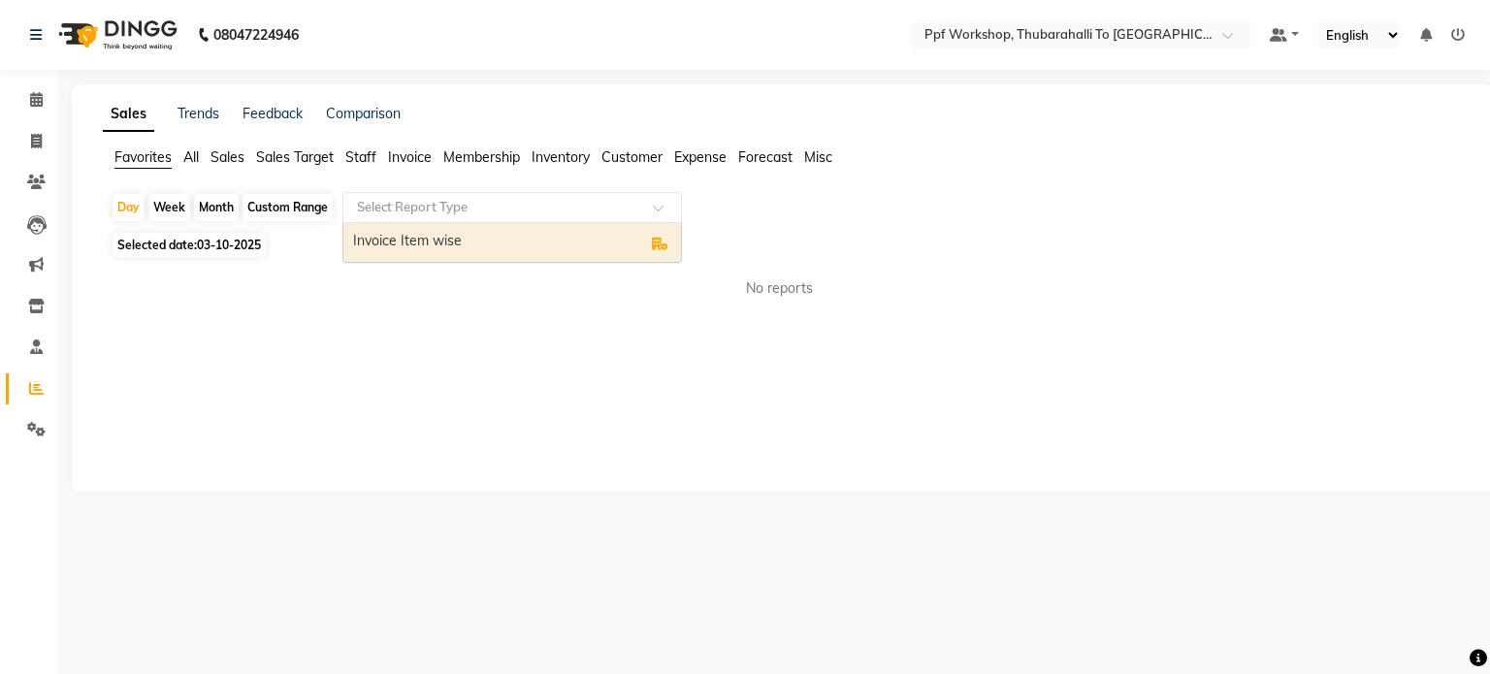
click at [402, 208] on input "text" at bounding box center [492, 207] width 279 height 19
click at [402, 239] on div "Invoice Item wise" at bounding box center [511, 242] width 337 height 39
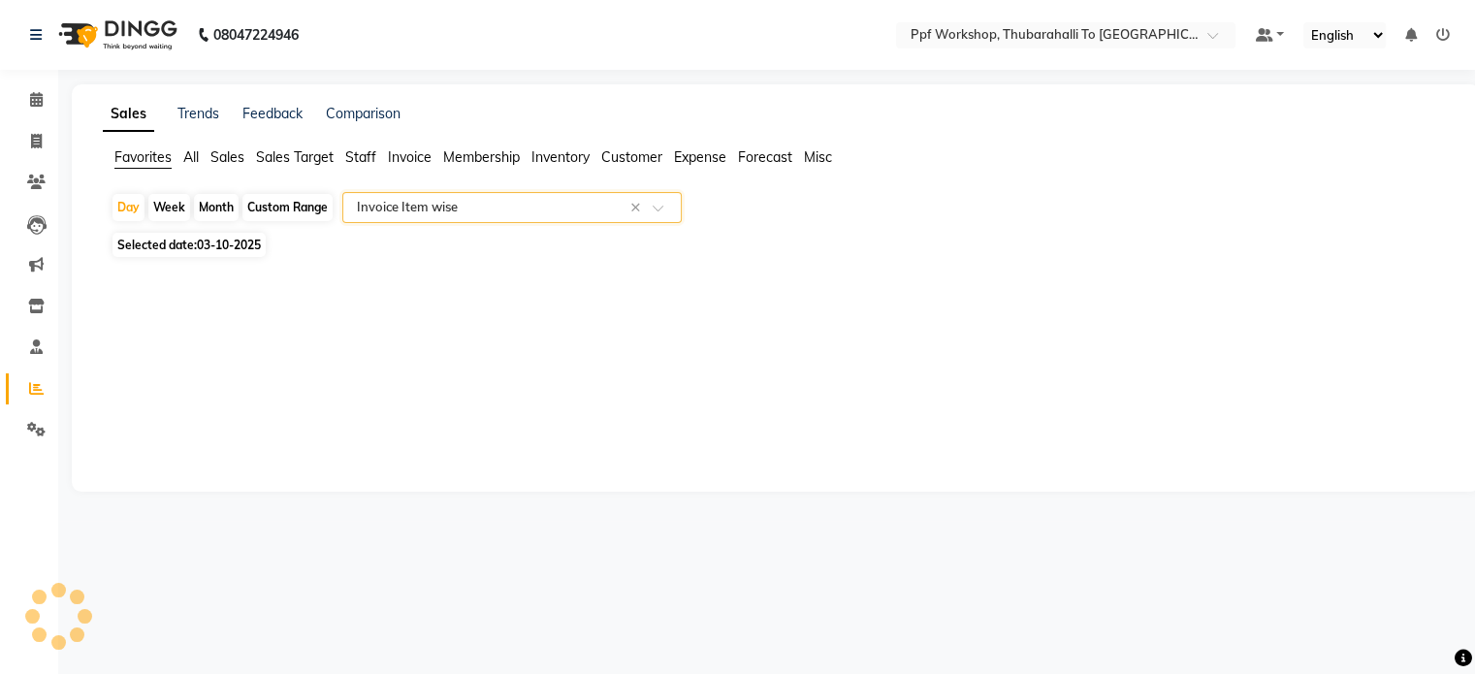
select select "filtered_report"
select select "csv"
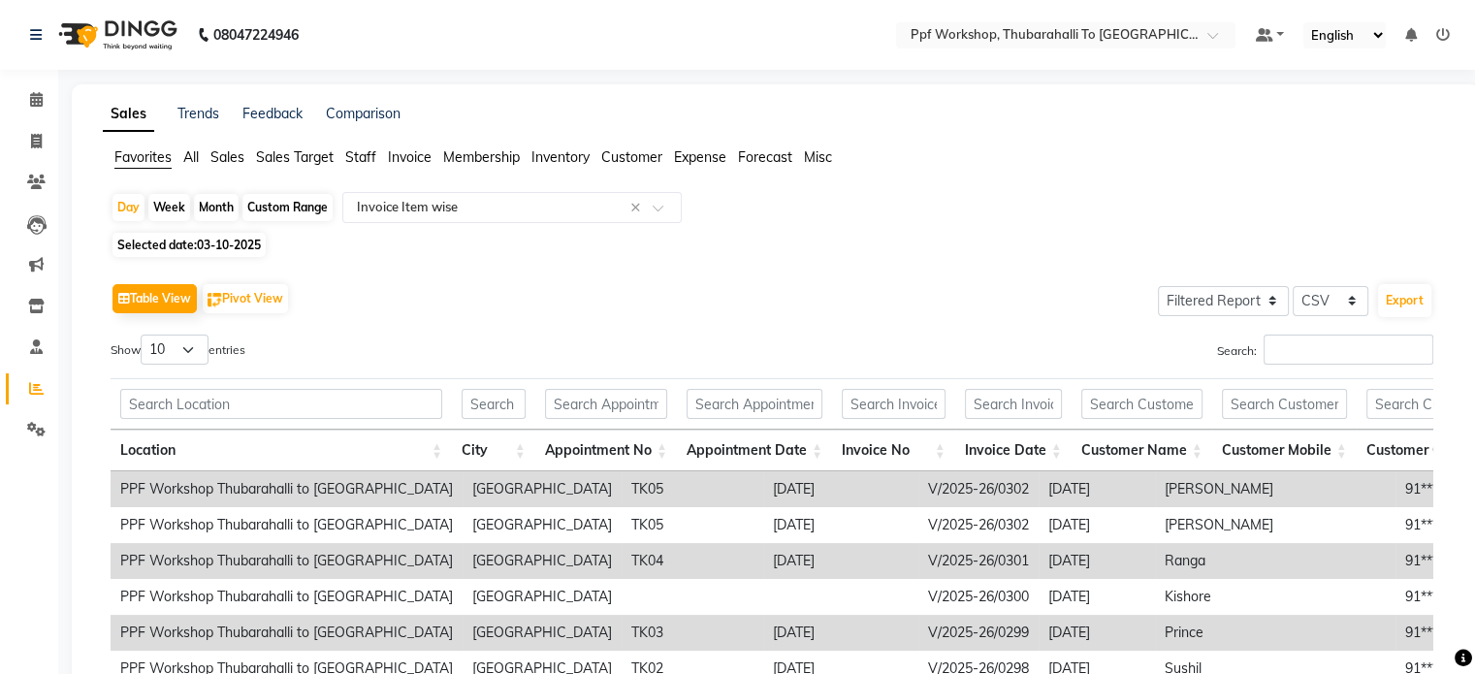
click at [1110, 262] on div "Day Week Month Custom Range Select Report Type × Invoice Item wise × Selected d…" at bounding box center [776, 560] width 1346 height 736
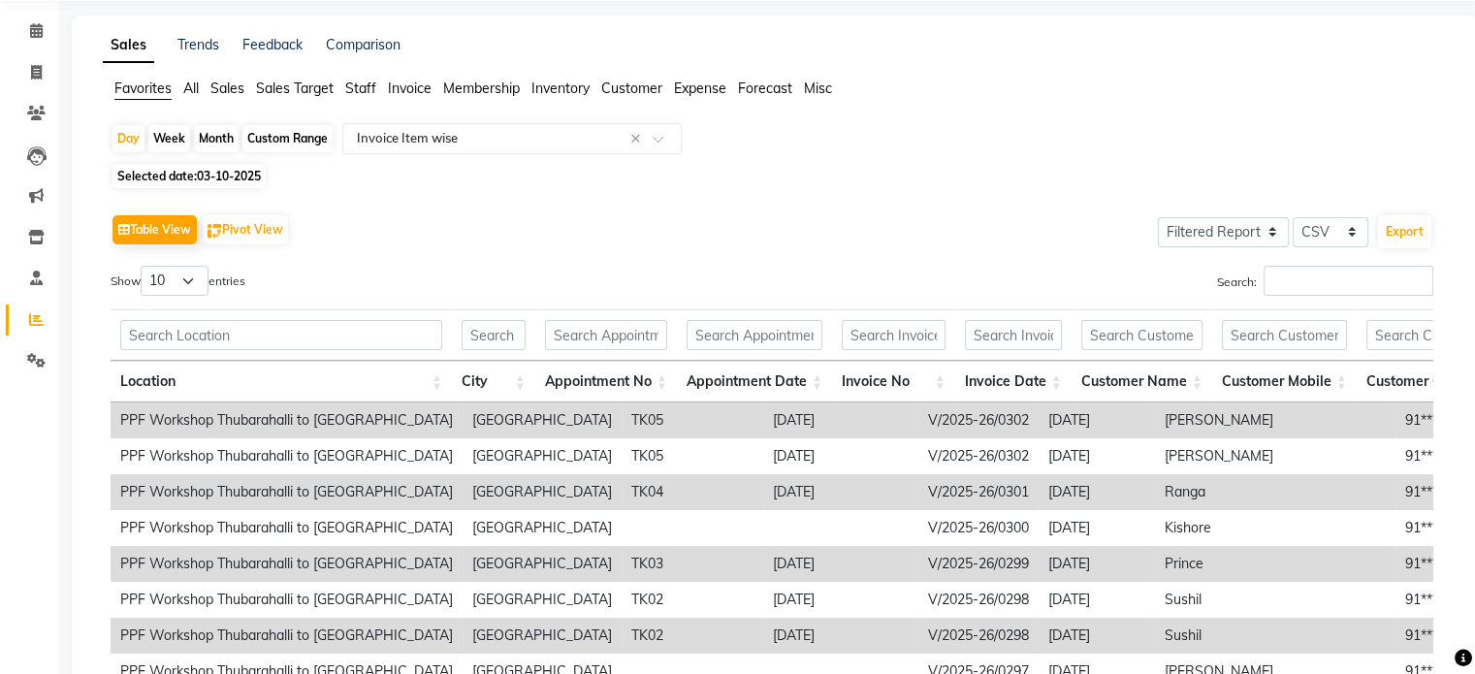
scroll to position [116, 0]
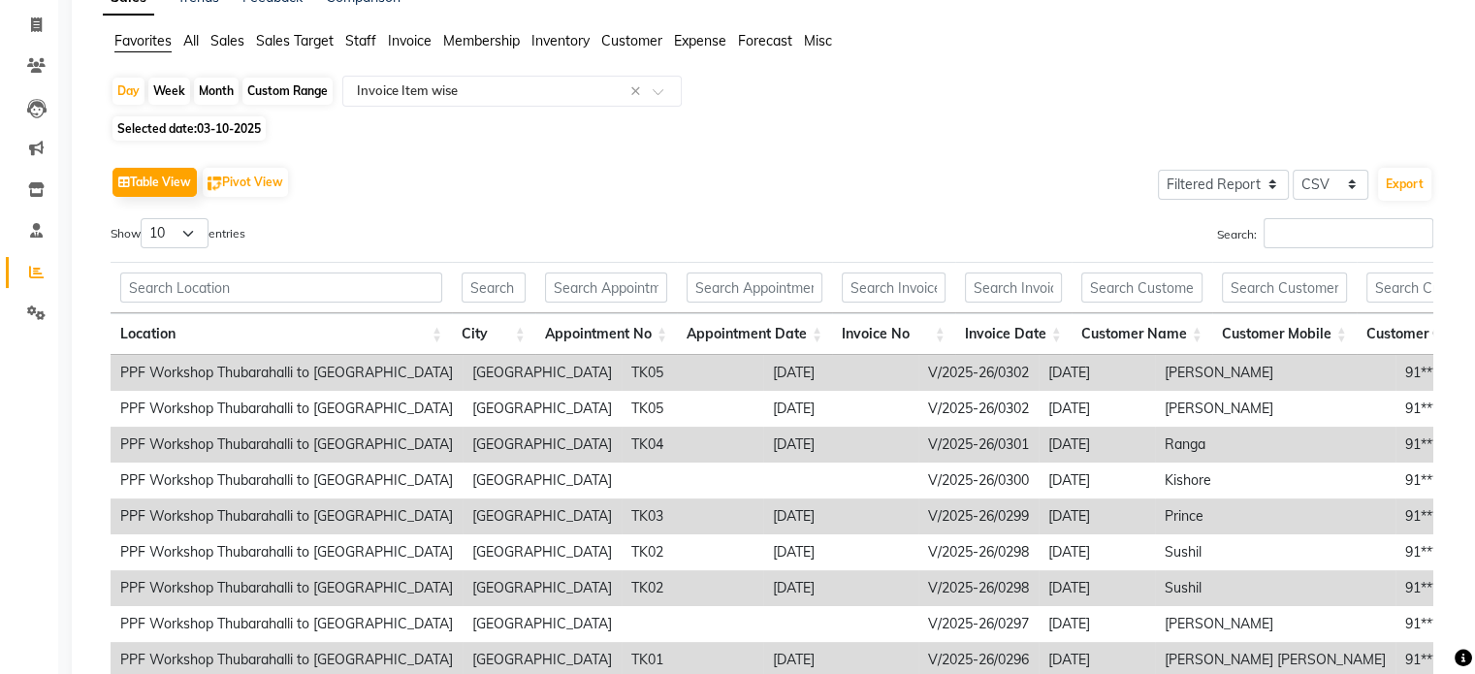
click at [905, 127] on div "Selected date: 03-10-2025" at bounding box center [780, 128] width 1338 height 20
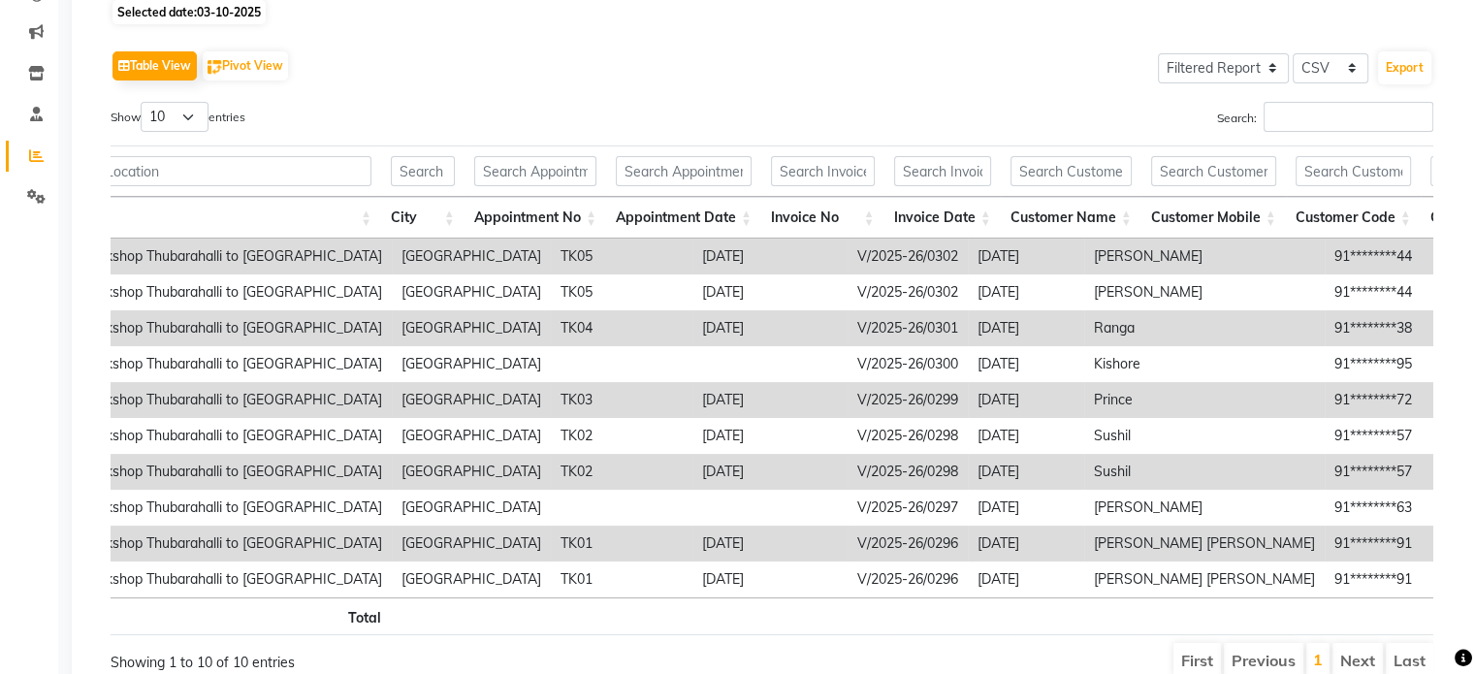
scroll to position [0, 0]
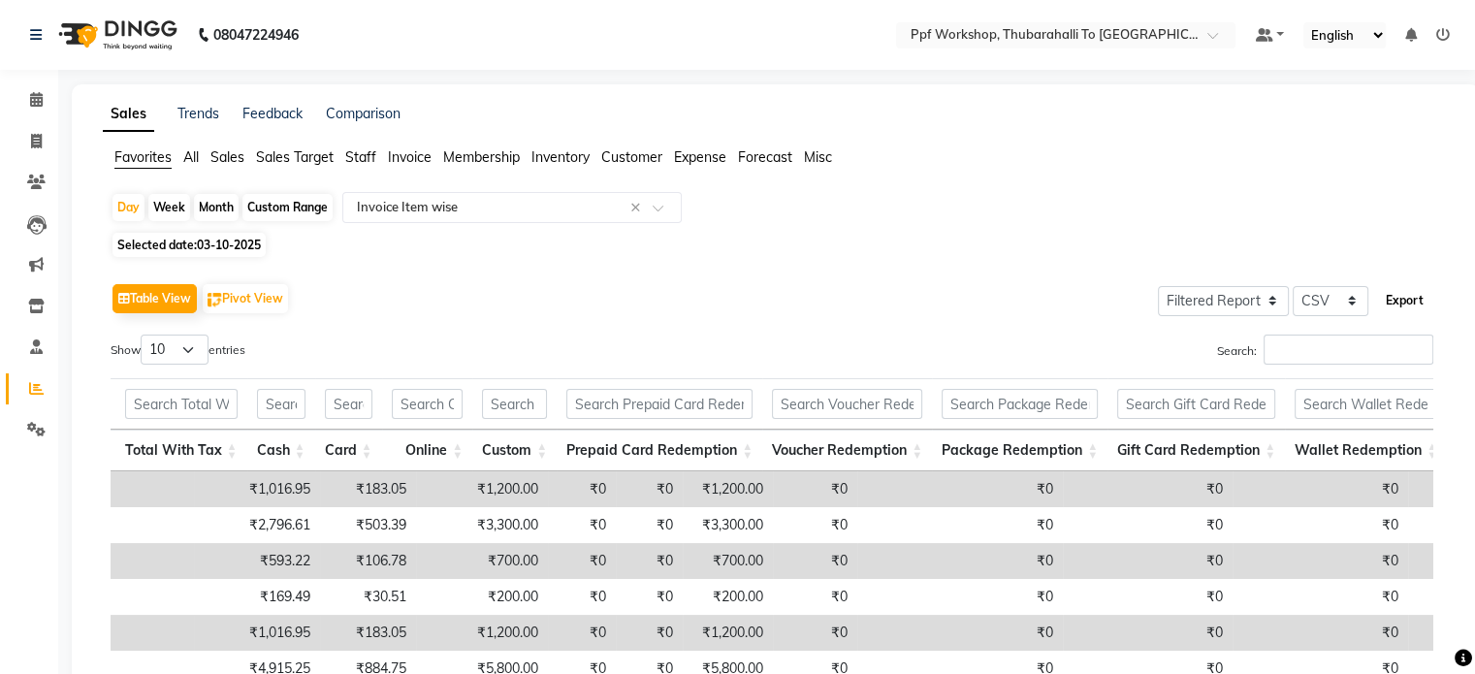
click at [1399, 303] on button "Export" at bounding box center [1404, 300] width 53 height 33
click at [35, 349] on icon at bounding box center [36, 346] width 13 height 15
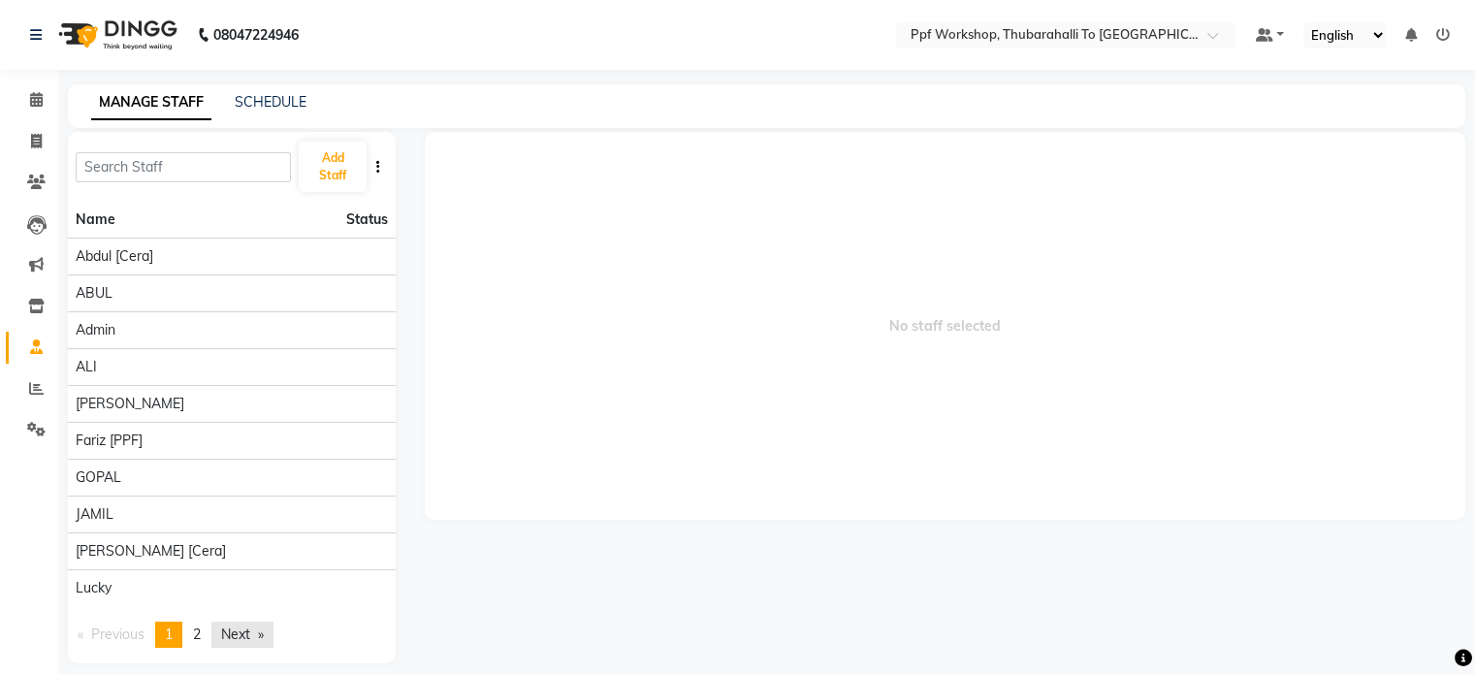
click at [261, 629] on link "Next page" at bounding box center [242, 635] width 62 height 26
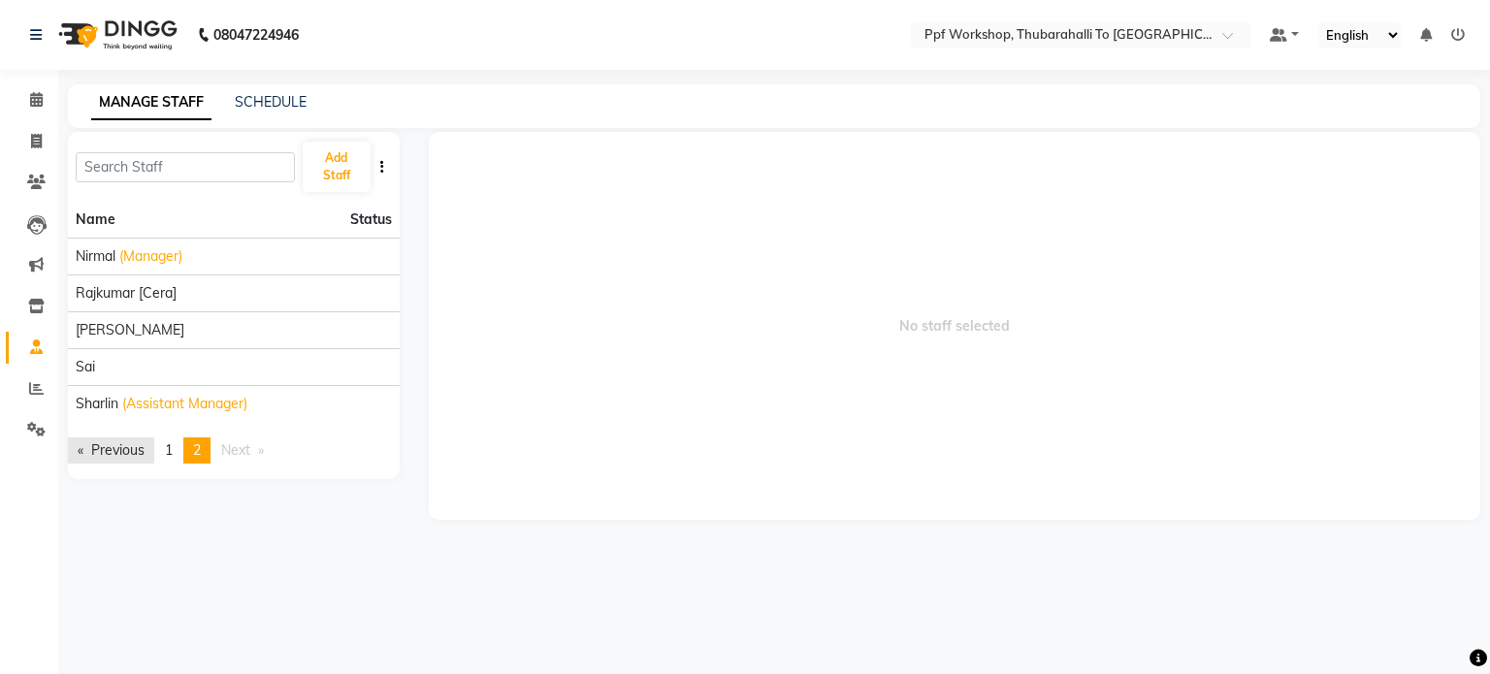
click at [127, 450] on link "Previous page" at bounding box center [111, 450] width 86 height 26
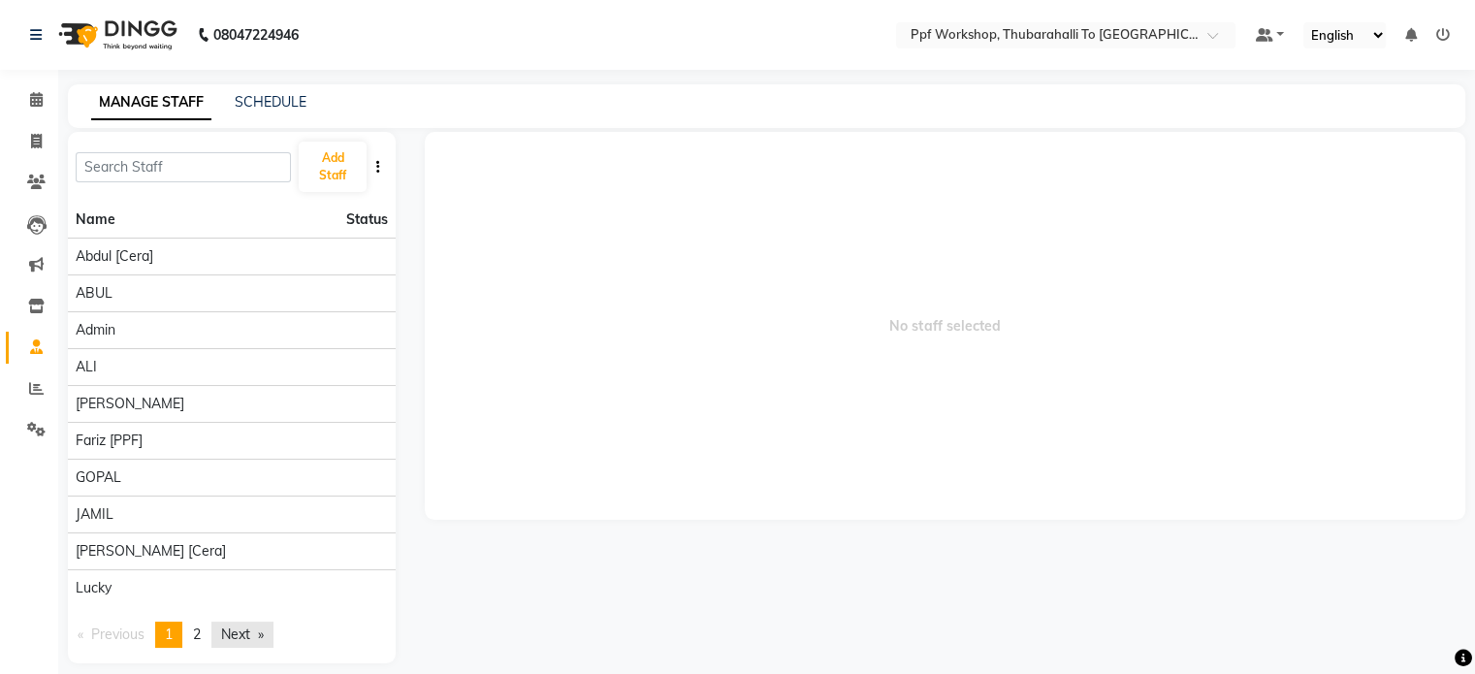
click at [240, 641] on link "Next page" at bounding box center [242, 635] width 62 height 26
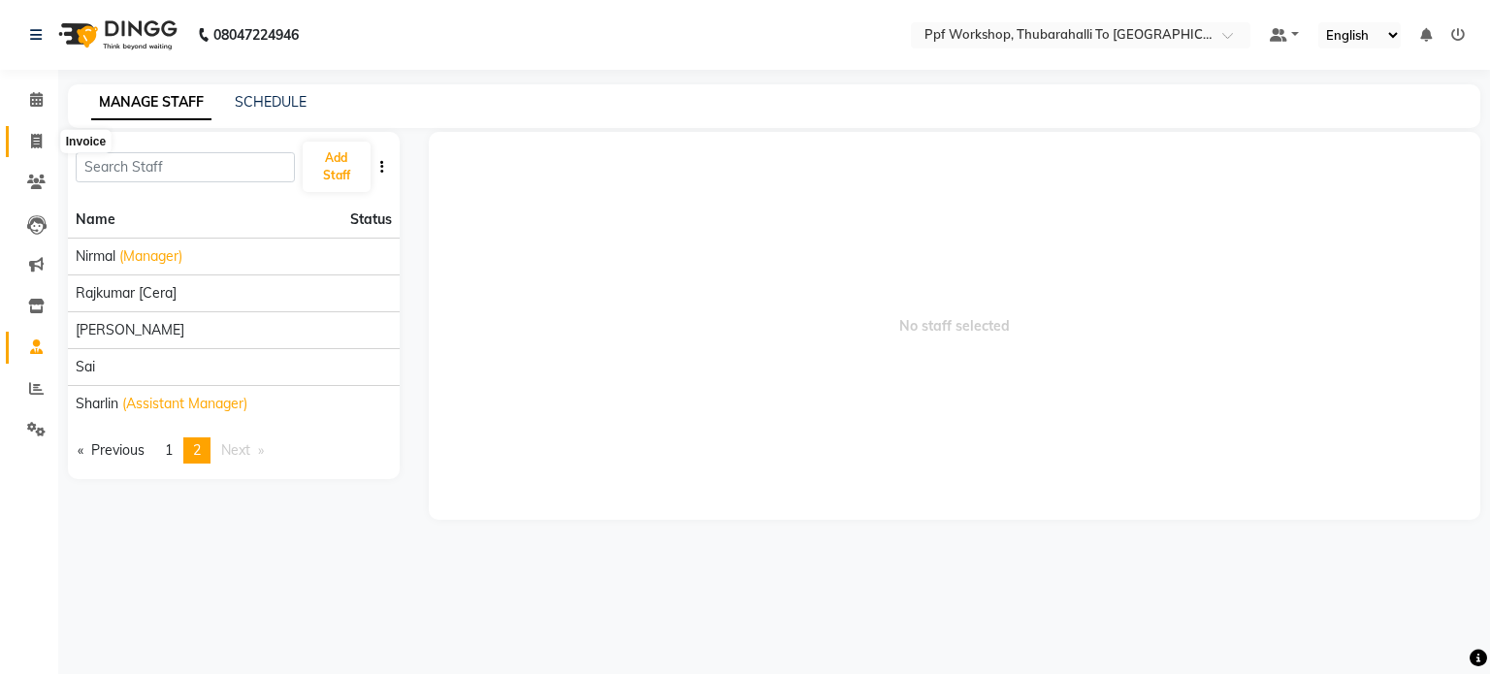
click at [32, 146] on icon at bounding box center [36, 141] width 11 height 15
select select "service"
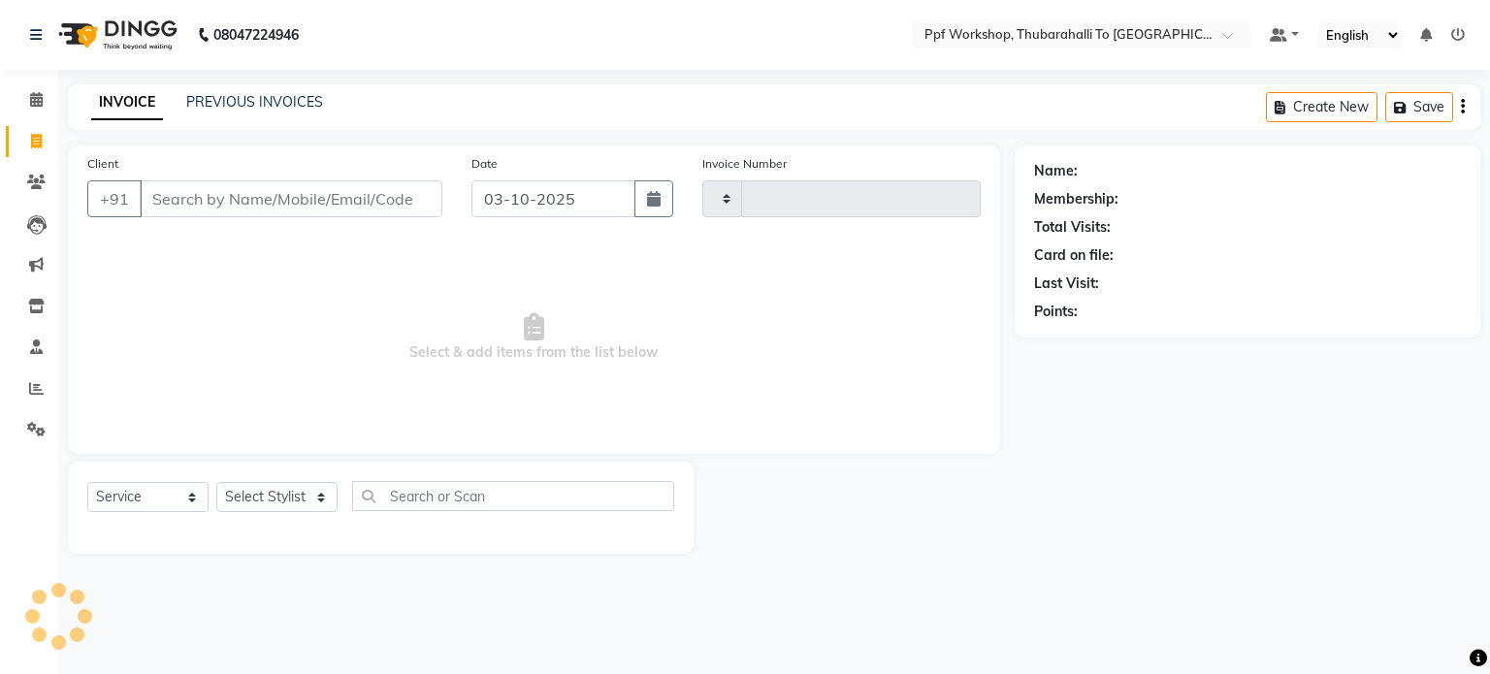
type input "0303"
select select "8339"
